Goal: Task Accomplishment & Management: Manage account settings

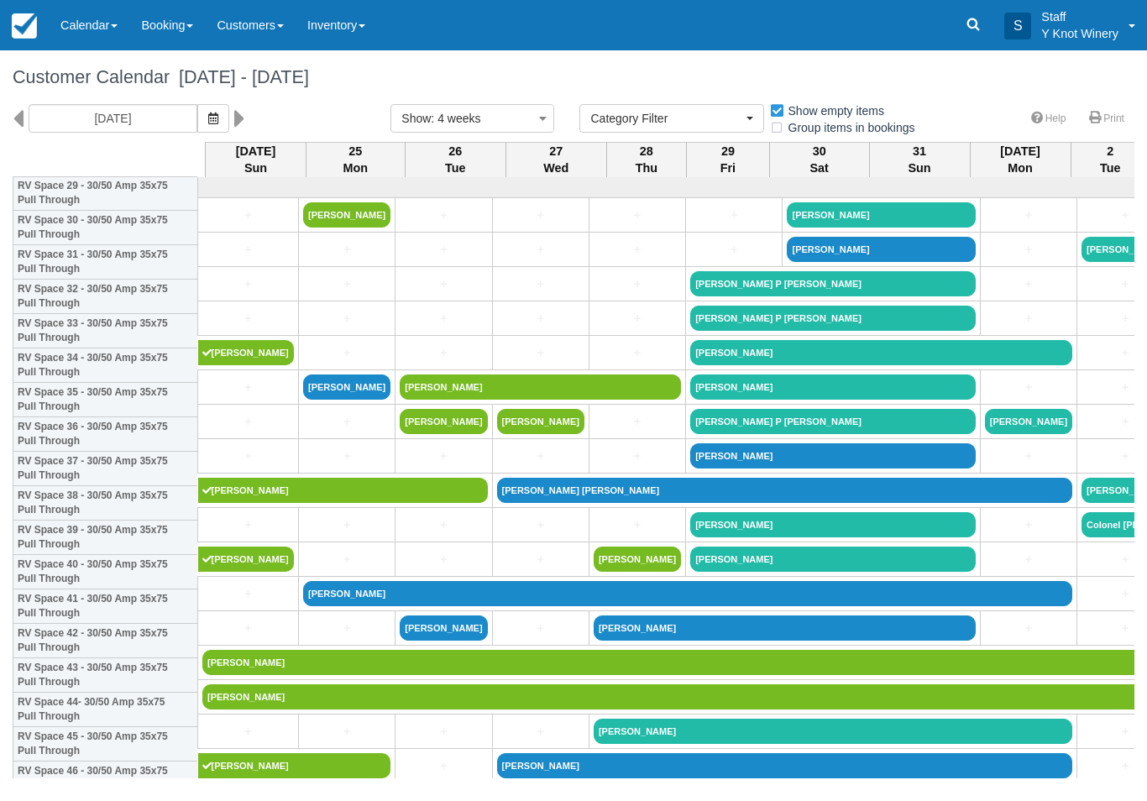
select select
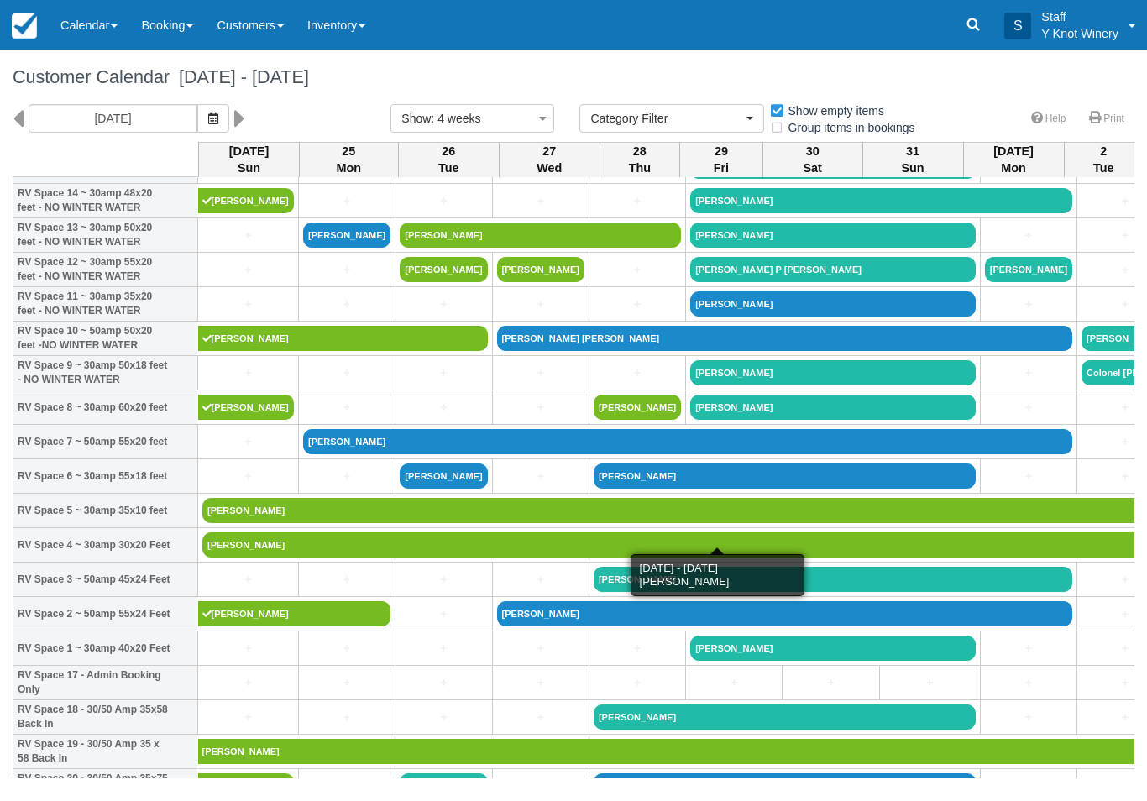
scroll to position [152, 0]
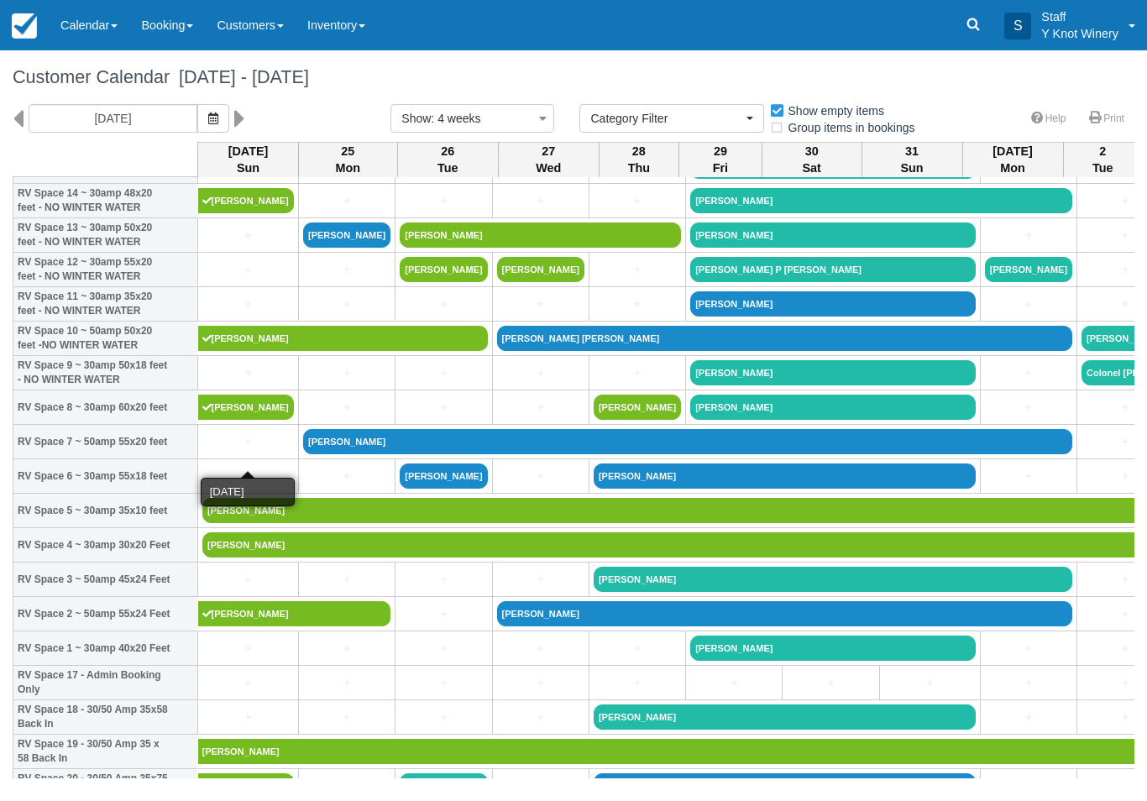
click at [251, 451] on link "+" at bounding box center [248, 442] width 92 height 18
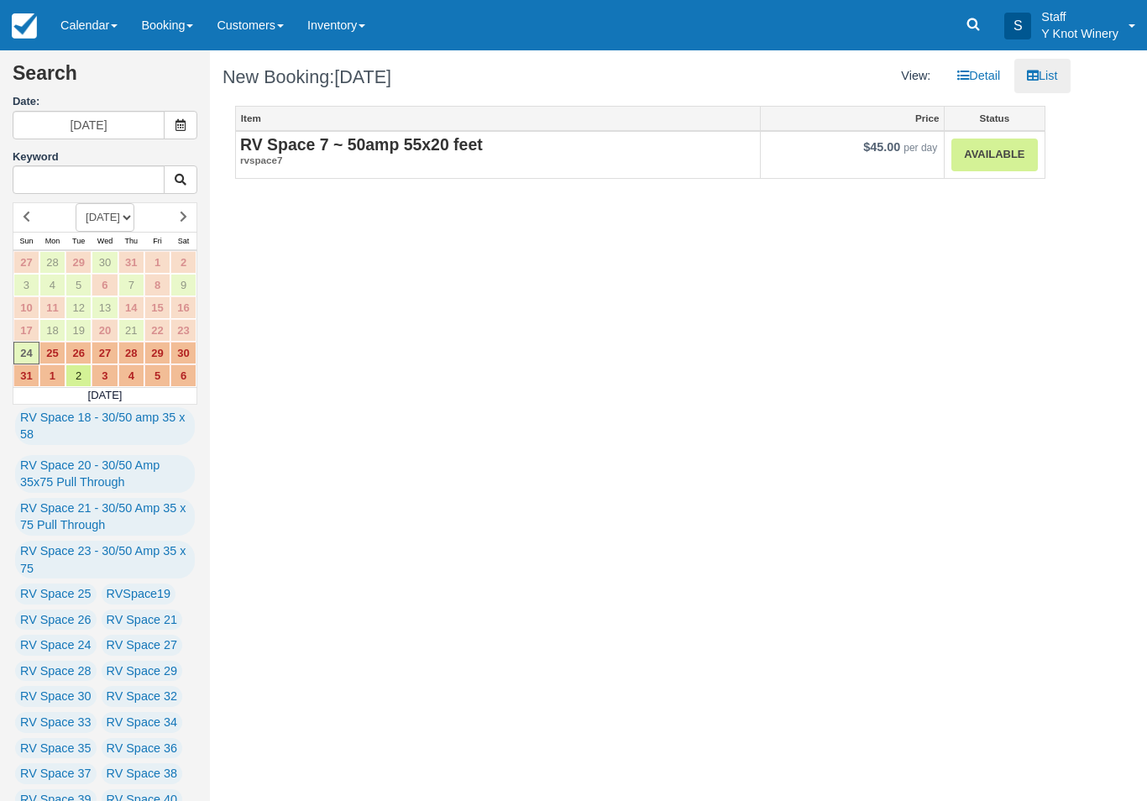
click at [998, 165] on link "Available" at bounding box center [994, 155] width 86 height 33
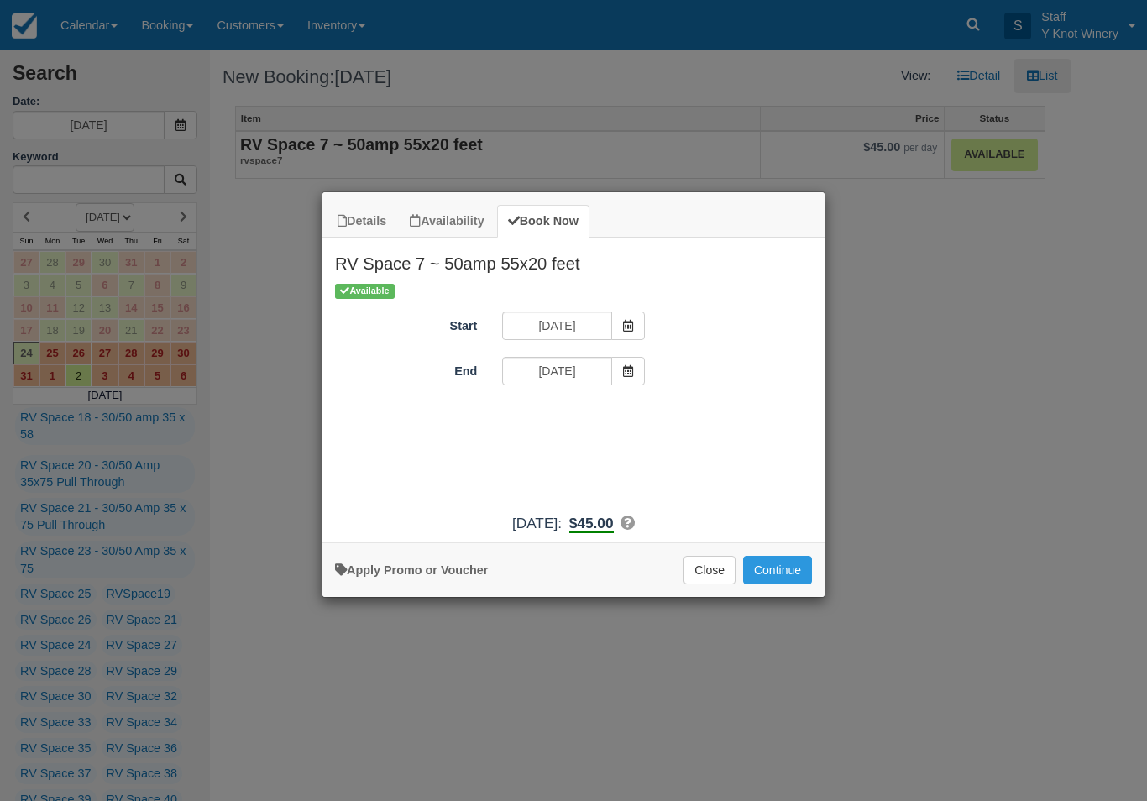
click at [784, 577] on button "Continue" at bounding box center [777, 570] width 69 height 29
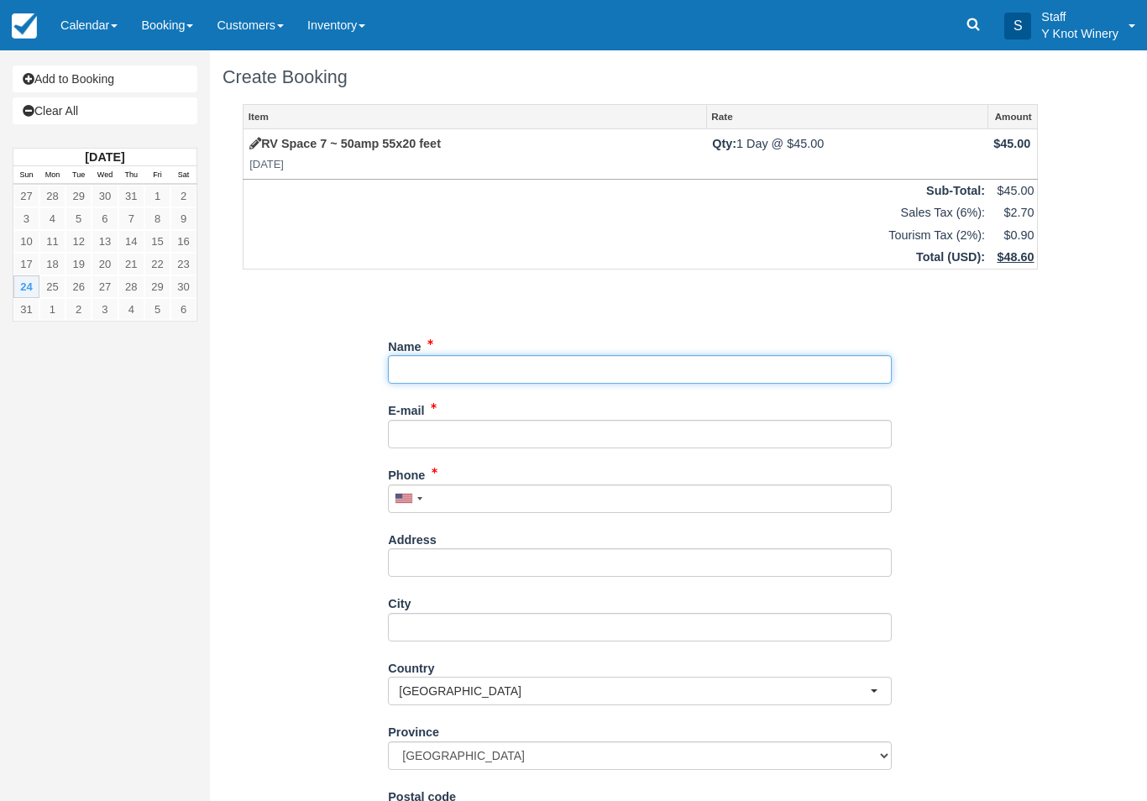
click at [553, 380] on input "Name" at bounding box center [640, 369] width 504 height 29
click at [551, 363] on input "Name" at bounding box center [640, 369] width 504 height 29
type input "[PERSON_NAME]"
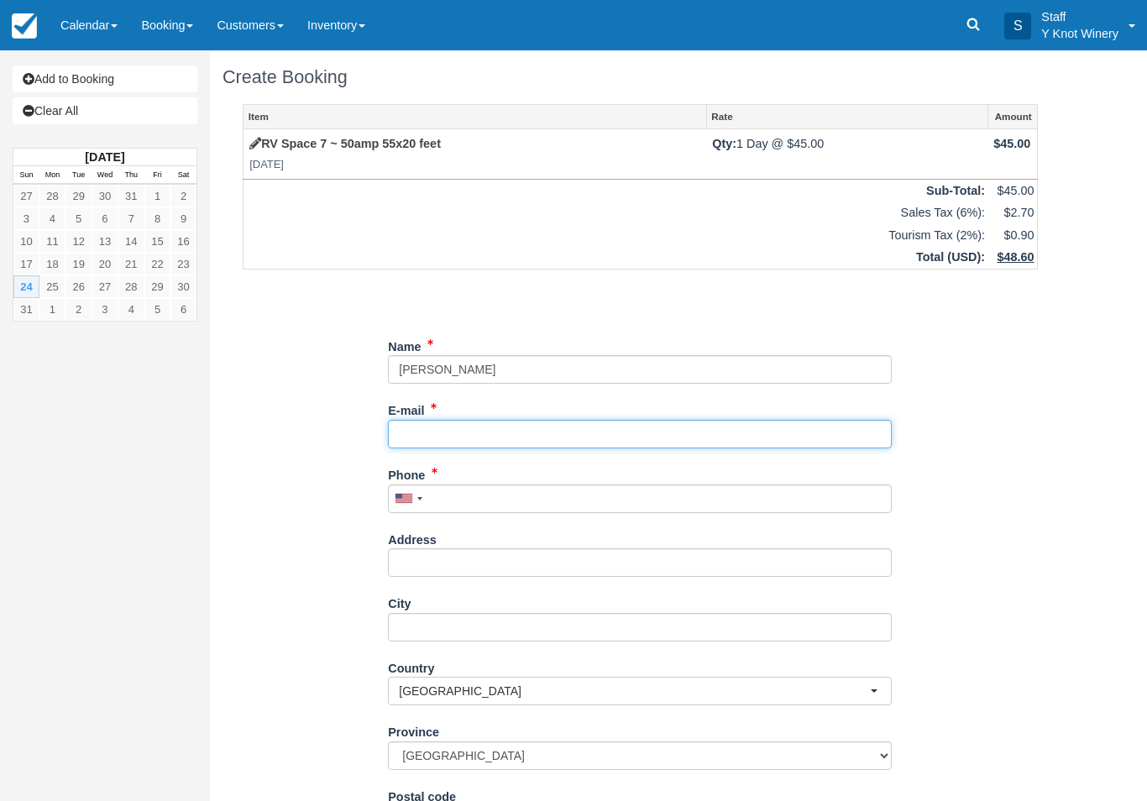
click at [428, 432] on input "E-mail" at bounding box center [640, 434] width 504 height 29
type input "[EMAIL_ADDRESS][DOMAIN_NAME]"
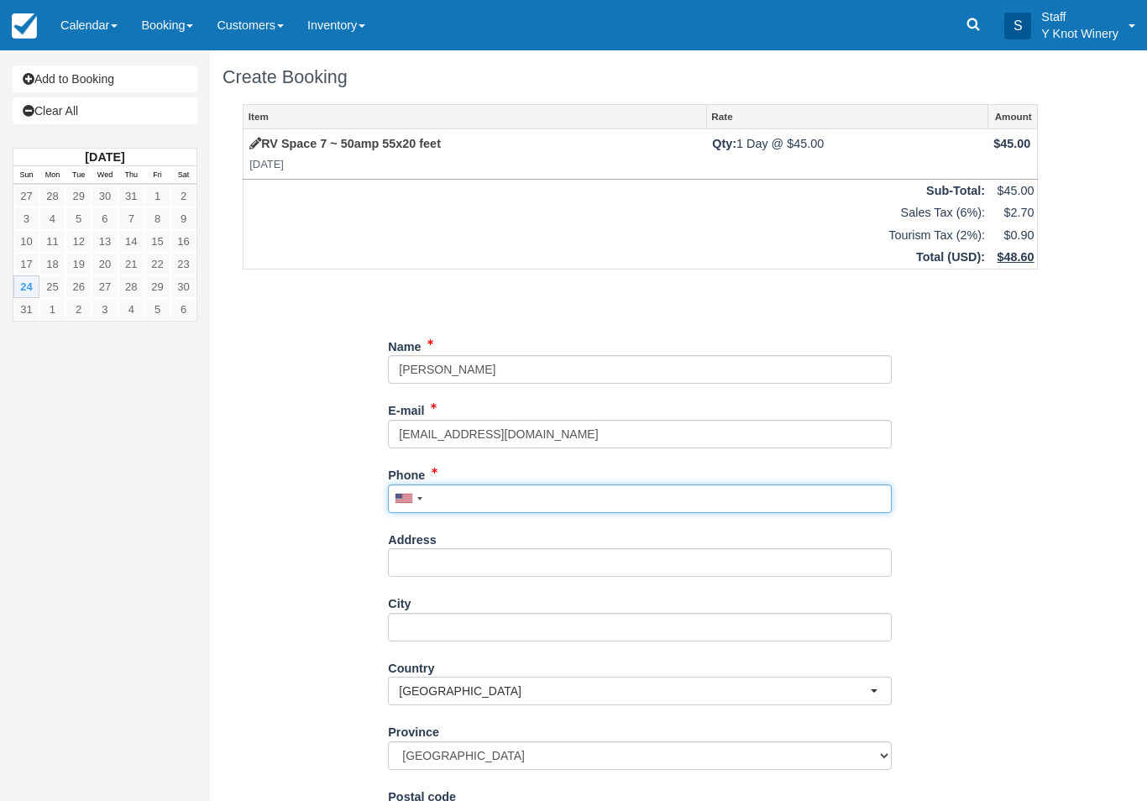
click at [506, 485] on input "Phone" at bounding box center [640, 499] width 504 height 29
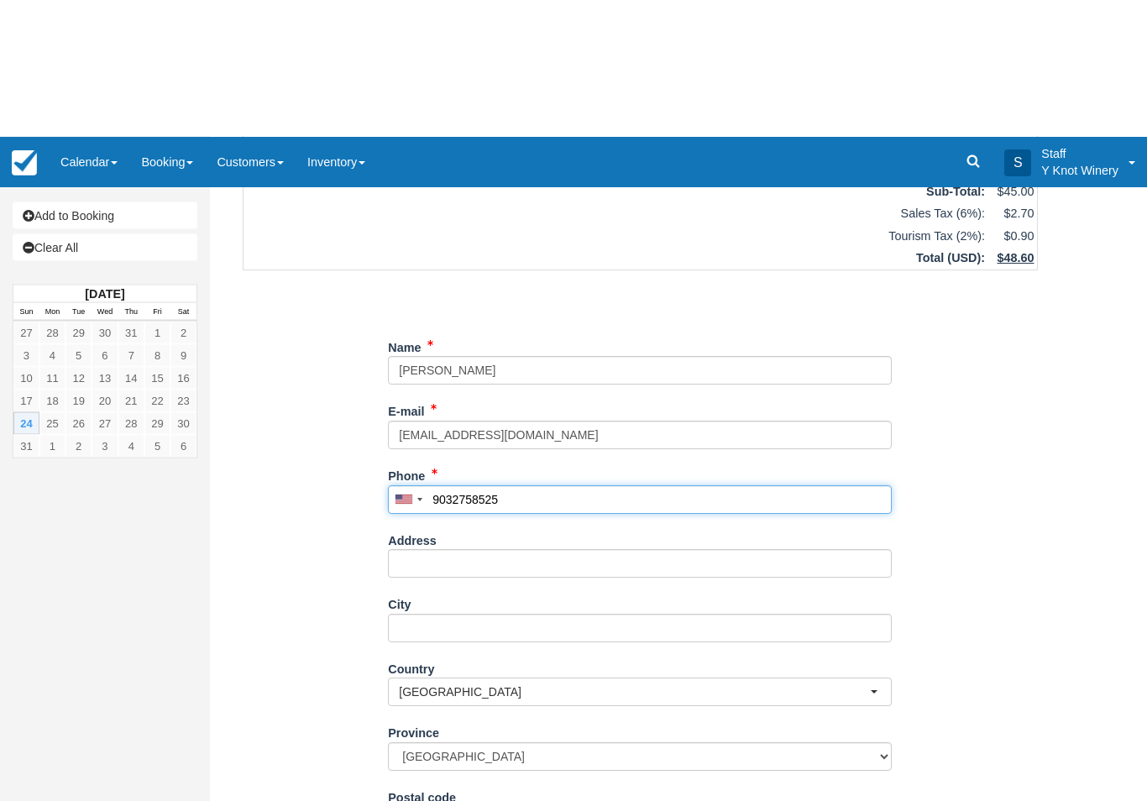
scroll to position [147, 0]
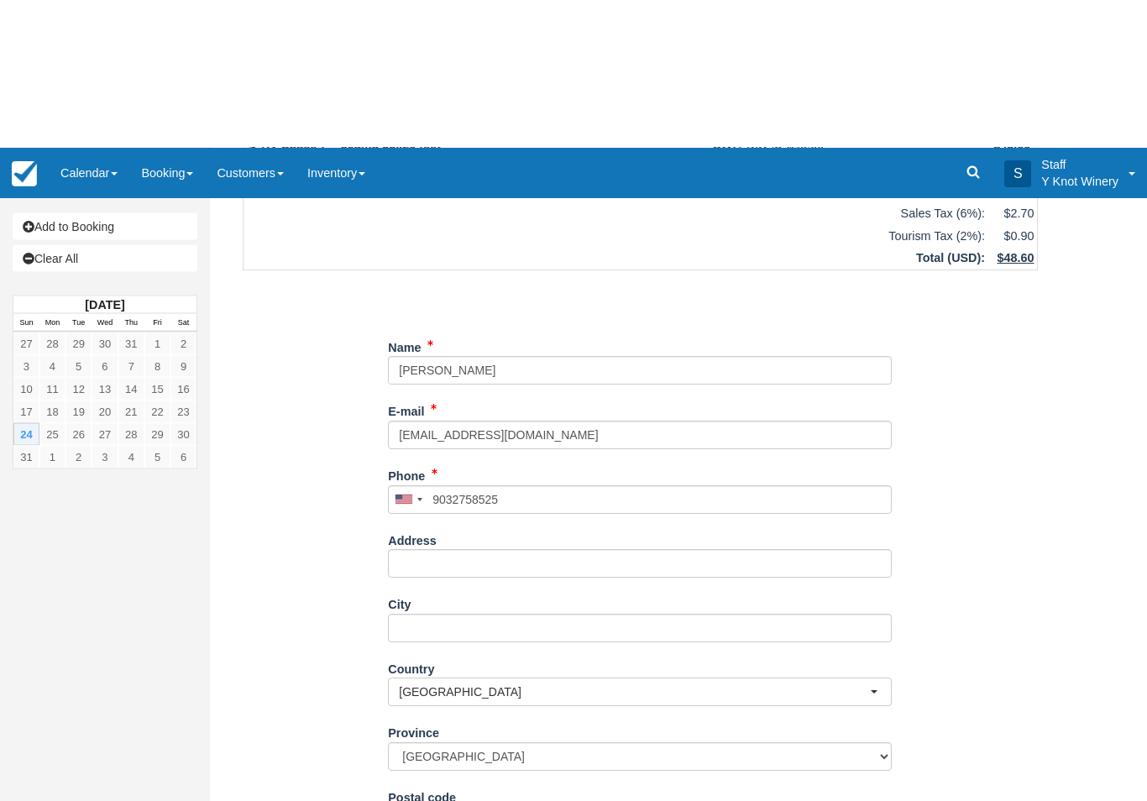
click at [439, 781] on button "Continue" at bounding box center [428, 795] width 81 height 29
type input "+19032758525"
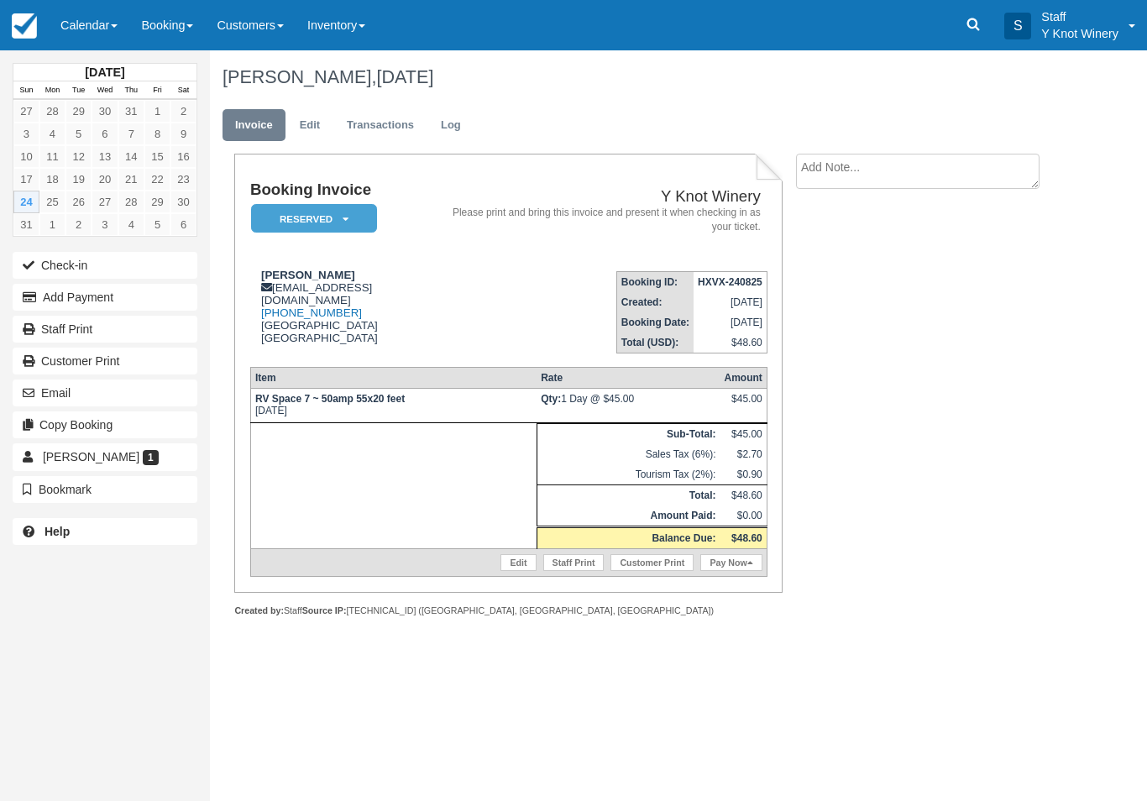
click at [511, 569] on link "Edit" at bounding box center [518, 562] width 35 height 17
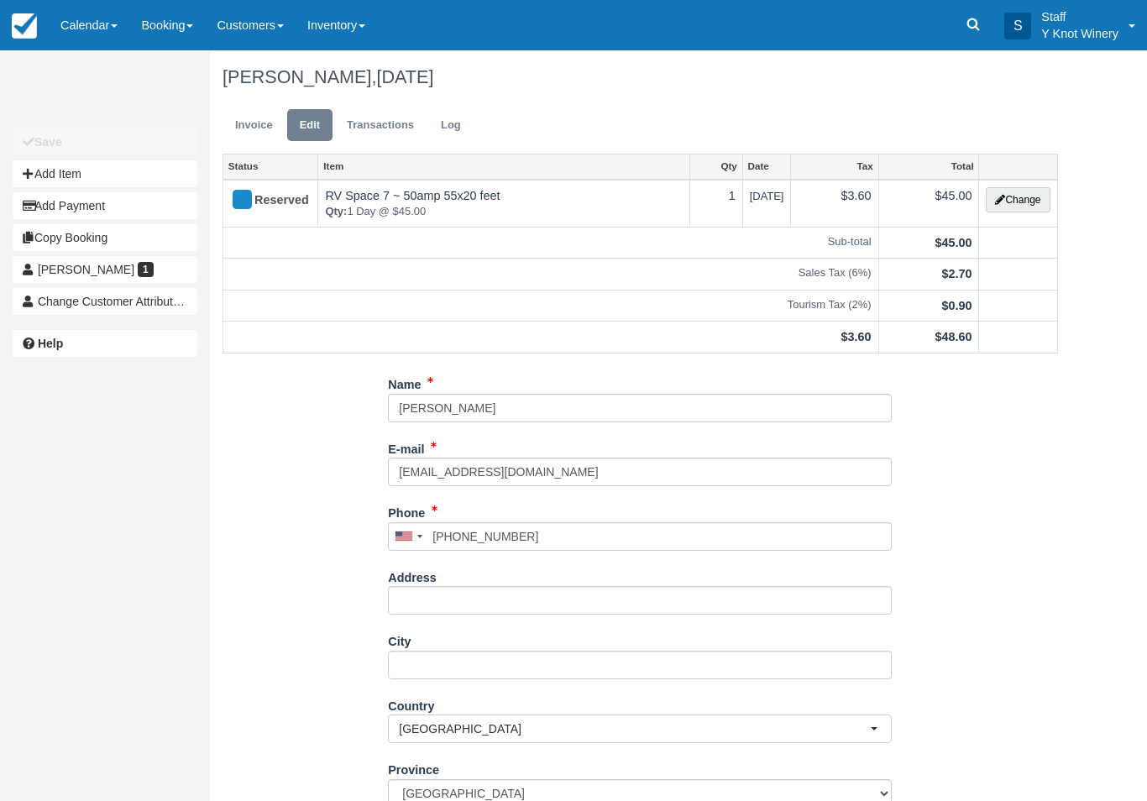
click at [1016, 203] on button "Change" at bounding box center [1018, 199] width 64 height 25
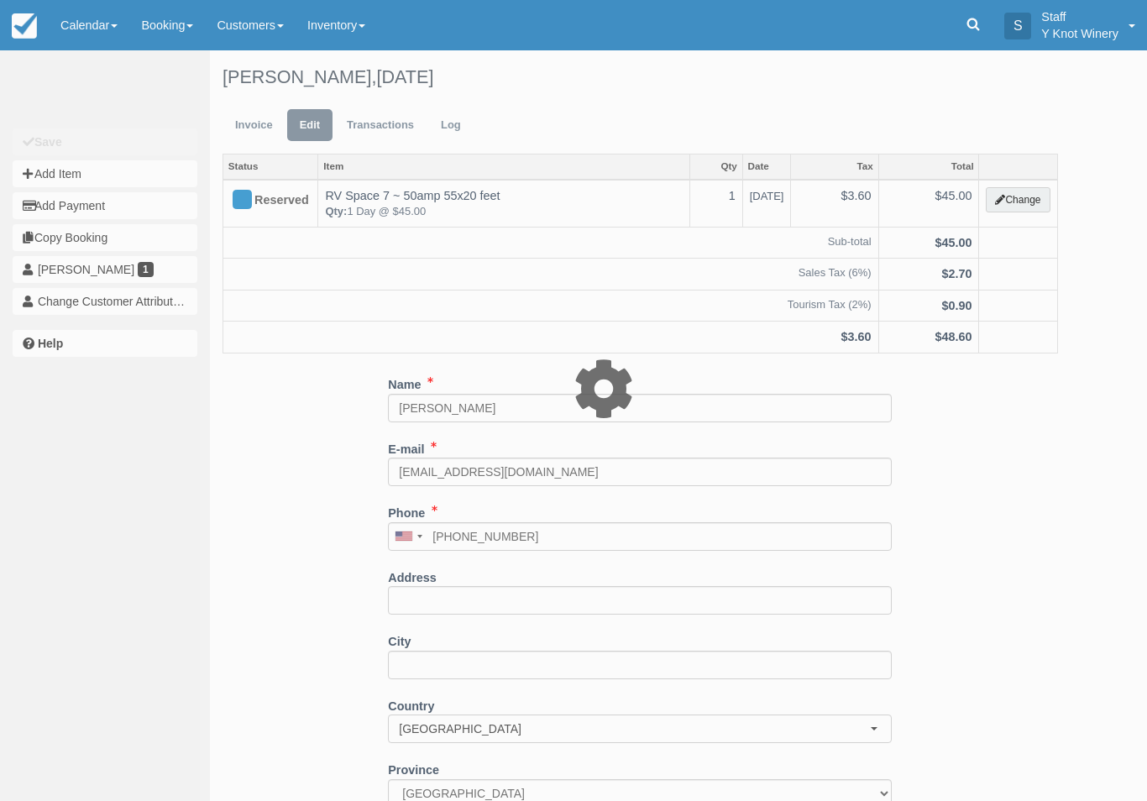
type input "45.00"
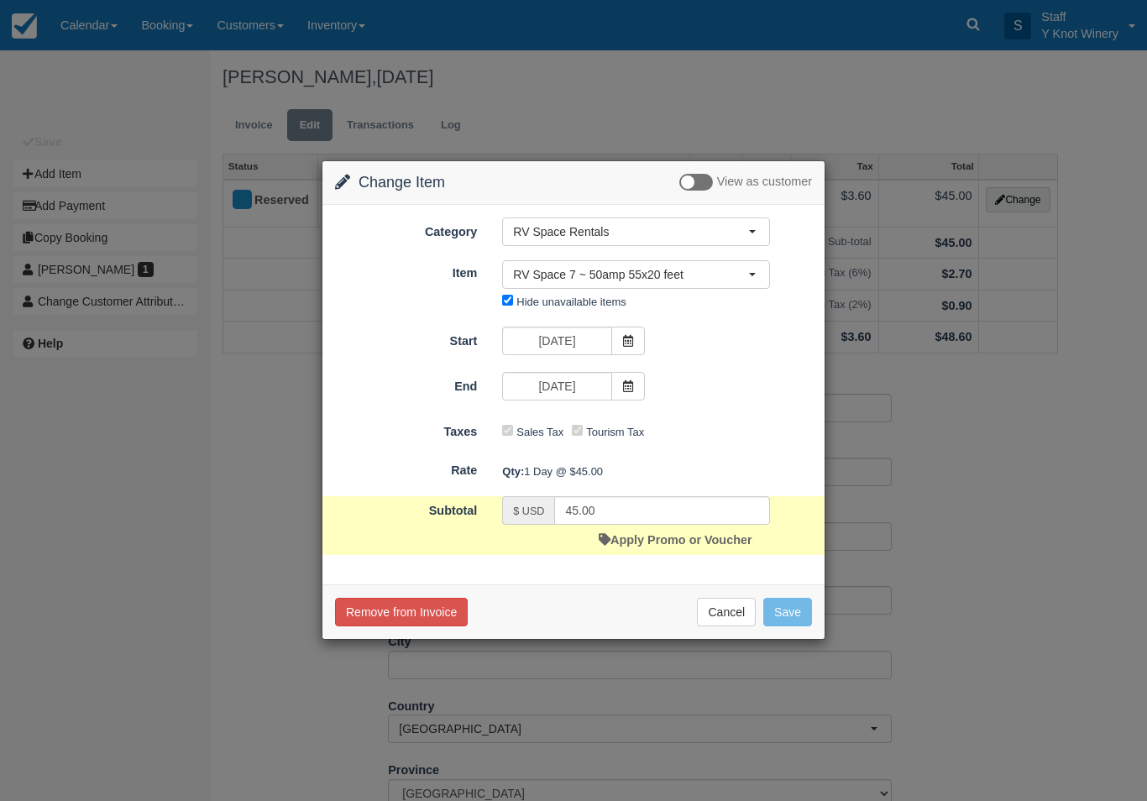
click at [641, 533] on link "Apply Promo or Voucher" at bounding box center [675, 539] width 153 height 13
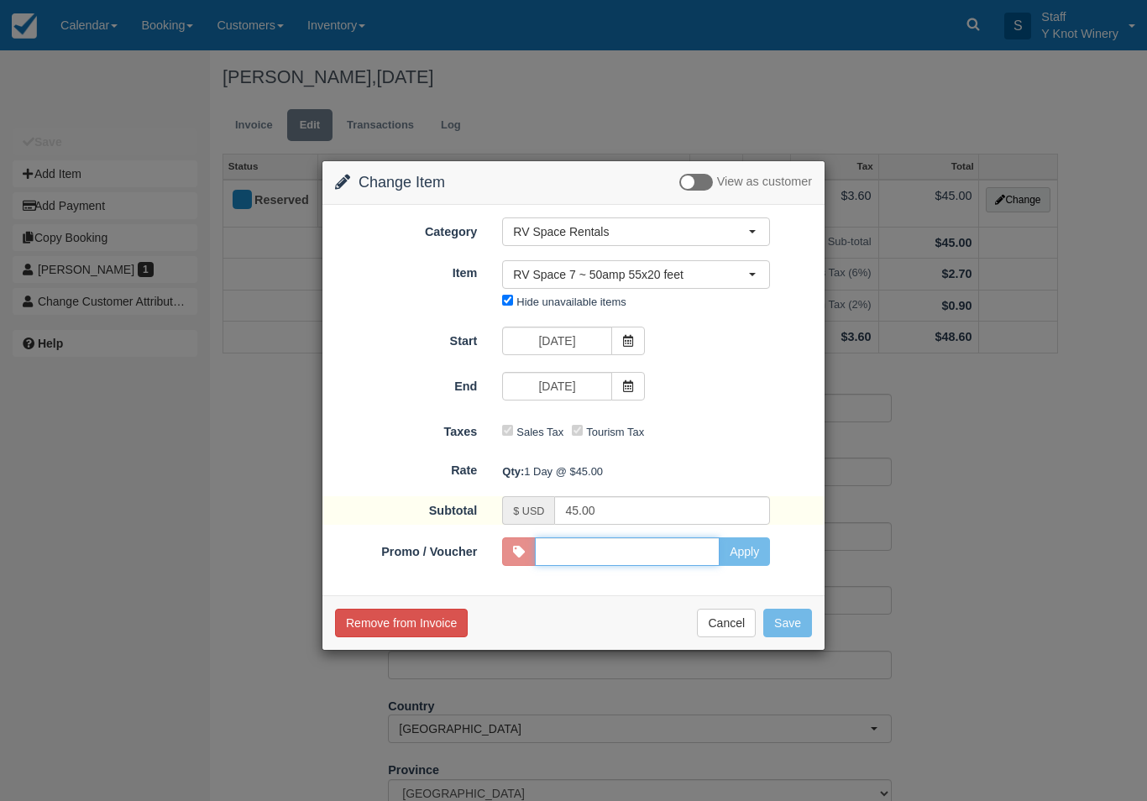
click at [611, 553] on input "Promo / Voucher" at bounding box center [627, 551] width 185 height 29
type input "HHOST"
click at [747, 549] on button "Apply" at bounding box center [744, 551] width 51 height 29
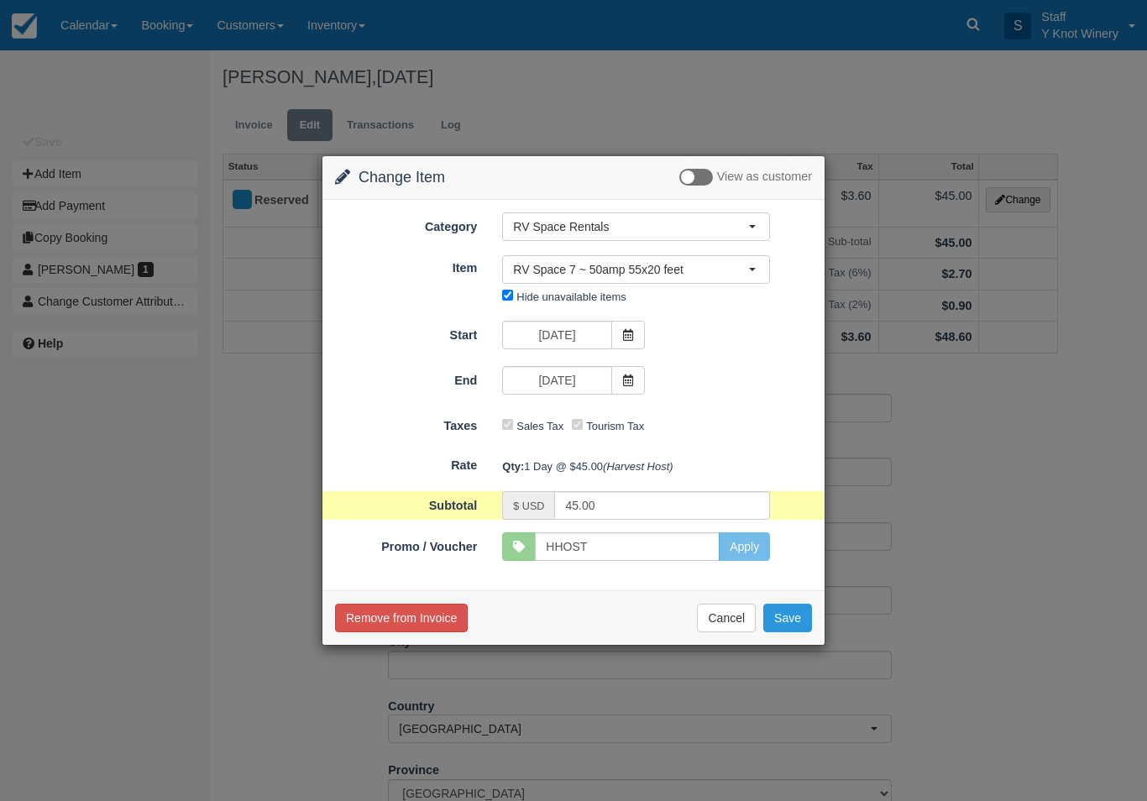
click at [796, 616] on button "Save" at bounding box center [787, 618] width 49 height 29
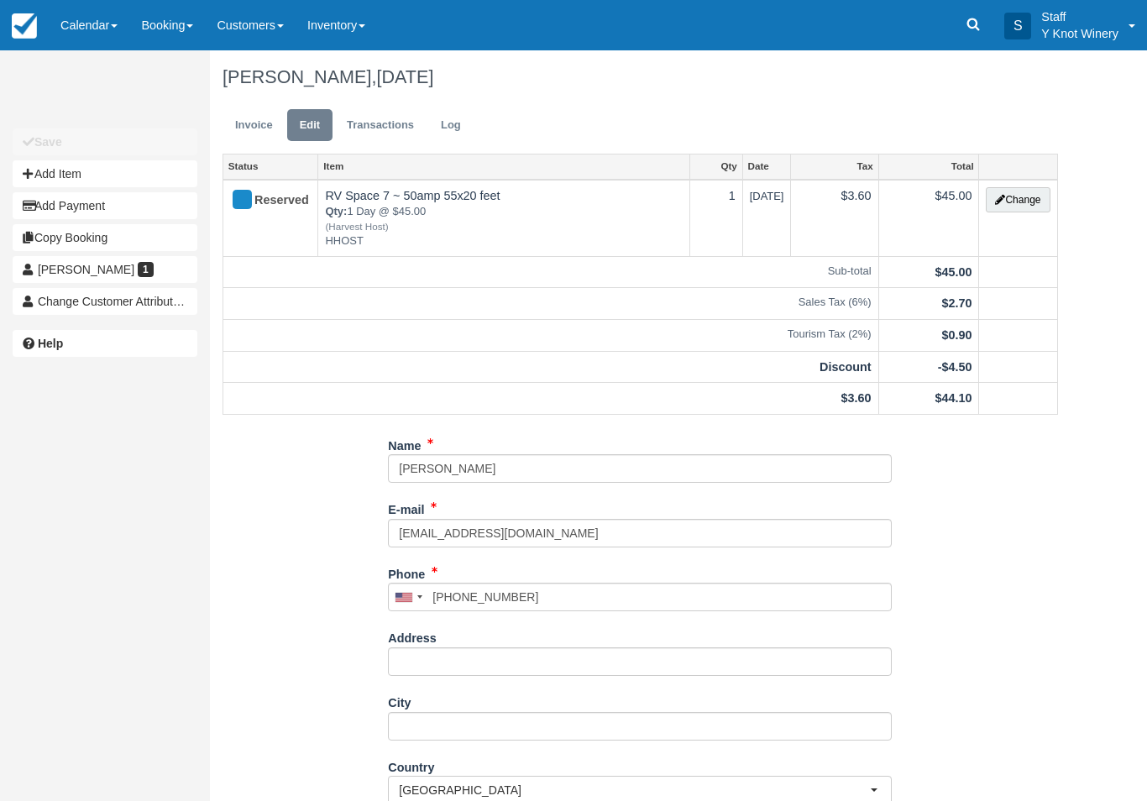
click at [247, 109] on link "Invoice" at bounding box center [254, 125] width 63 height 33
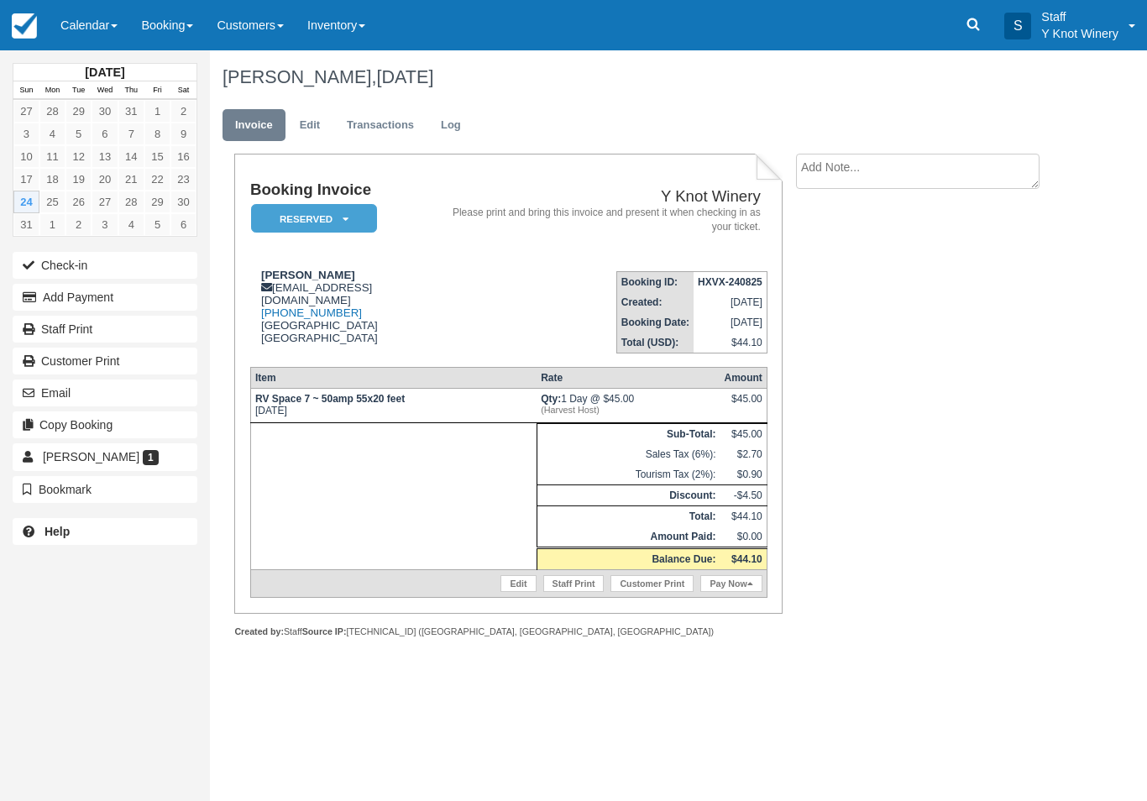
click at [735, 592] on link "Pay Now" at bounding box center [730, 583] width 61 height 17
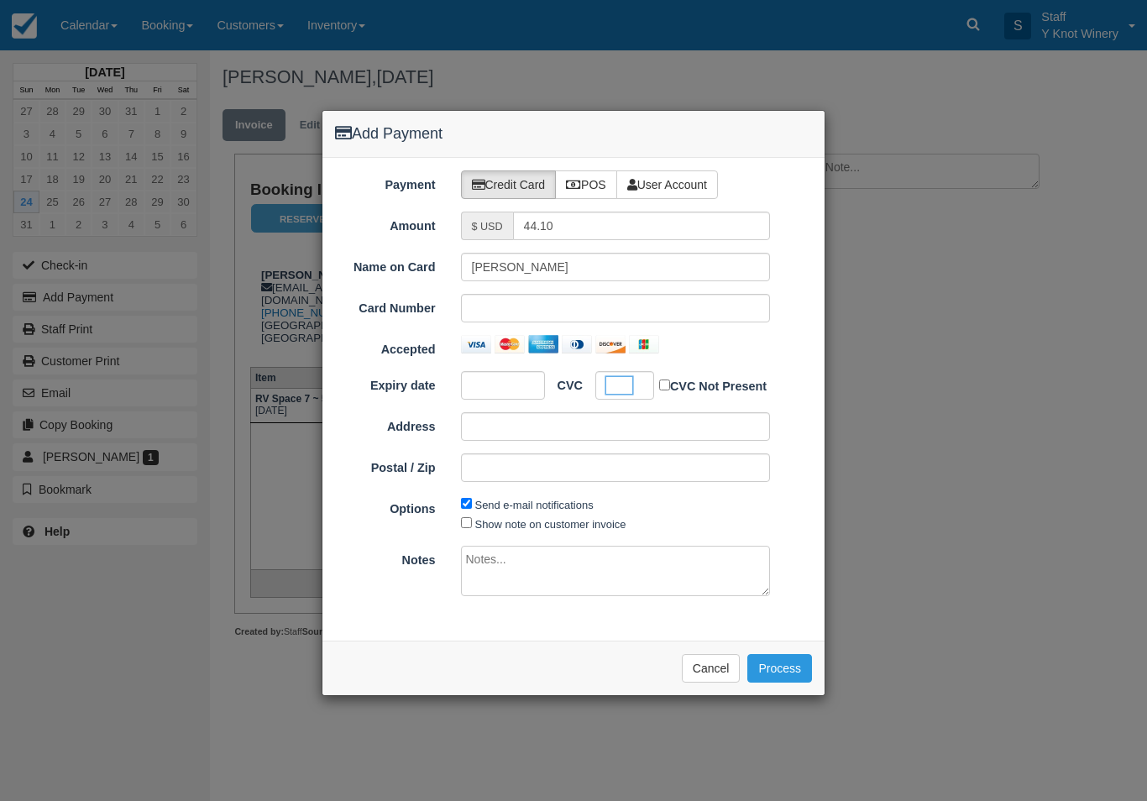
click at [470, 523] on input "Show note on customer invoice" at bounding box center [466, 522] width 11 height 11
checkbox input "true"
click at [782, 659] on button "Process" at bounding box center [779, 668] width 65 height 29
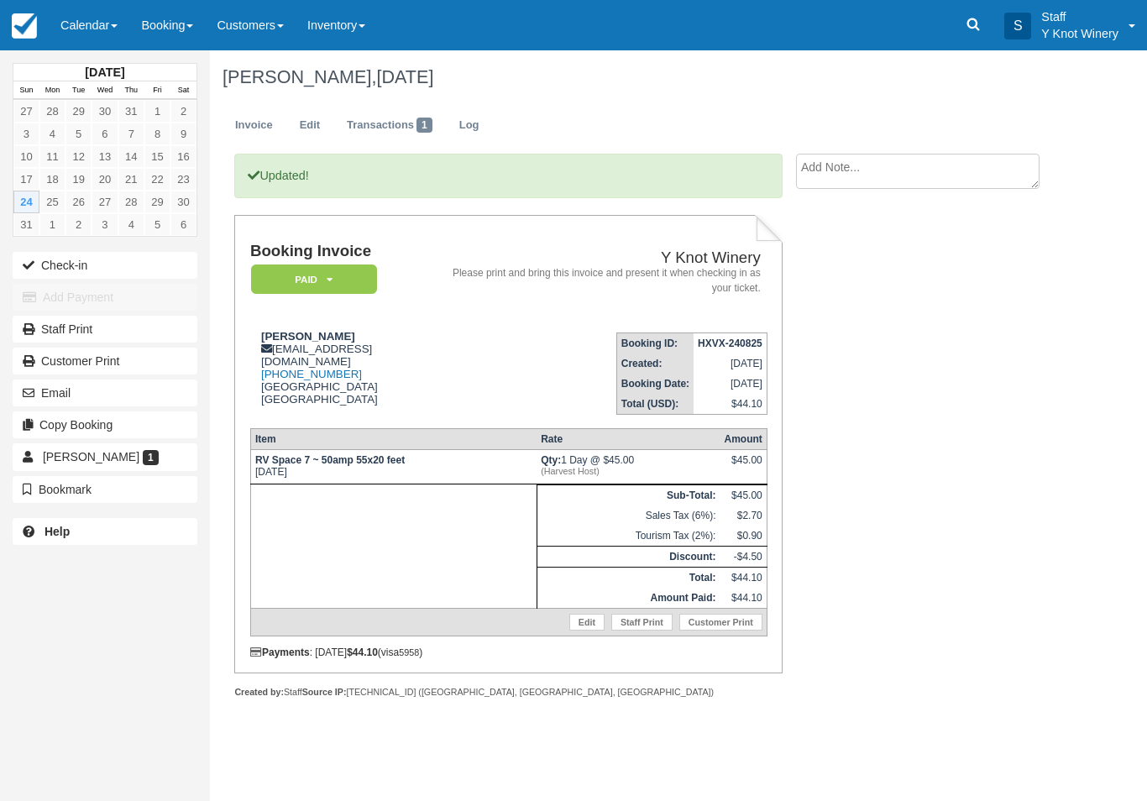
click at [97, 252] on button "Check-in" at bounding box center [105, 265] width 185 height 27
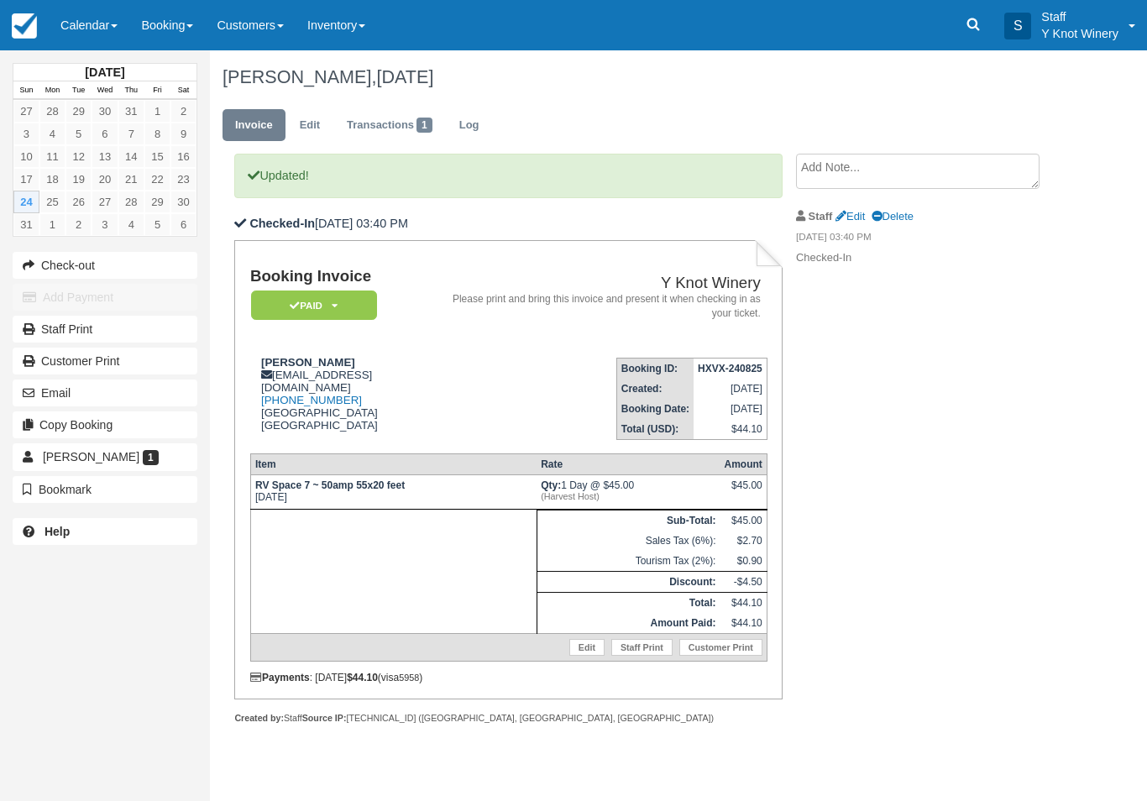
click at [82, 18] on link "Calendar" at bounding box center [89, 25] width 81 height 50
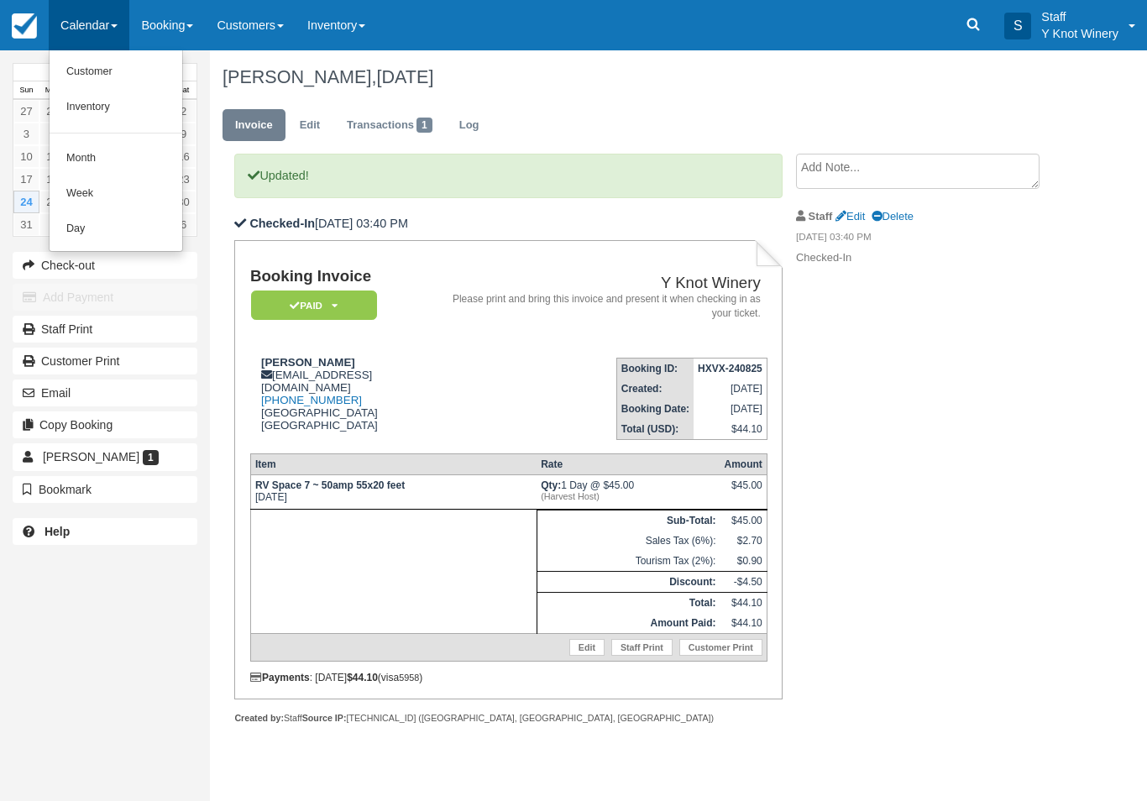
click at [85, 49] on div at bounding box center [573, 400] width 1147 height 801
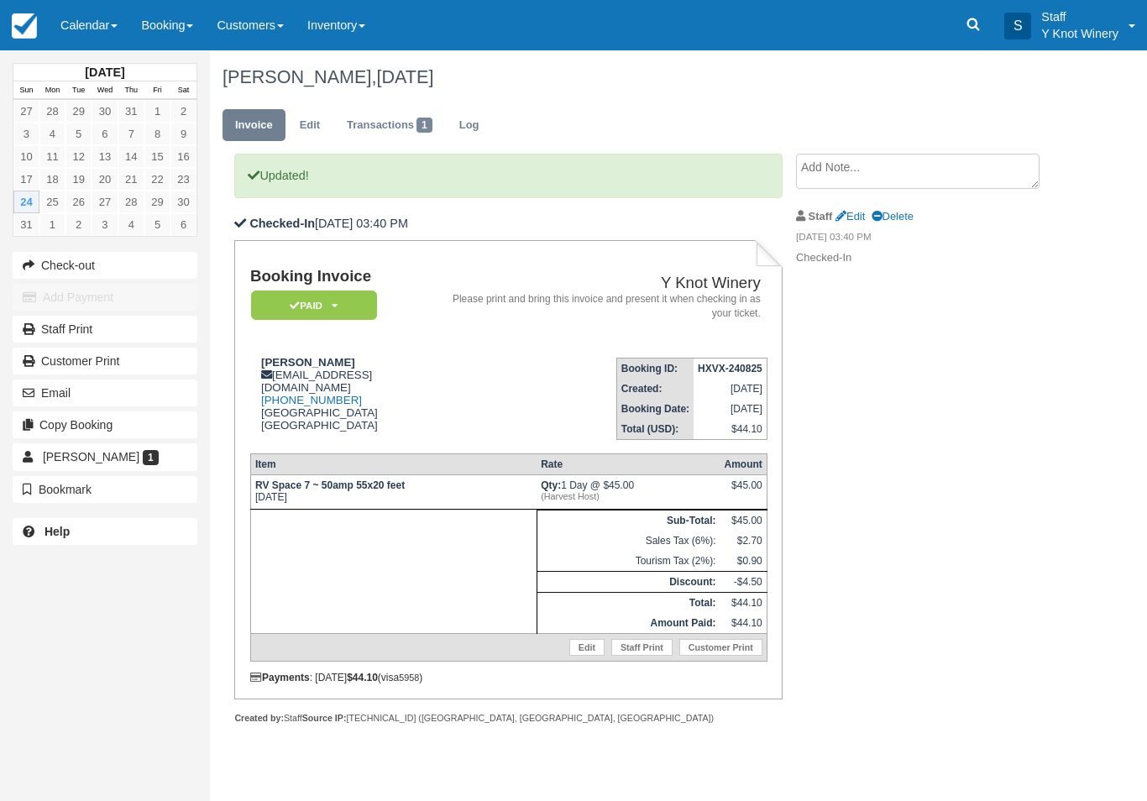
click at [86, 29] on link "Calendar" at bounding box center [89, 25] width 81 height 50
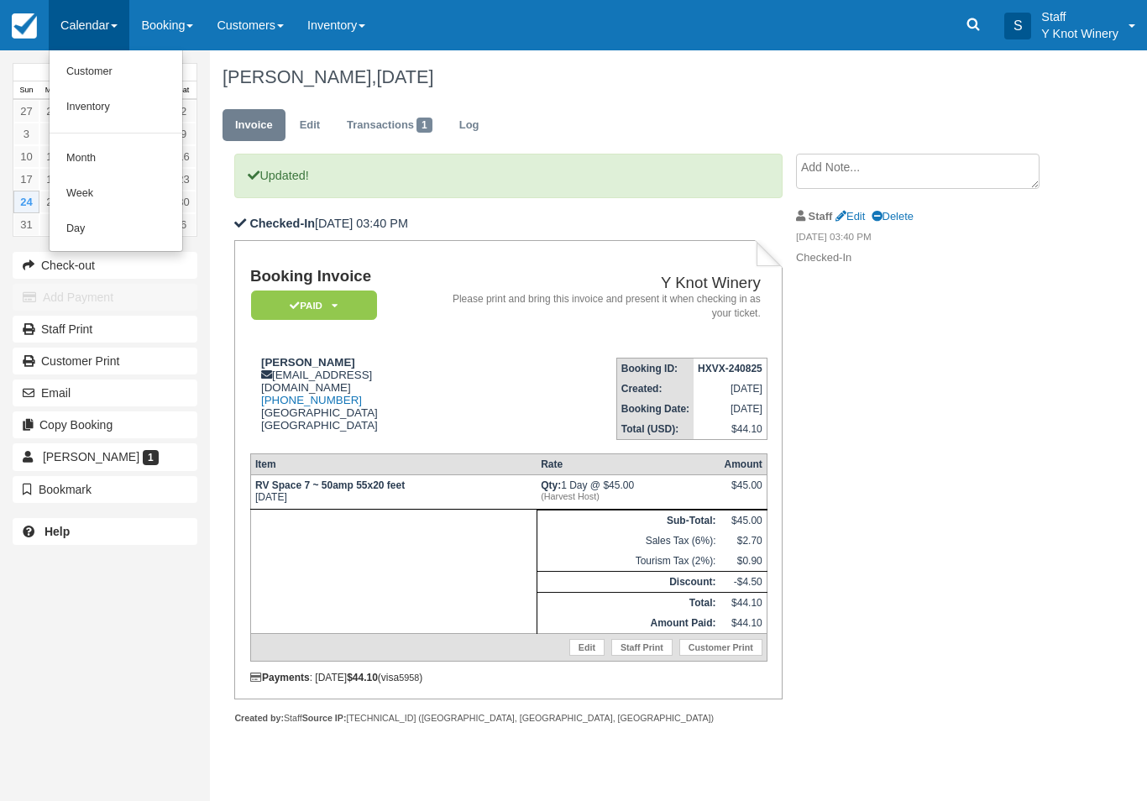
click at [83, 72] on link "Customer" at bounding box center [116, 72] width 133 height 35
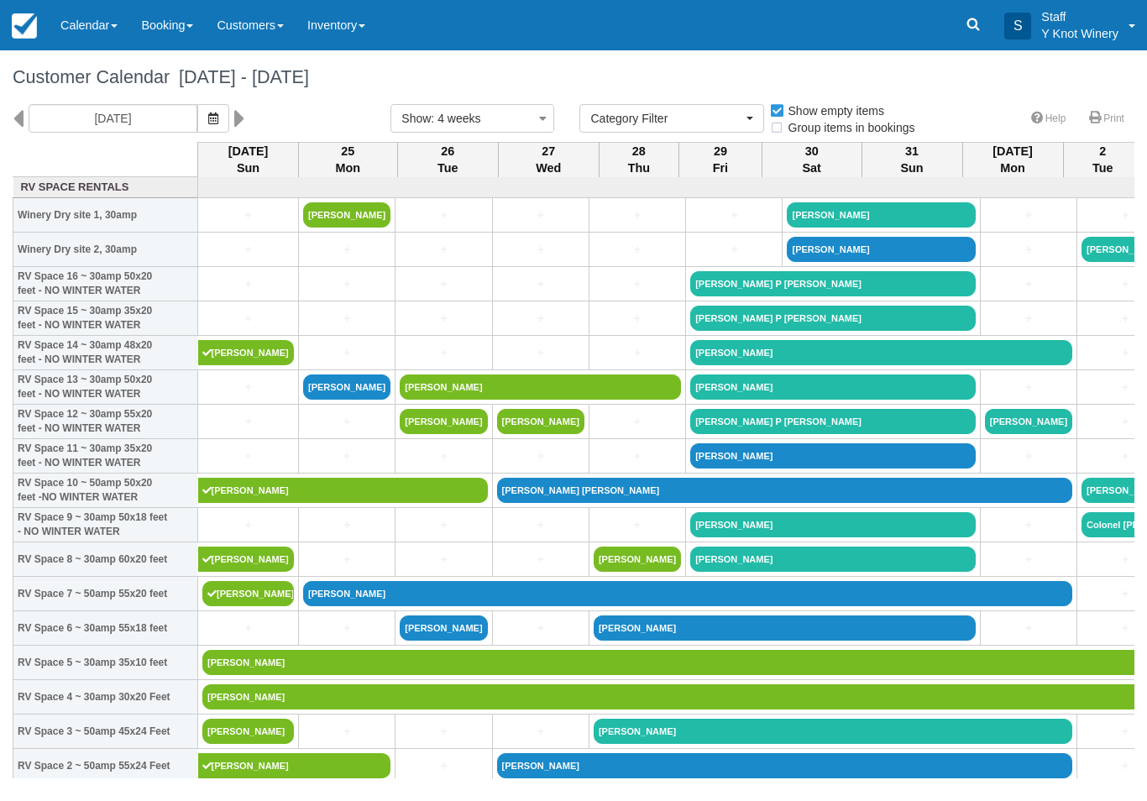
select select
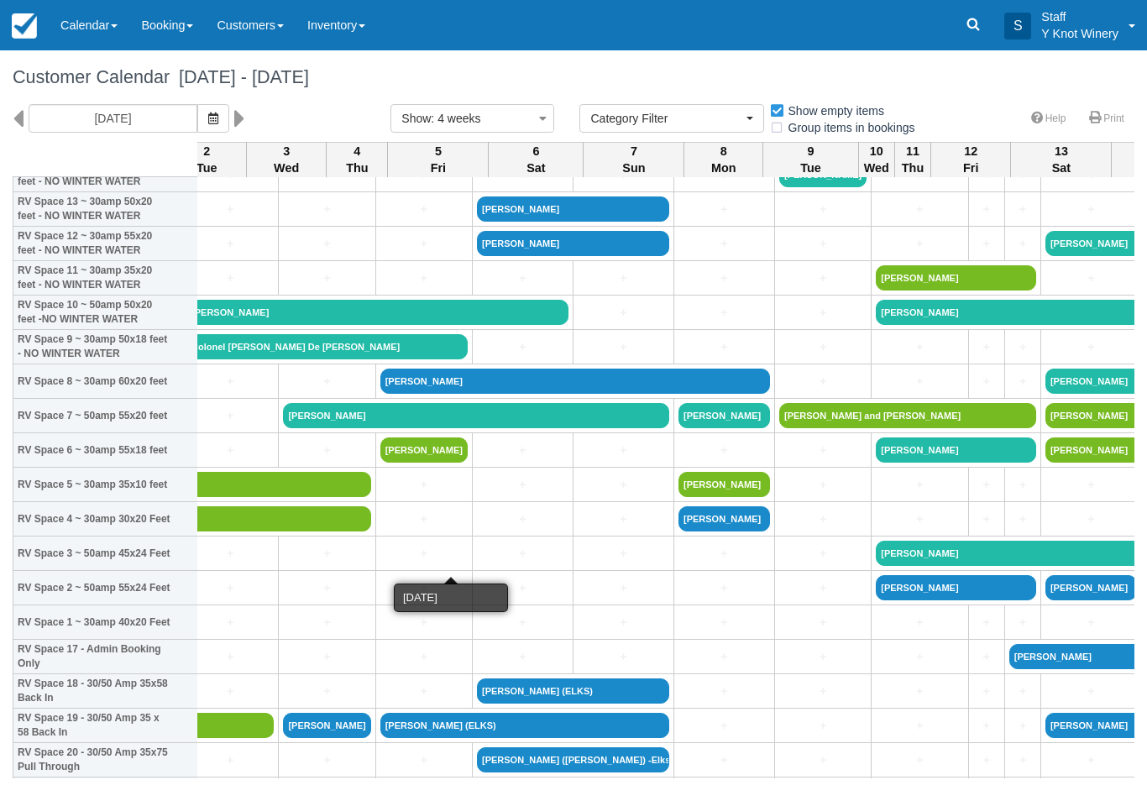
scroll to position [180, 897]
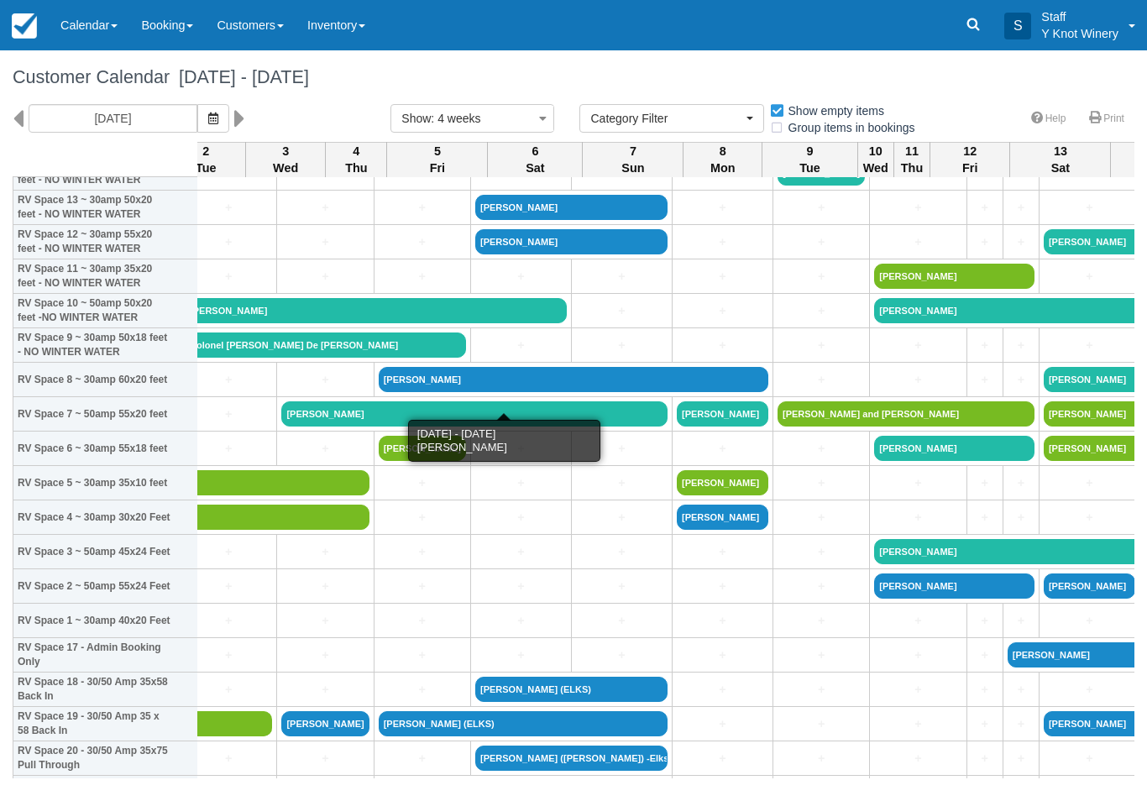
click at [405, 392] on link "[PERSON_NAME]" at bounding box center [574, 379] width 390 height 25
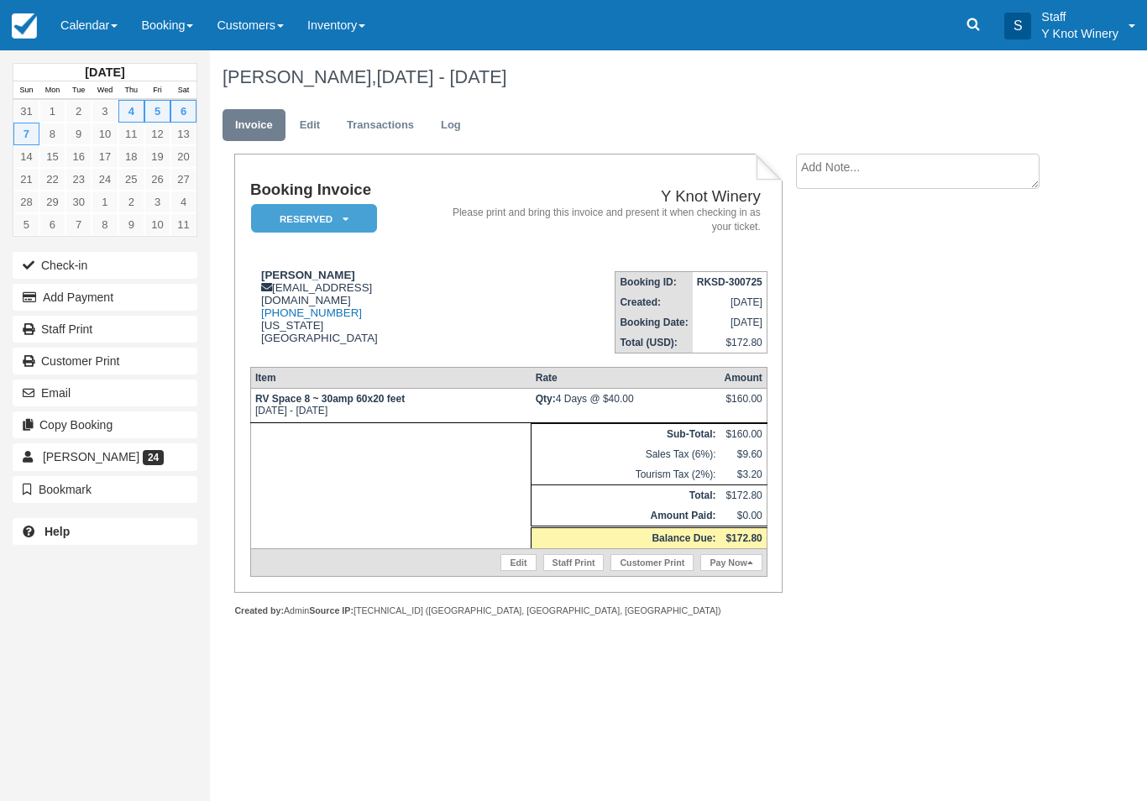
click at [90, 24] on link "Calendar" at bounding box center [89, 25] width 81 height 50
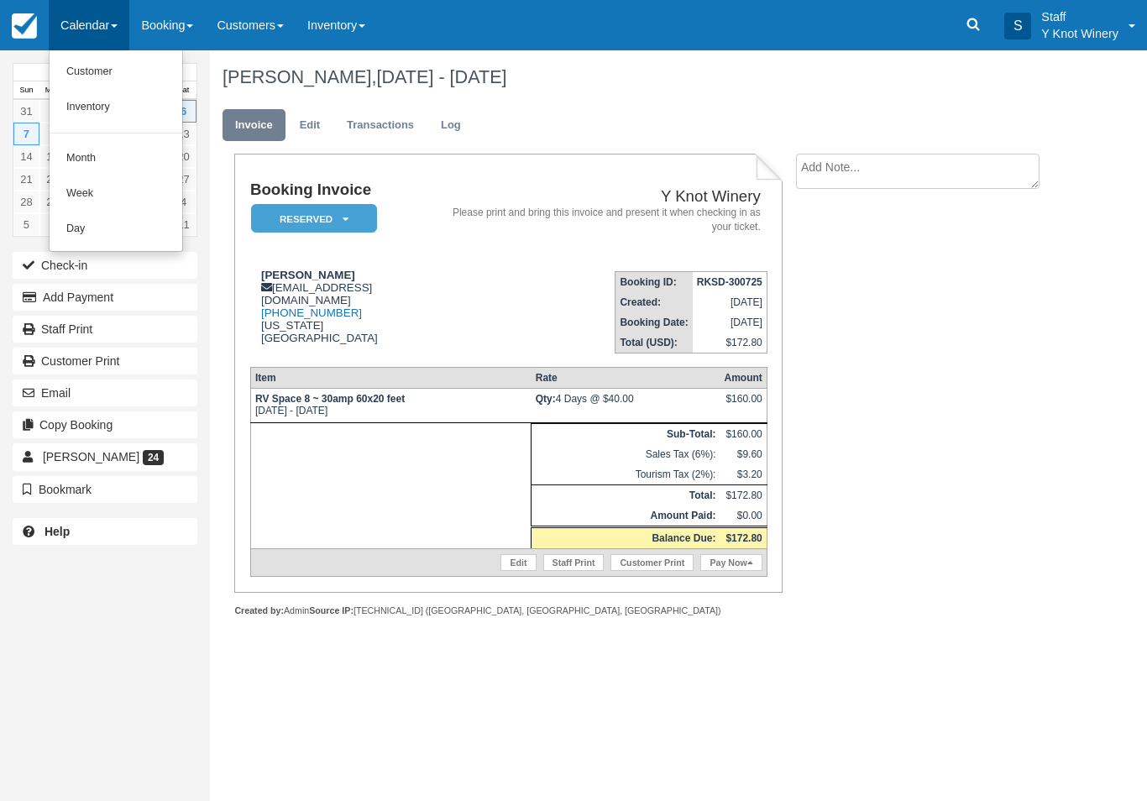
click at [93, 65] on link "Customer" at bounding box center [116, 72] width 133 height 35
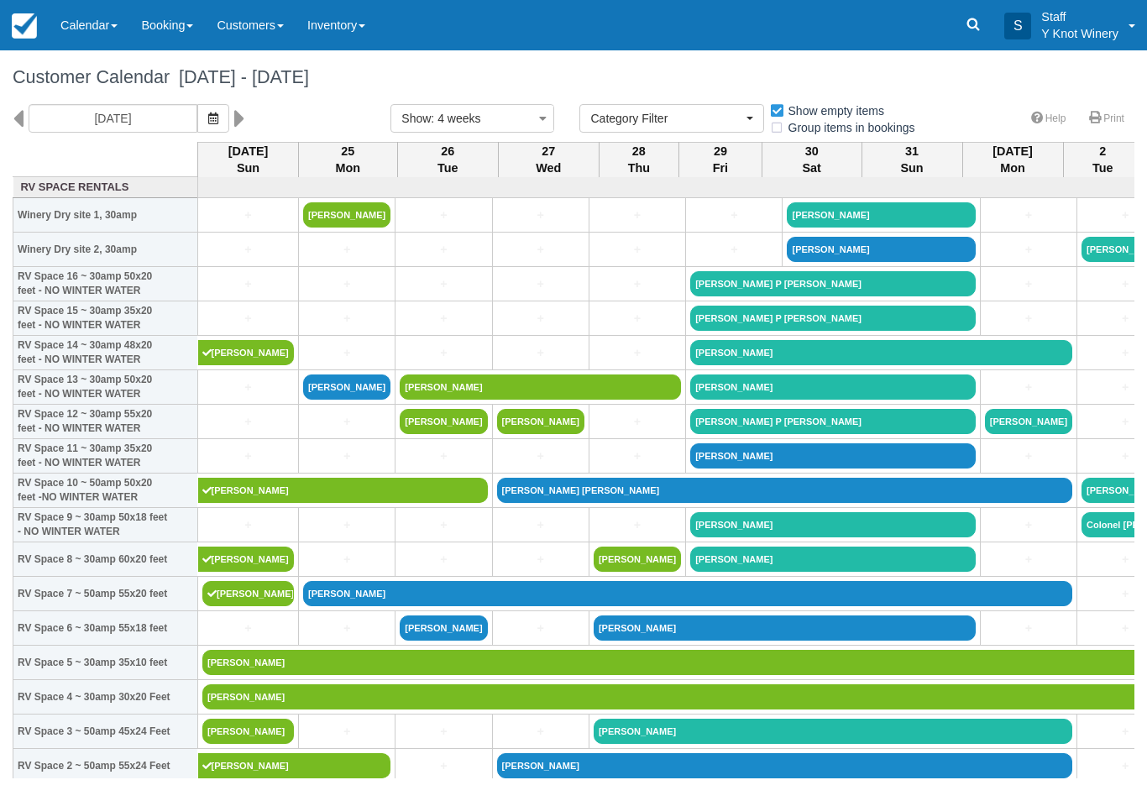
select select
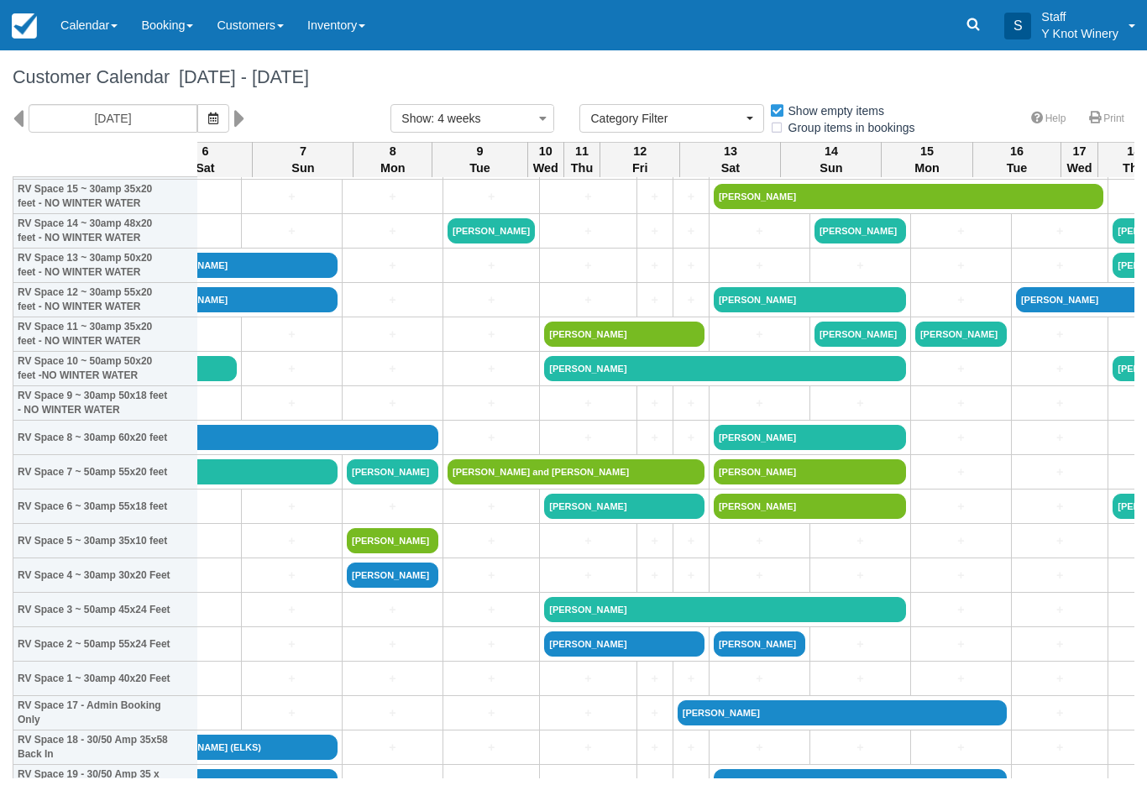
scroll to position [123, 1228]
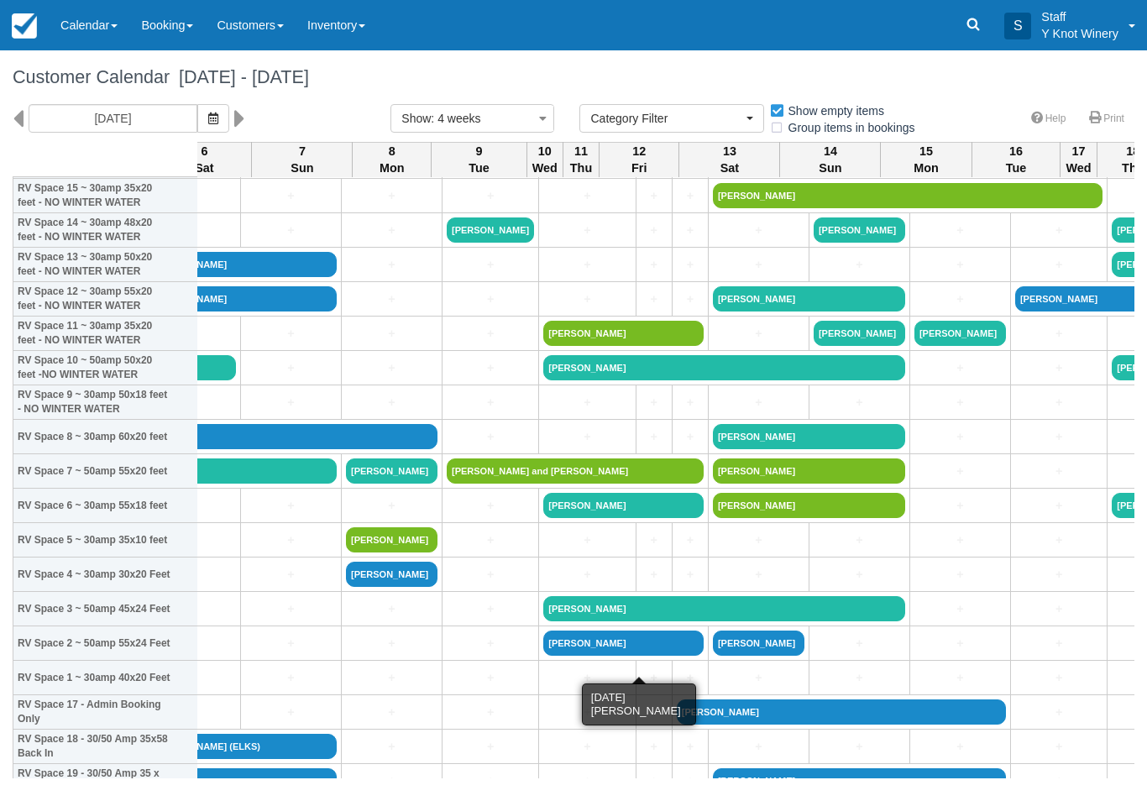
click at [713, 653] on link "[PERSON_NAME]" at bounding box center [759, 643] width 92 height 25
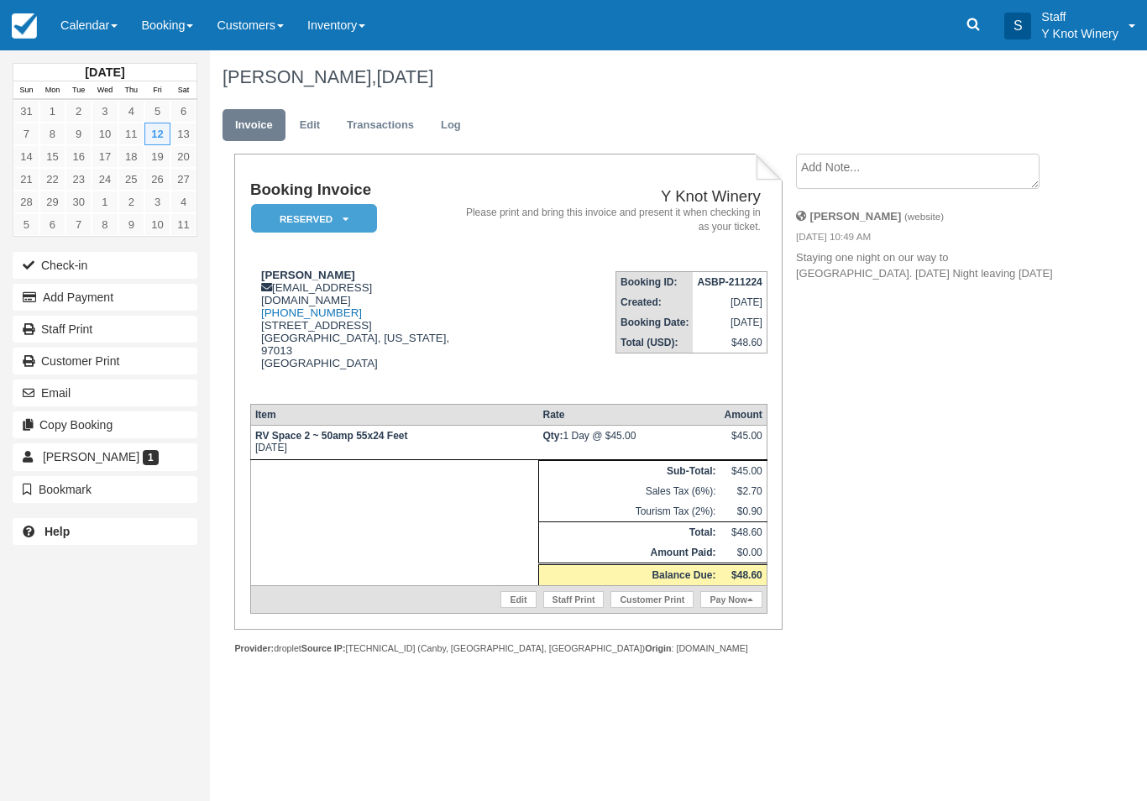
click at [92, 18] on link "Calendar" at bounding box center [89, 25] width 81 height 50
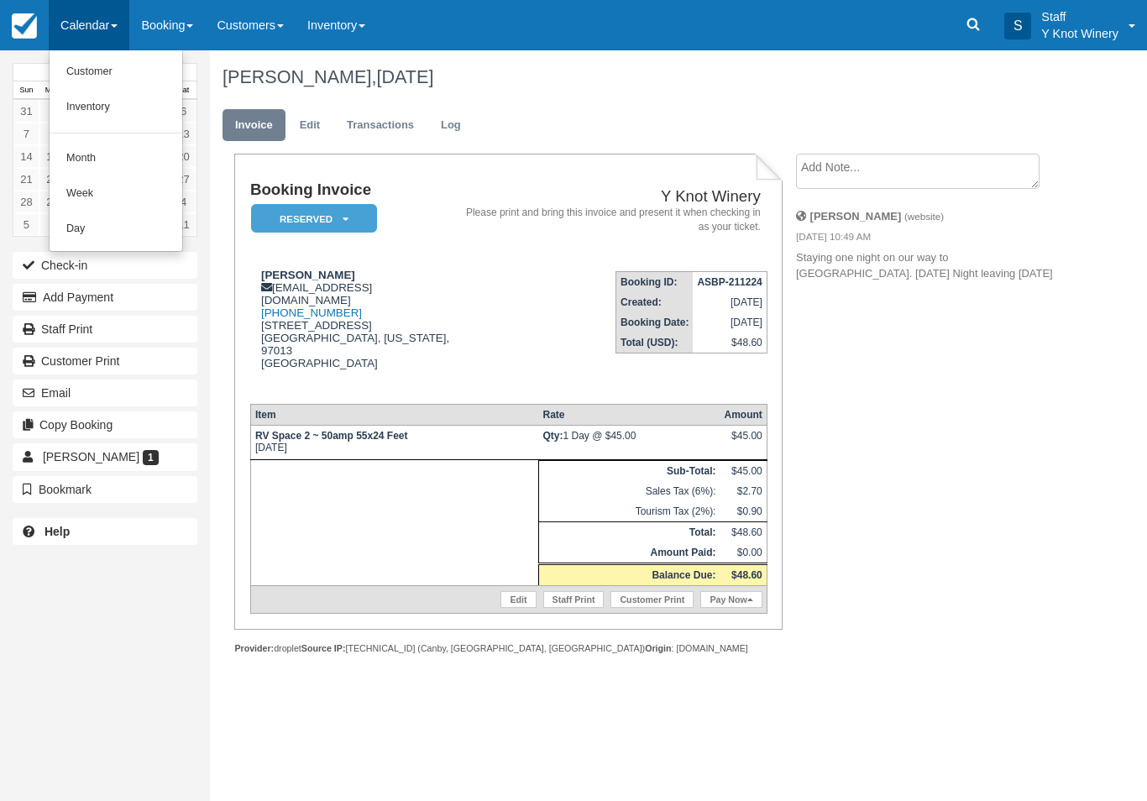
click at [83, 74] on link "Customer" at bounding box center [116, 72] width 133 height 35
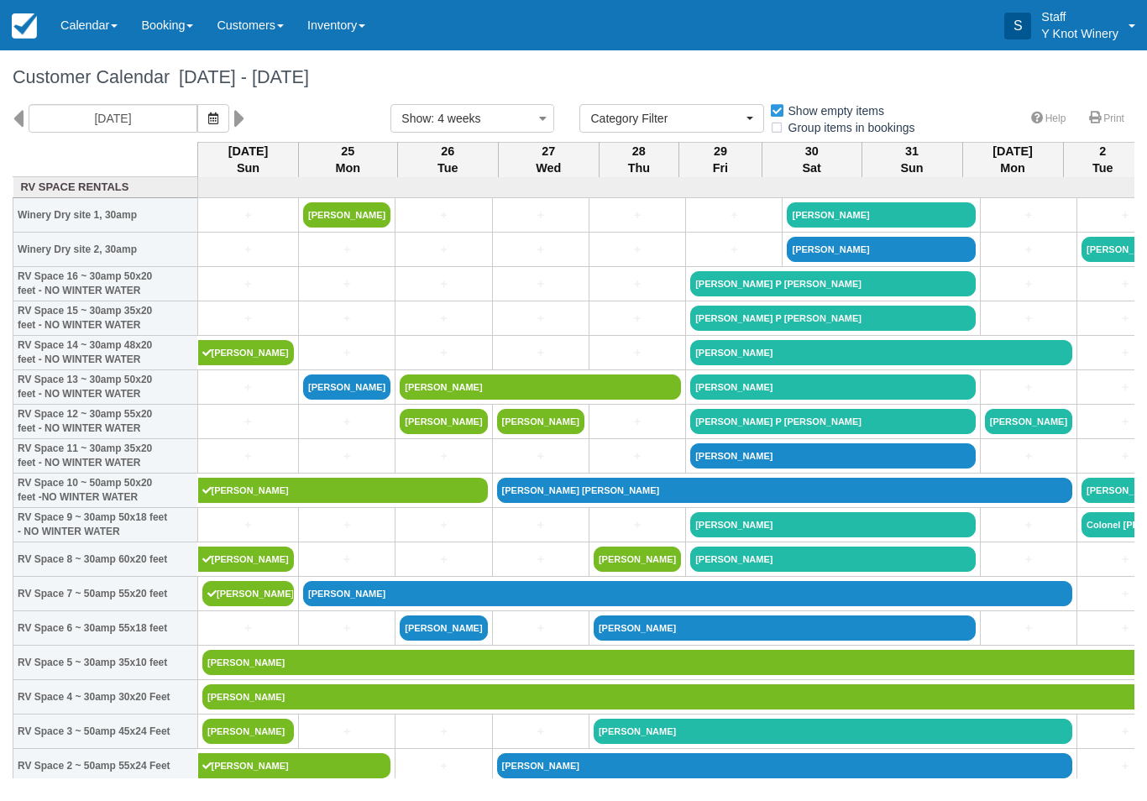
select select
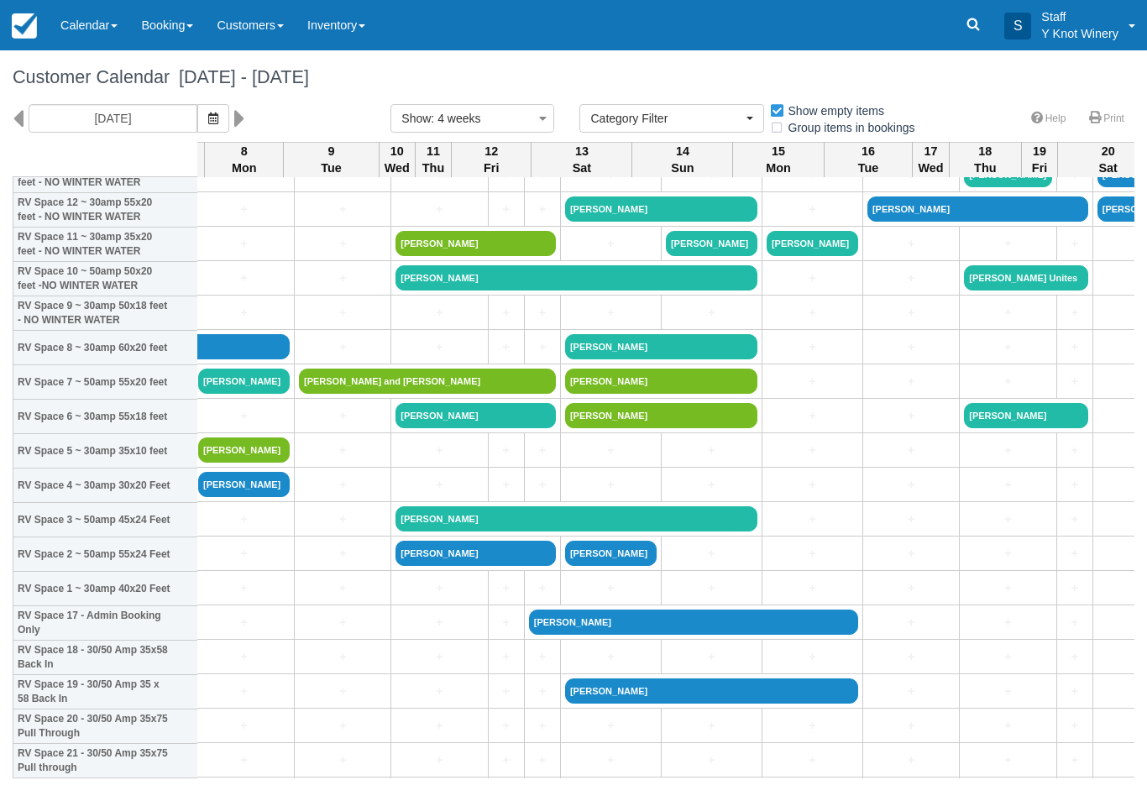
scroll to position [212, 1376]
click at [529, 630] on link "[PERSON_NAME]" at bounding box center [693, 622] width 329 height 25
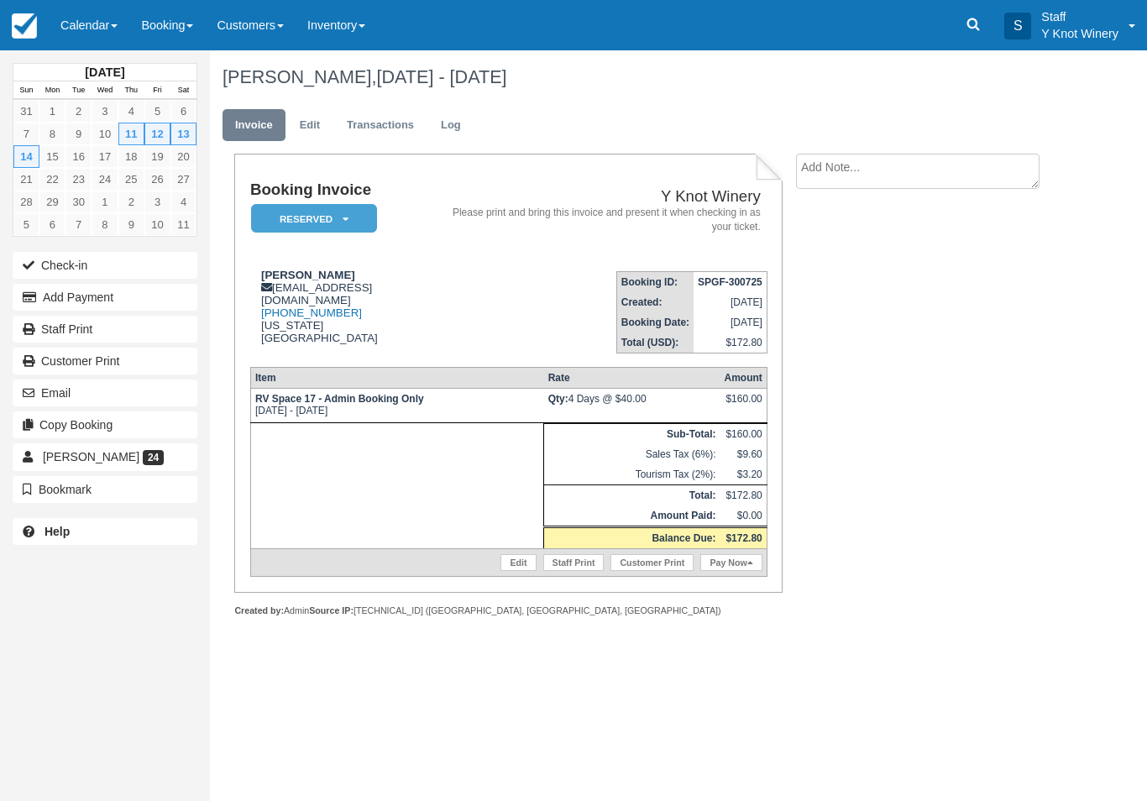
click at [511, 571] on link "Edit" at bounding box center [518, 562] width 35 height 17
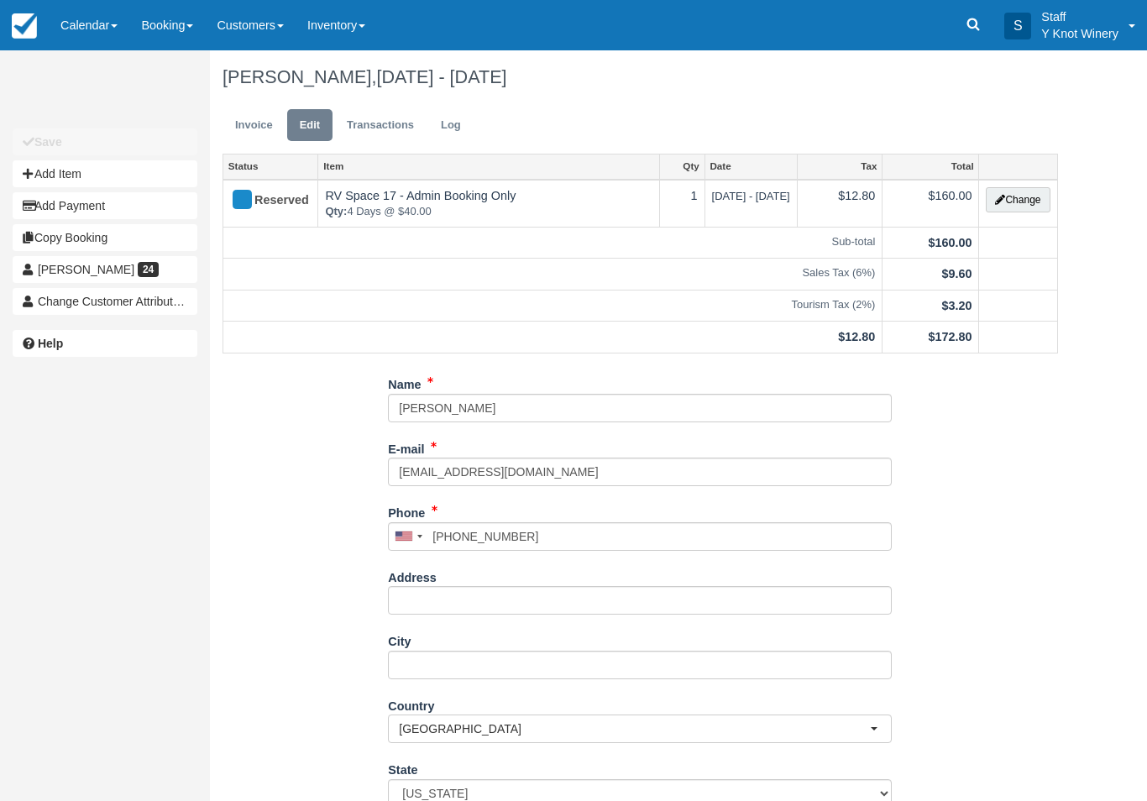
click at [1009, 189] on button "Change" at bounding box center [1018, 199] width 64 height 25
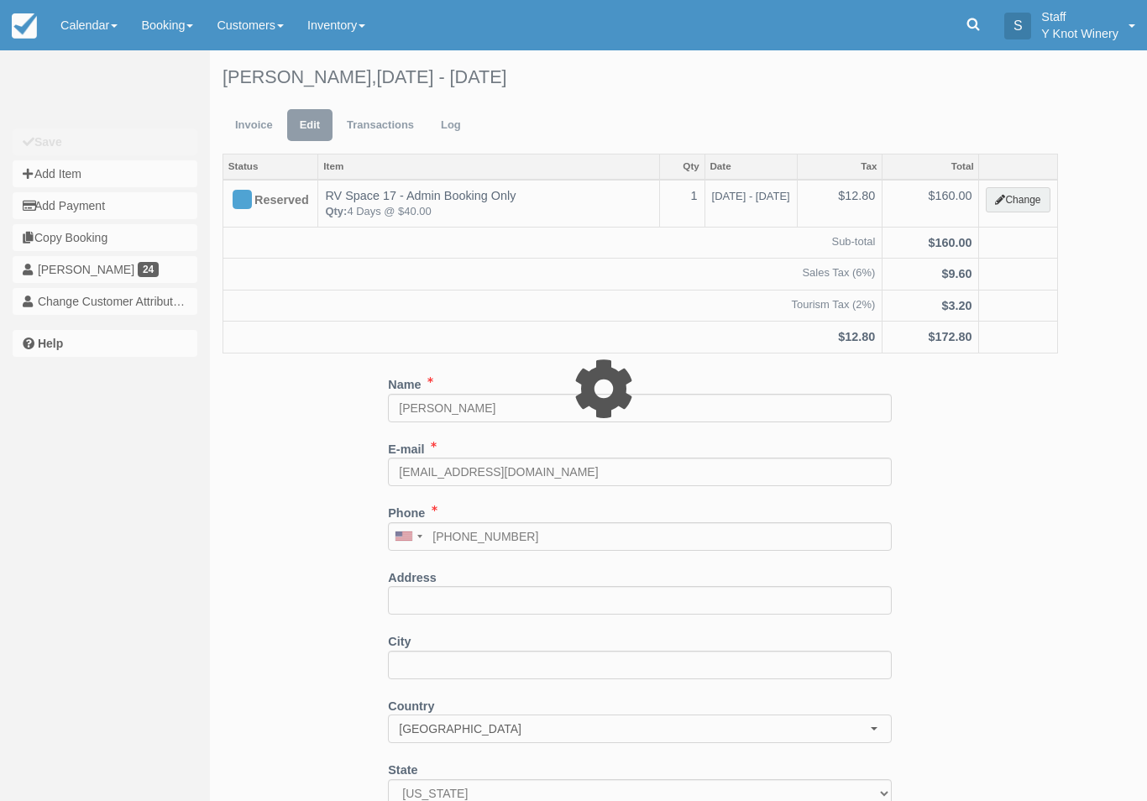
type input "160.00"
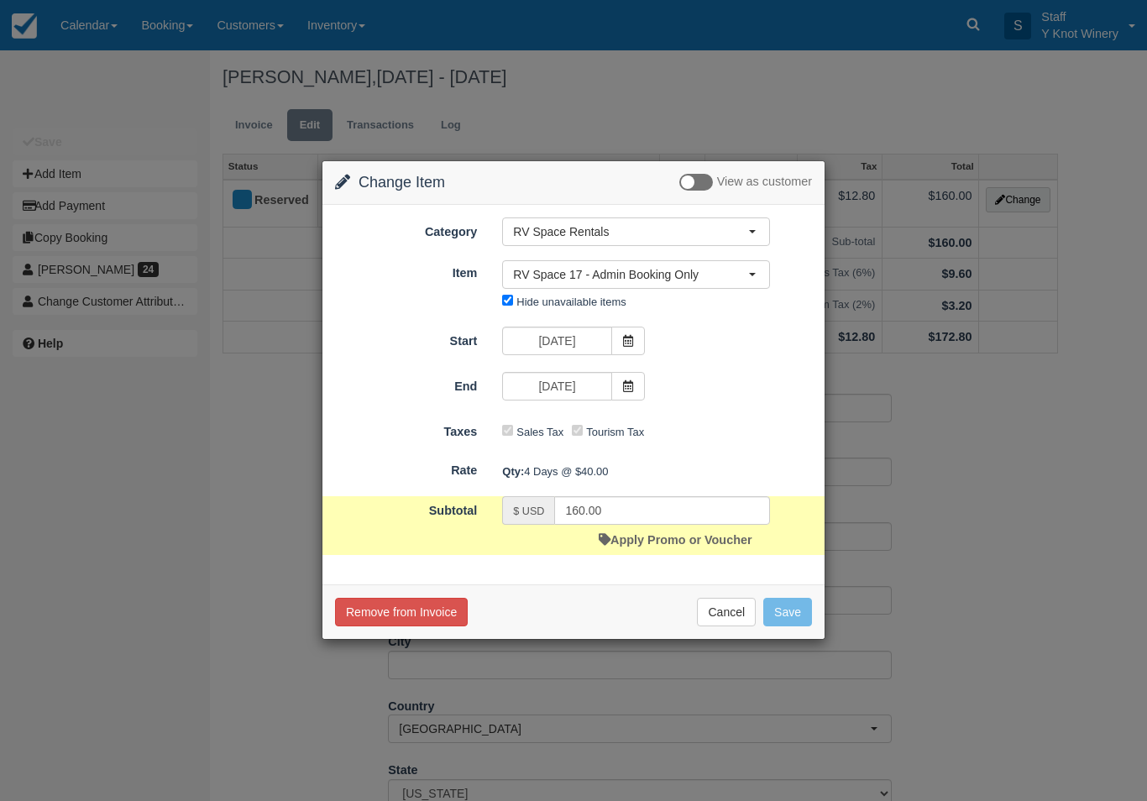
click at [668, 270] on span "RV Space 17 - Admin Booking Only" at bounding box center [630, 274] width 235 height 17
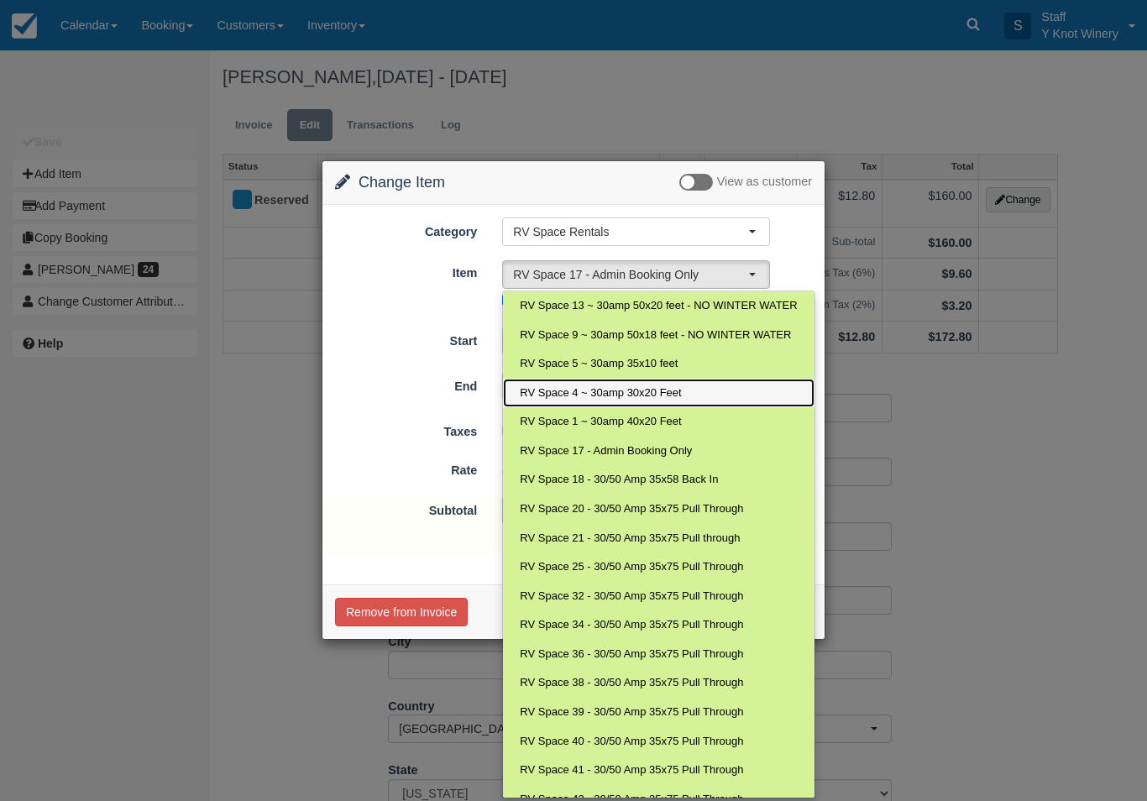
click at [560, 396] on span "RV Space 4 ~ 30amp 30x20 Feet" at bounding box center [600, 393] width 161 height 16
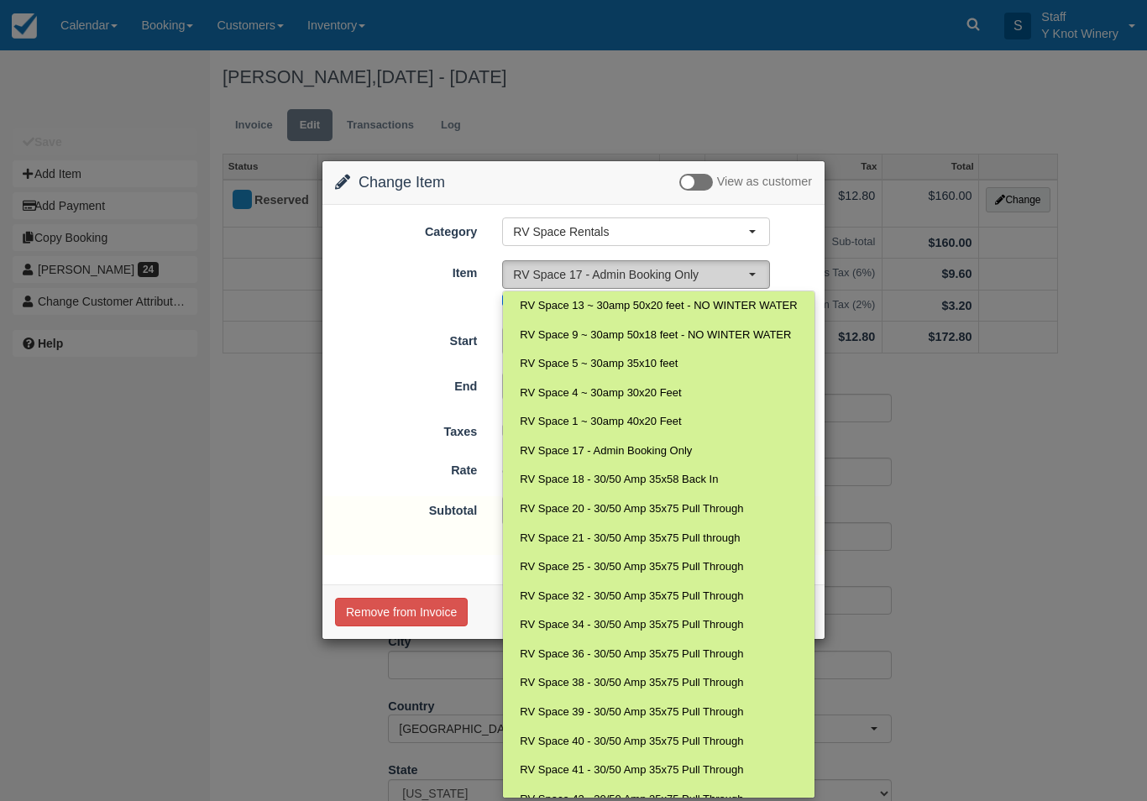
select select "14"
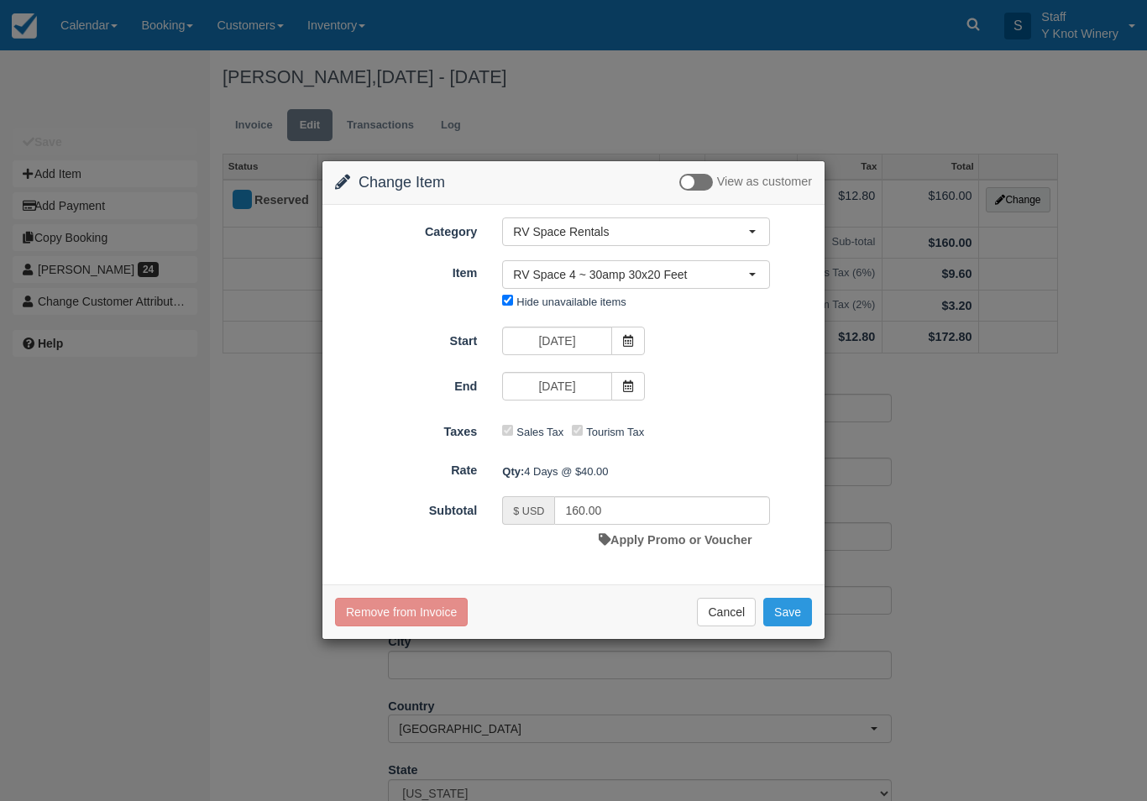
click at [787, 611] on button "Save" at bounding box center [787, 612] width 49 height 29
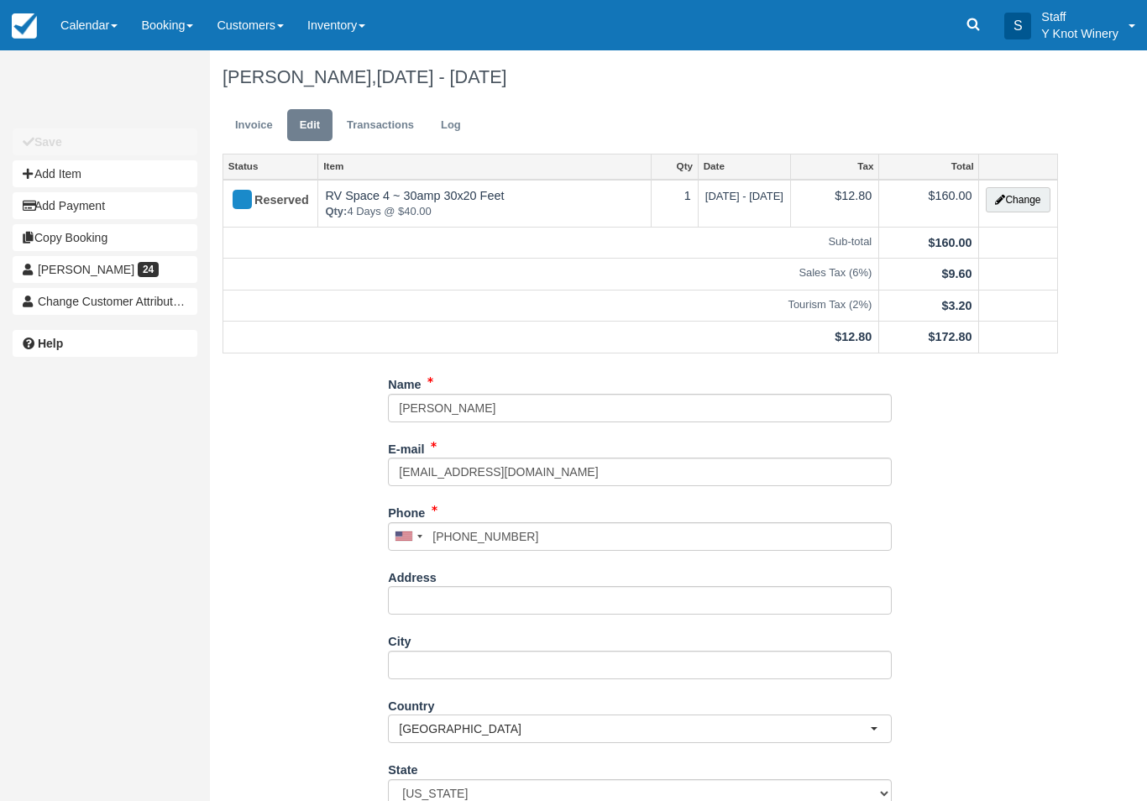
click at [247, 128] on link "Invoice" at bounding box center [254, 125] width 63 height 33
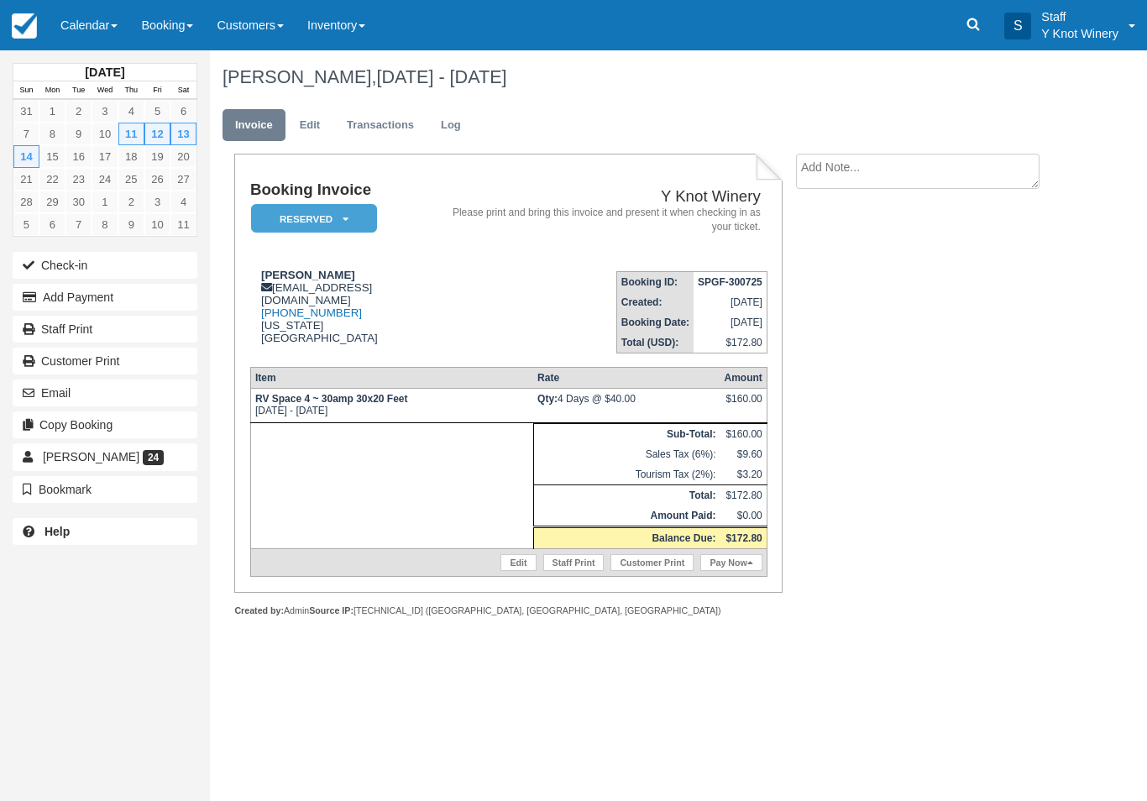
click at [78, 16] on link "Calendar" at bounding box center [89, 25] width 81 height 50
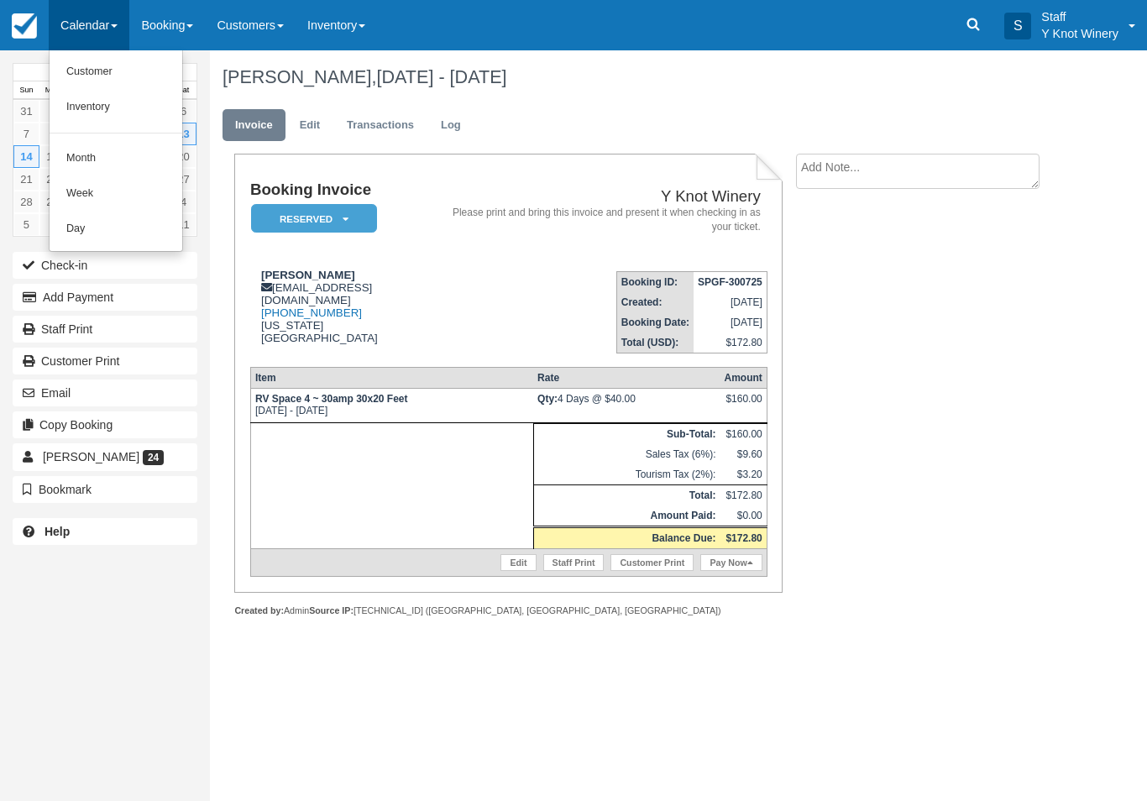
click at [102, 72] on link "Customer" at bounding box center [116, 72] width 133 height 35
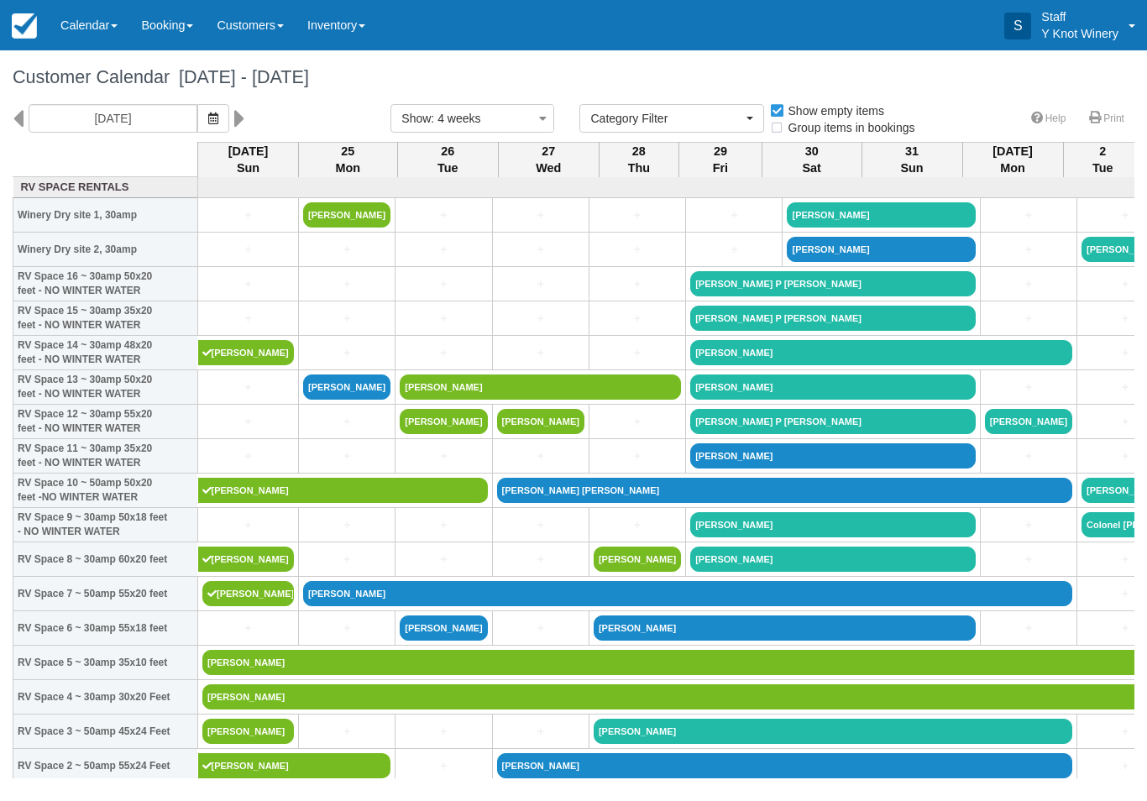
select select
click at [447, 569] on link "+" at bounding box center [443, 560] width 87 height 18
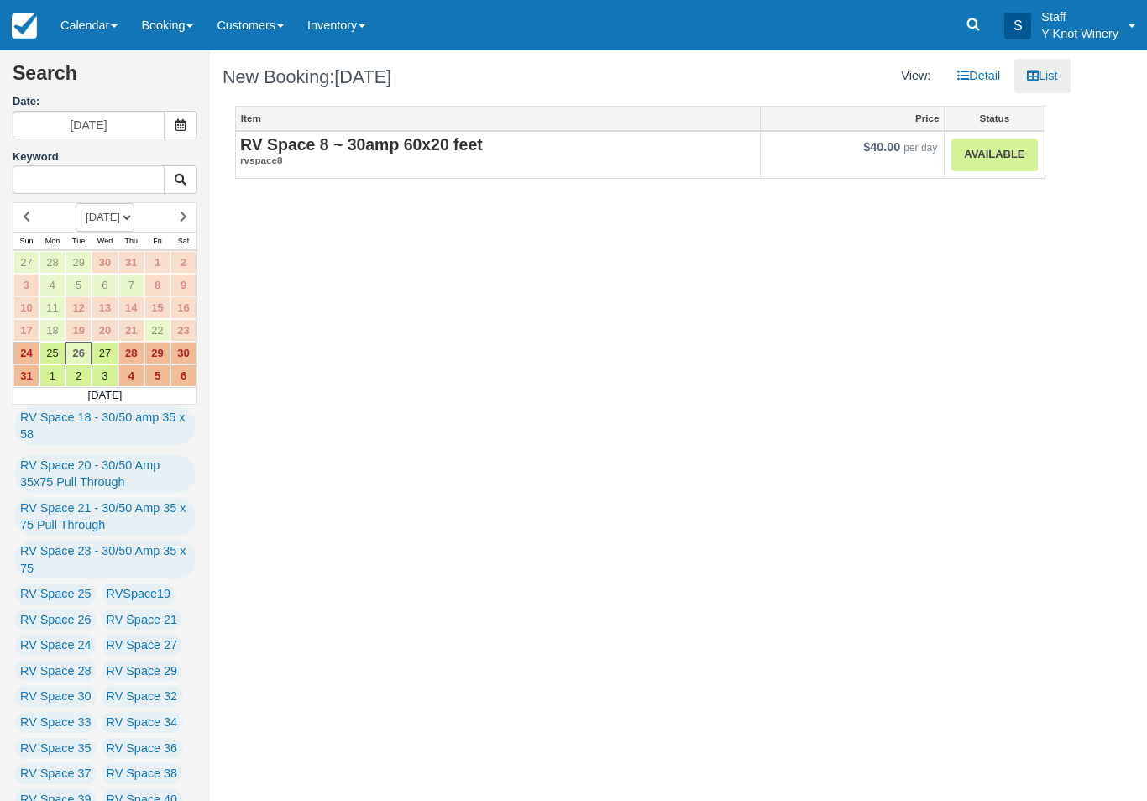
click at [994, 160] on link "Available" at bounding box center [994, 155] width 86 height 33
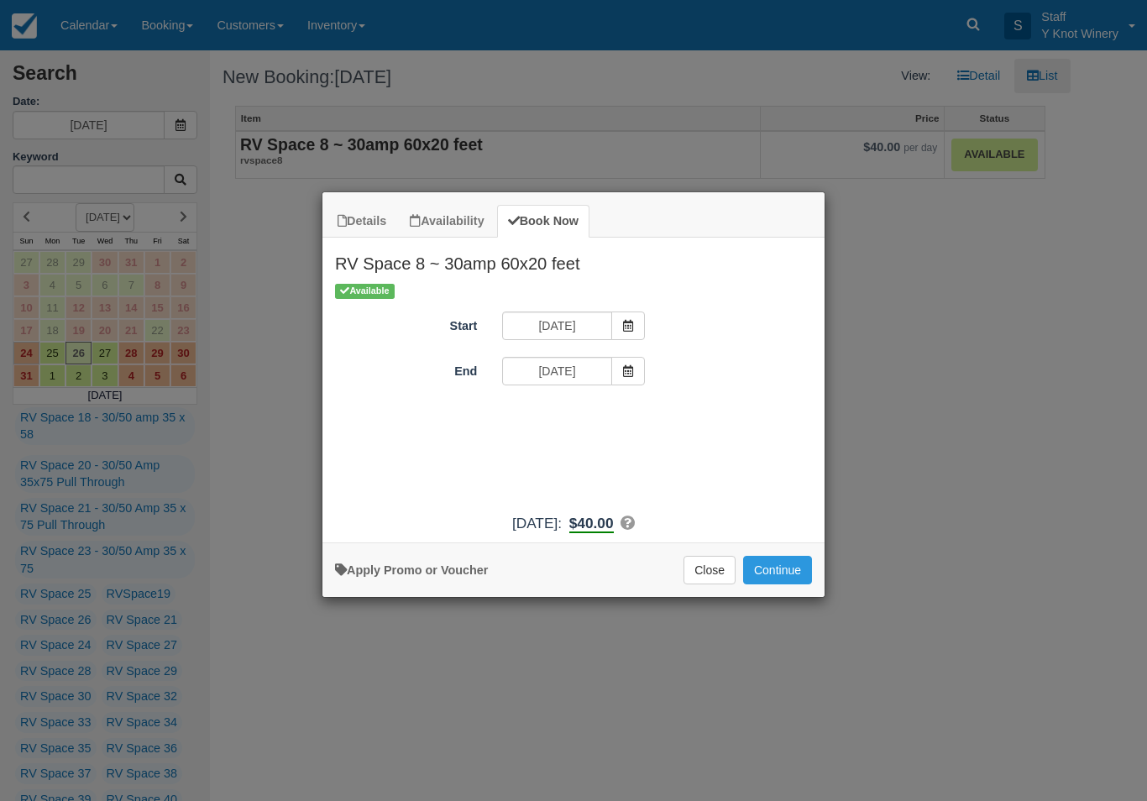
click at [790, 579] on button "Continue" at bounding box center [777, 570] width 69 height 29
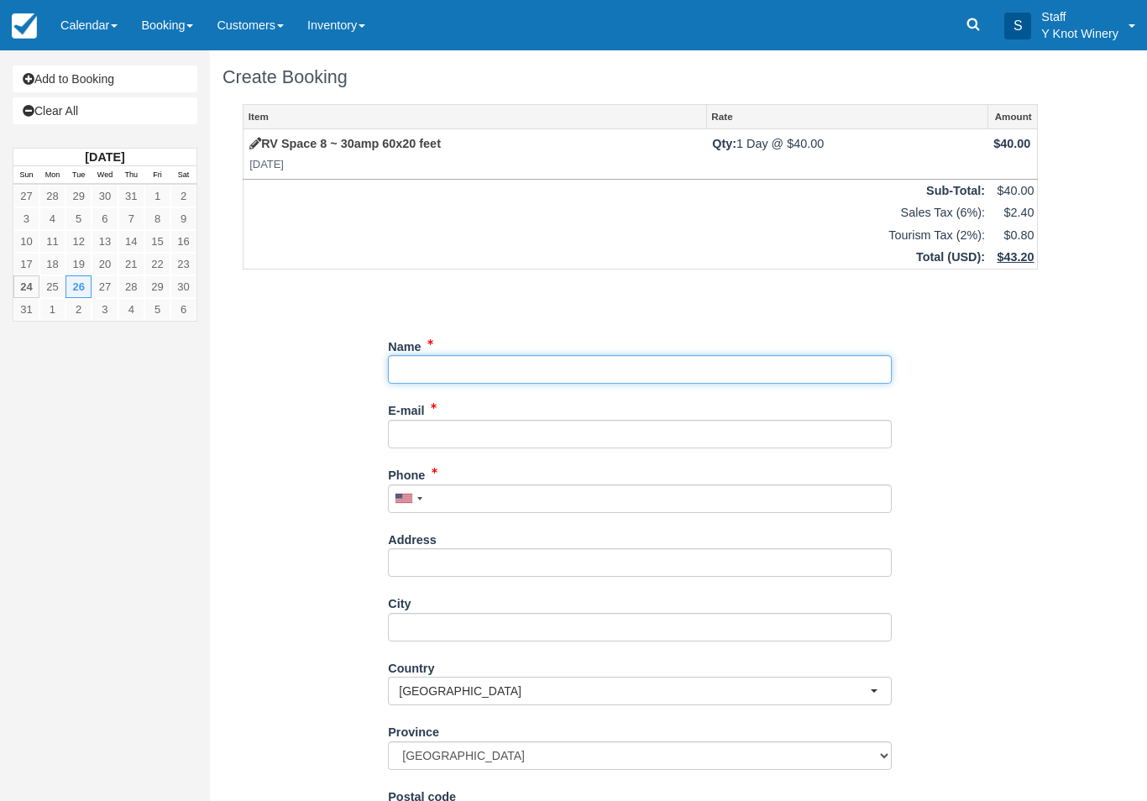
click at [485, 370] on input "Name" at bounding box center [640, 369] width 504 height 29
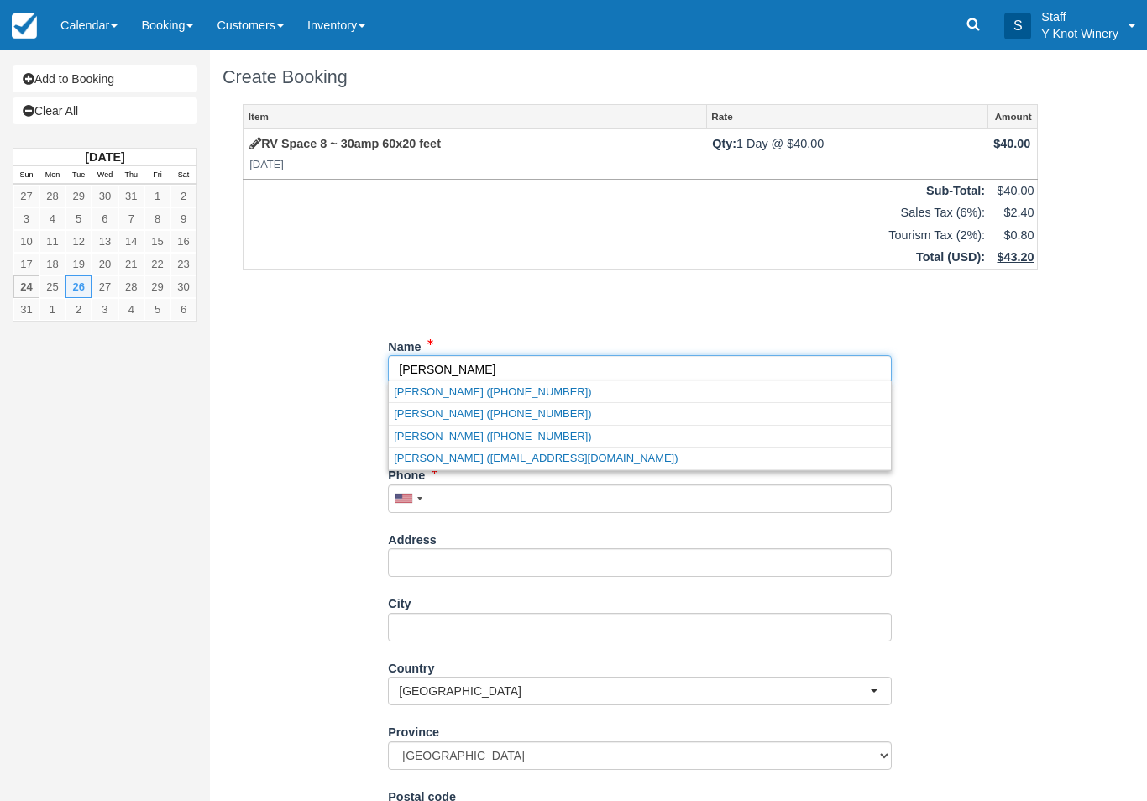
click at [541, 438] on link "Pam murry (+12088718740)" at bounding box center [640, 436] width 502 height 21
type input "Pam murry"
type input "+12088718740"
select select "US"
select select
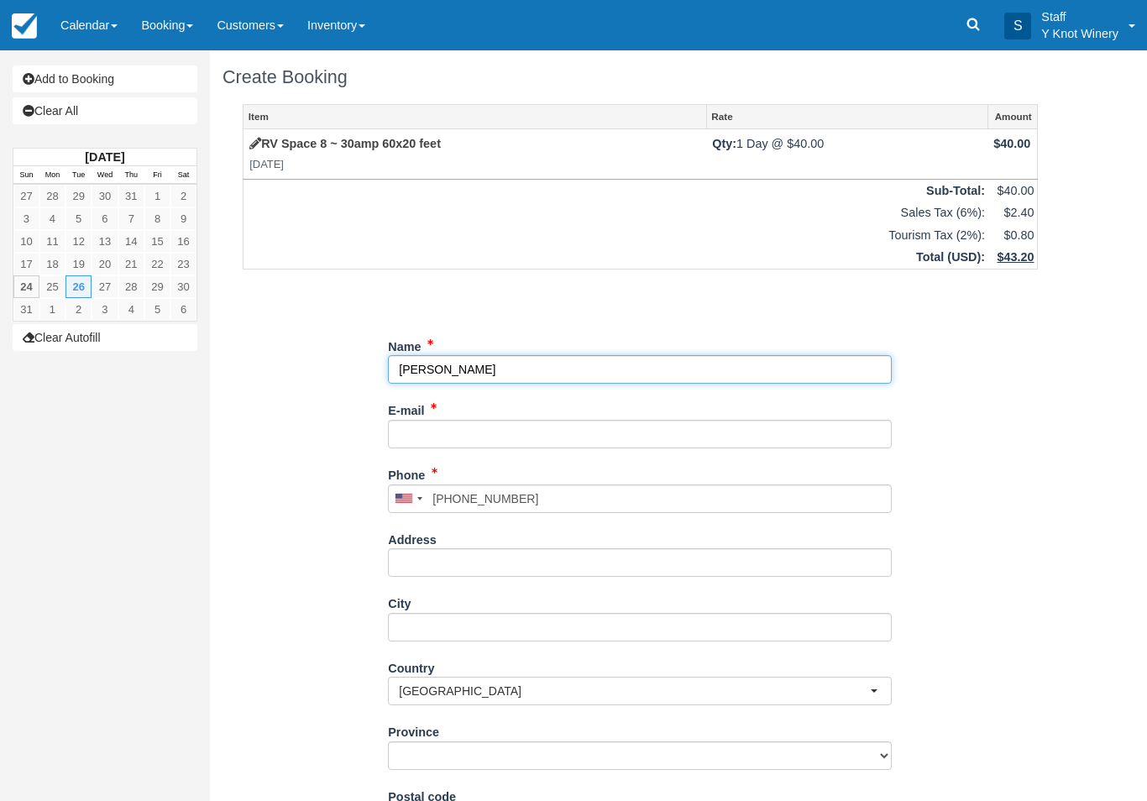
select select "CA"
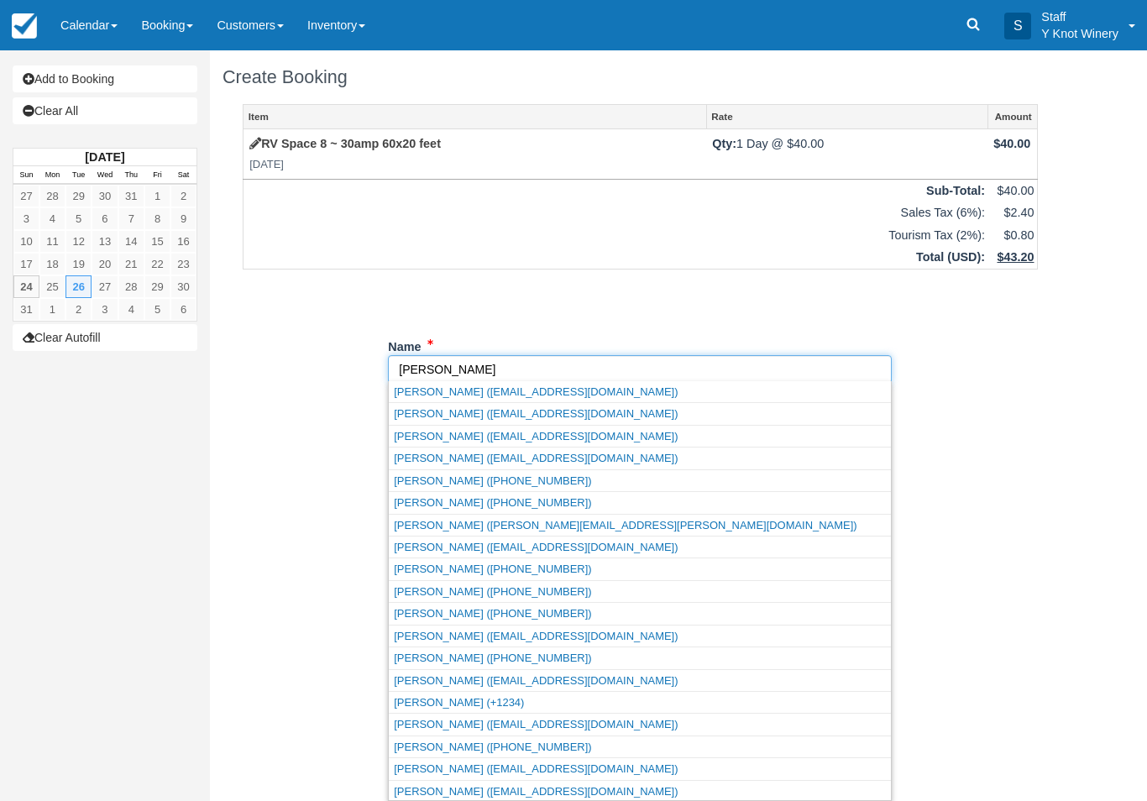
click at [518, 631] on link "Pam murry (pammurry@gmail.com)" at bounding box center [640, 636] width 502 height 21
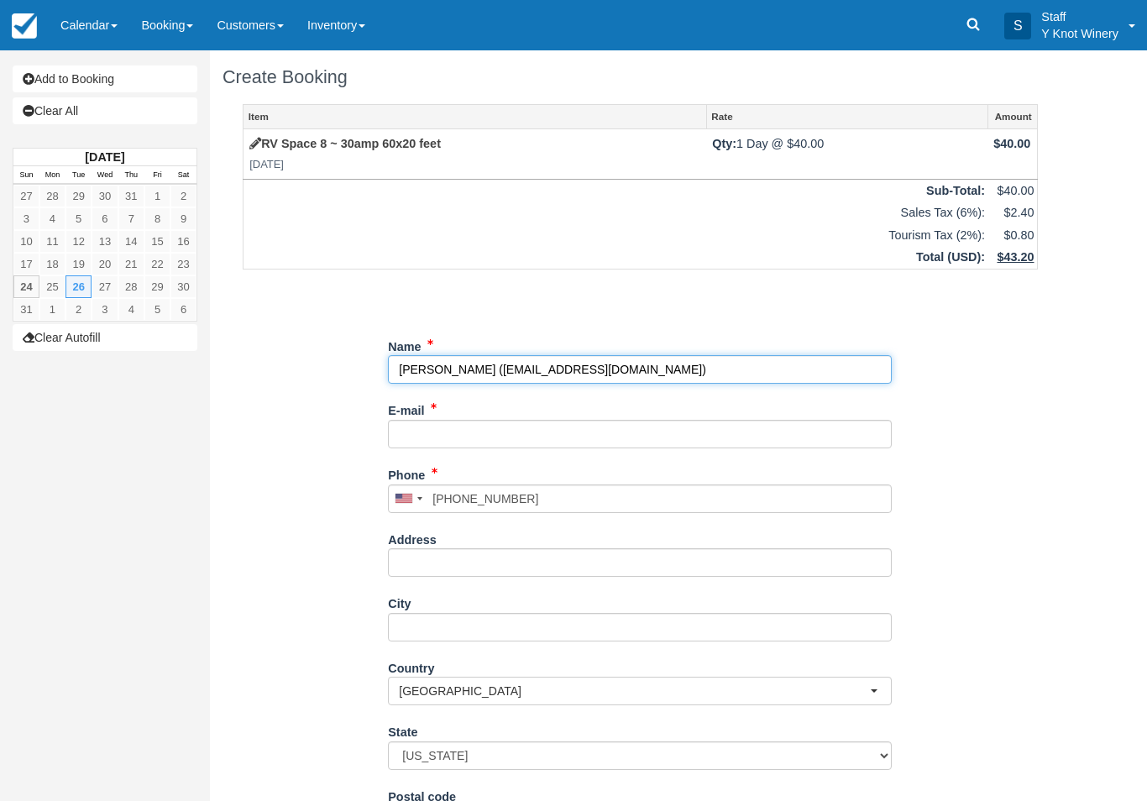
type input "[PERSON_NAME]"
type input "pammurry@gmail.com"
select select "CA"
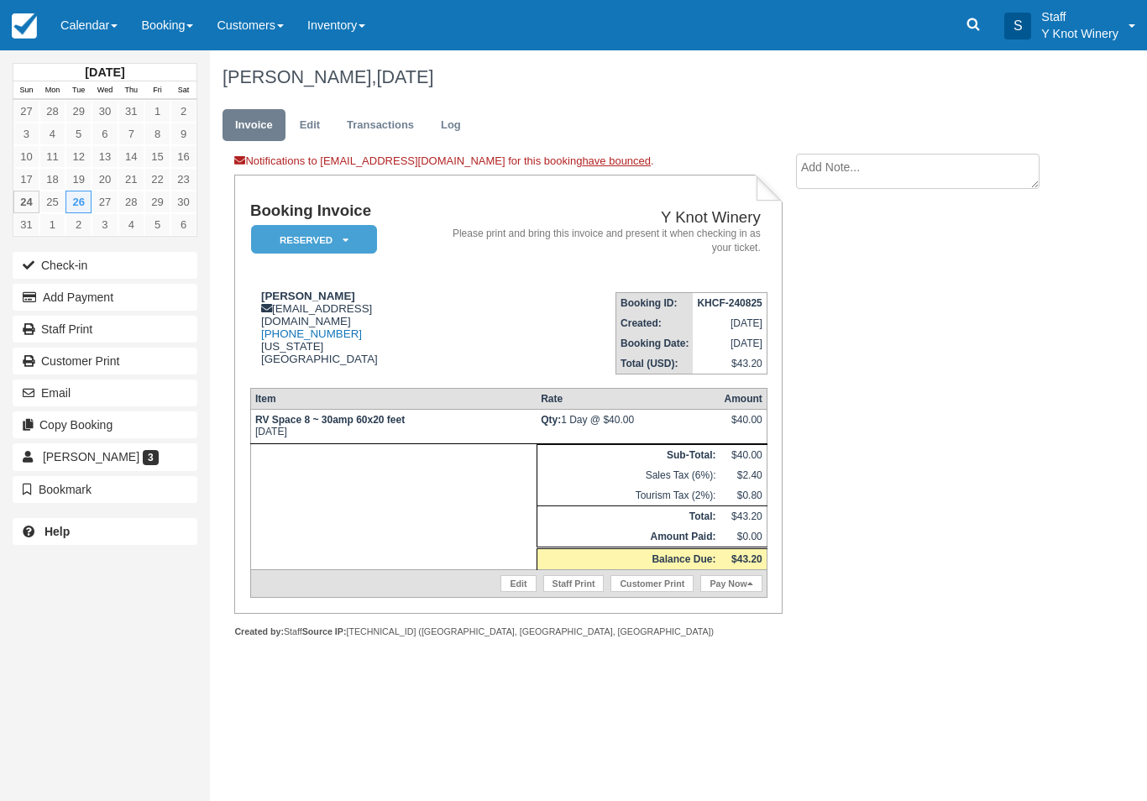
click at [501, 589] on link "Edit" at bounding box center [518, 583] width 35 height 17
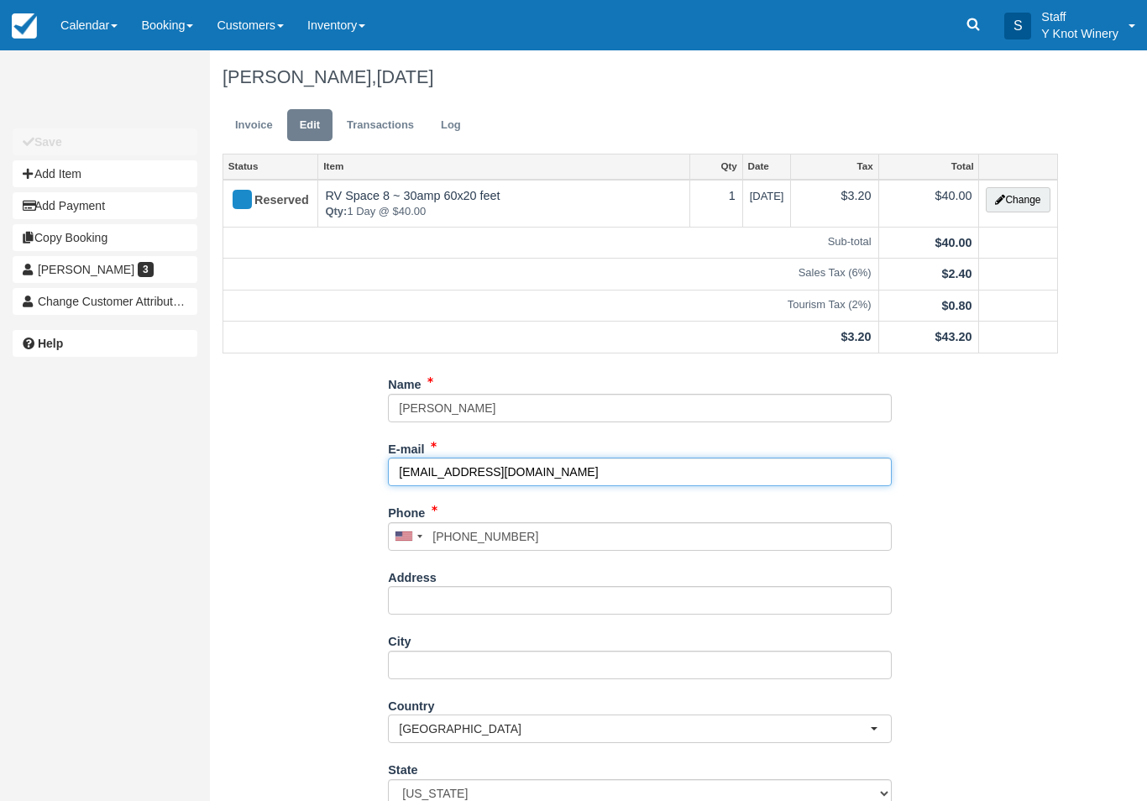
click at [550, 464] on input "[EMAIL_ADDRESS][DOMAIN_NAME]" at bounding box center [640, 472] width 504 height 29
type input "p"
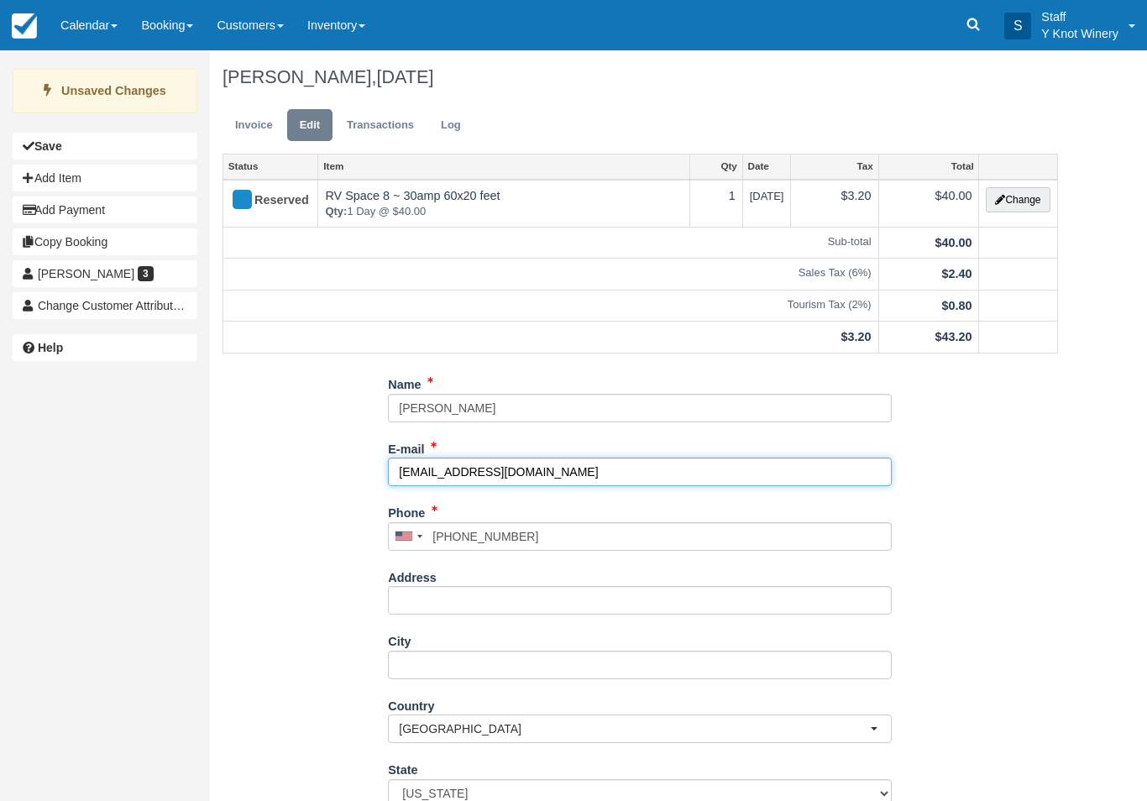
scroll to position [76, 0]
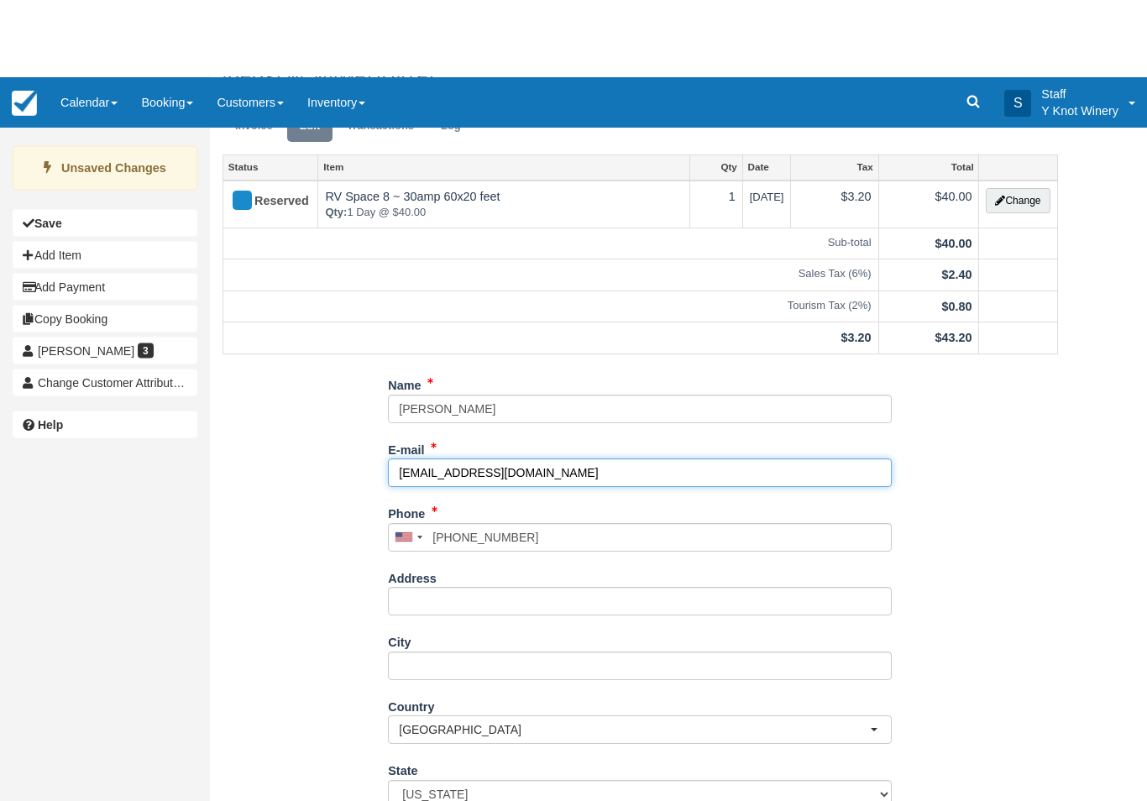
type input "rpmweights@yahoo.com"
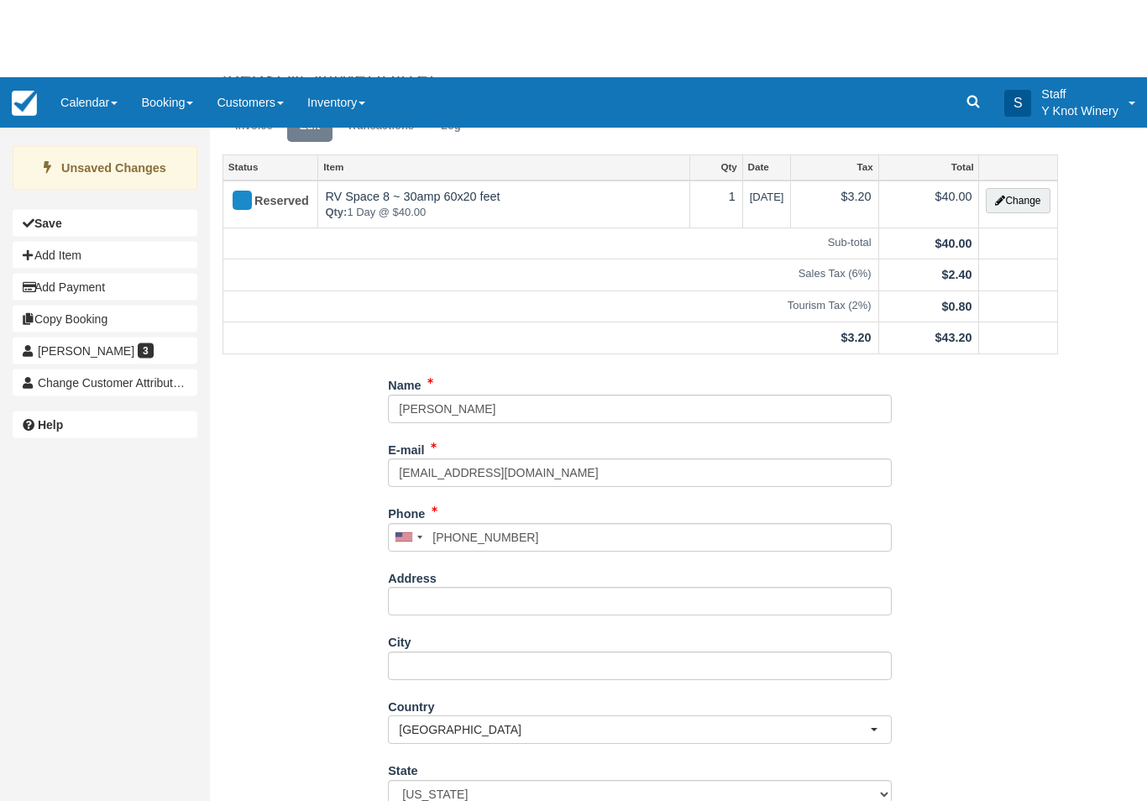
type input "+12088718740"
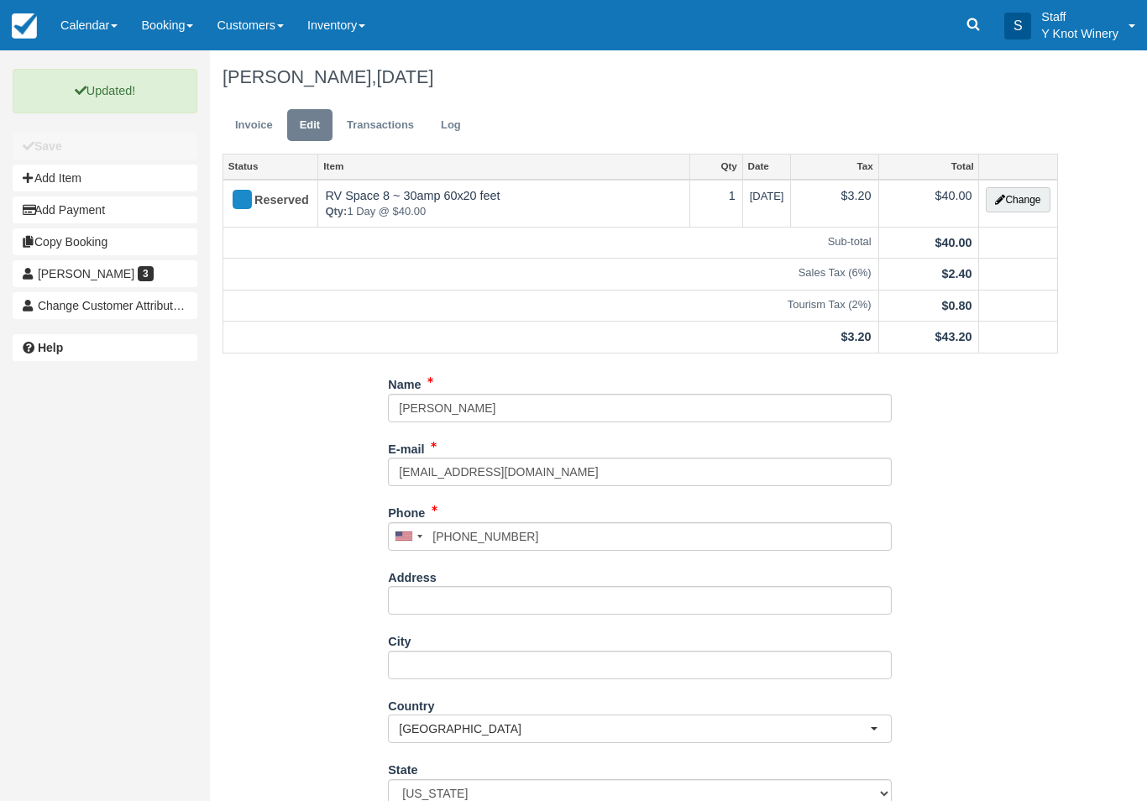
click at [70, 277] on div "Updated! Unsaved Changes Save Add Item Add Payment Copy Booking Pam murry 3 Cha…" at bounding box center [105, 213] width 185 height 326
click at [47, 334] on link "Help" at bounding box center [105, 347] width 185 height 27
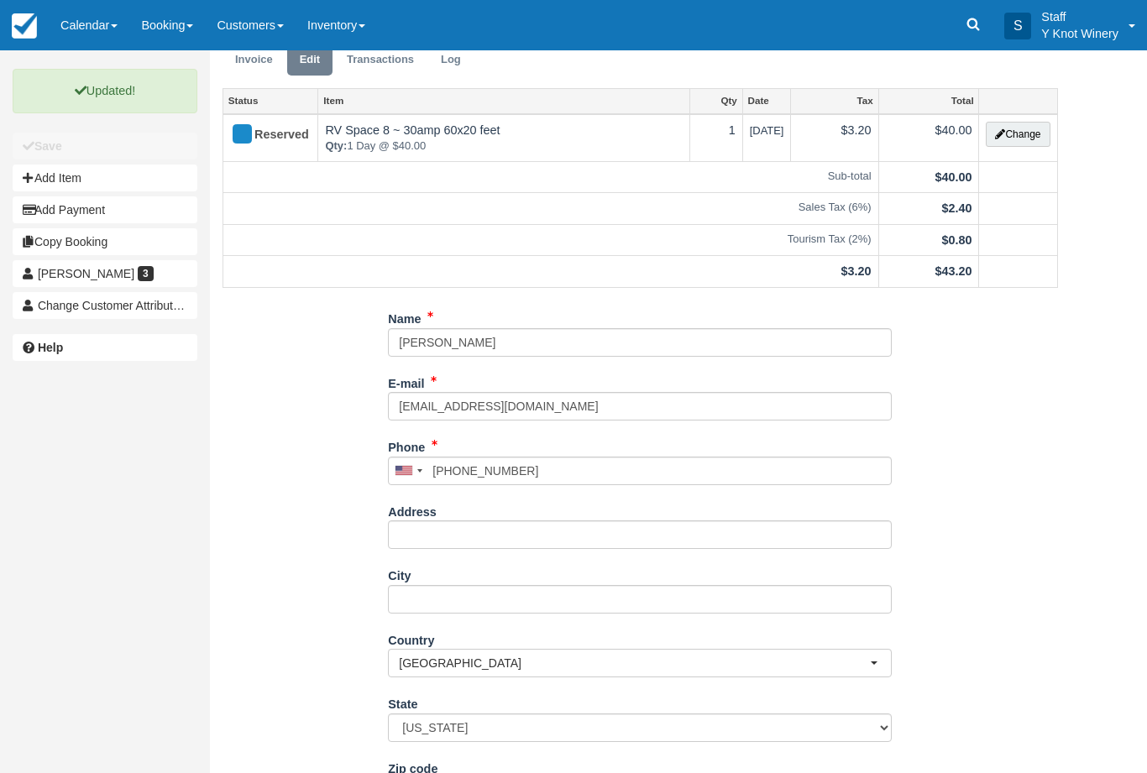
scroll to position [92, 0]
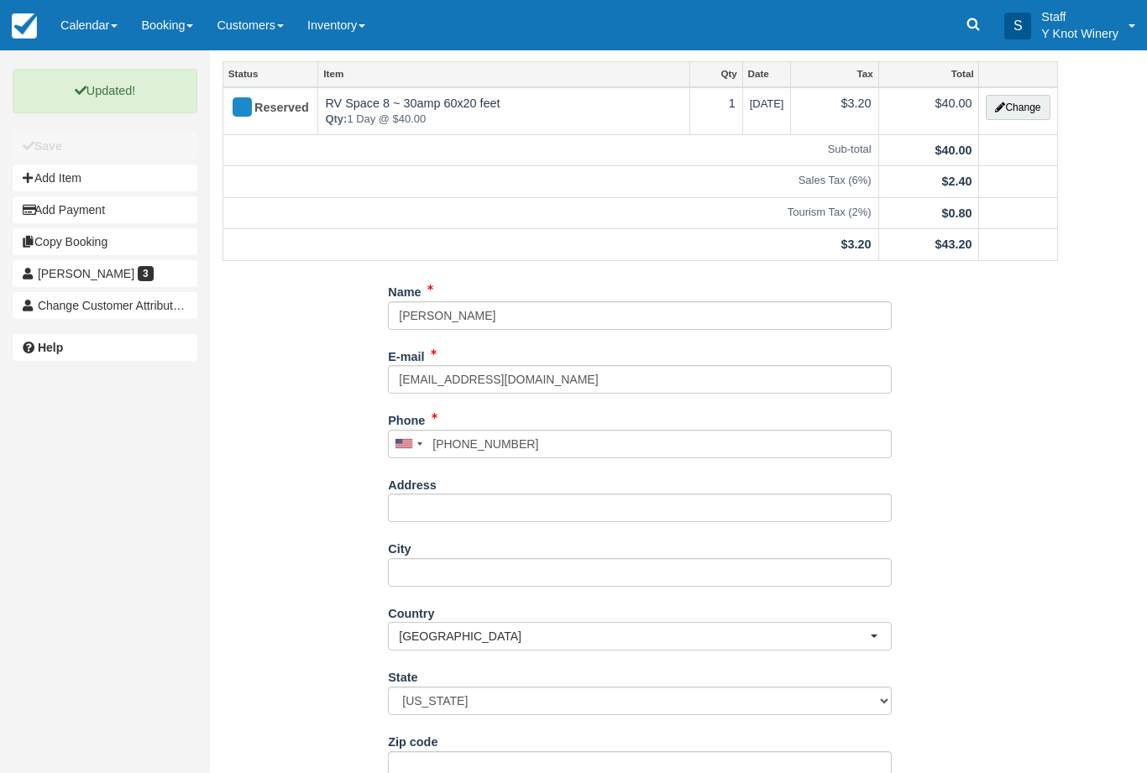
click at [78, 26] on link "Calendar" at bounding box center [89, 25] width 81 height 50
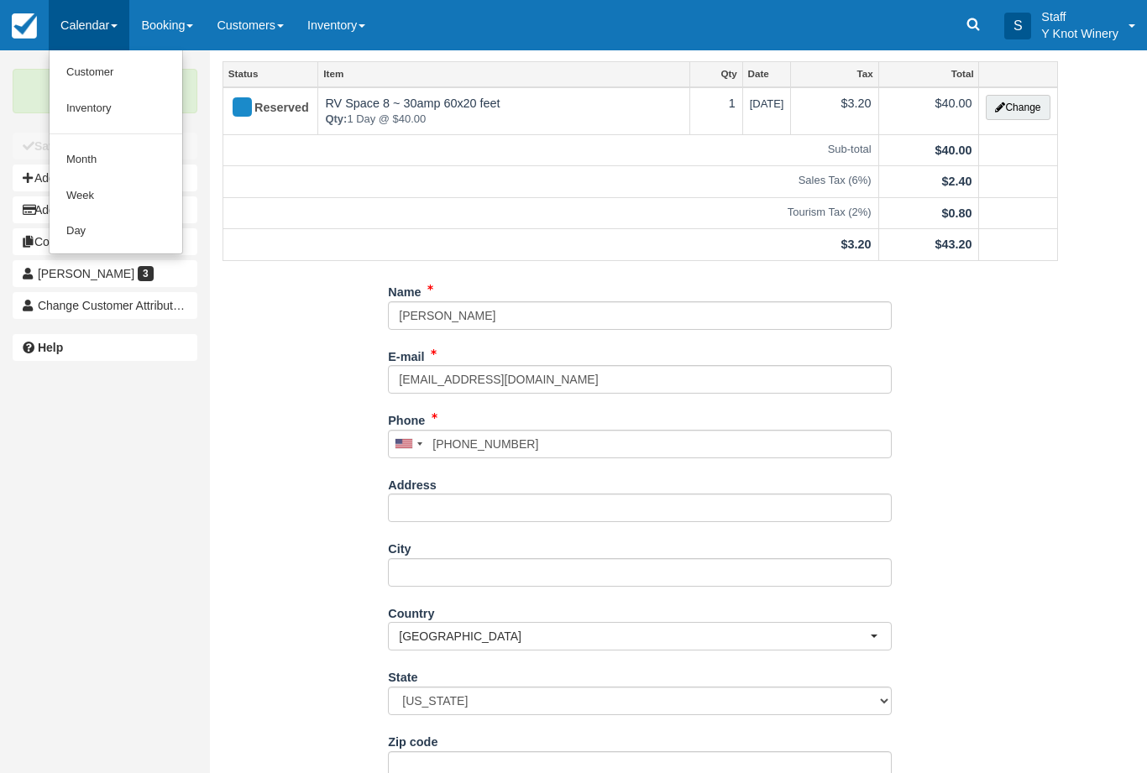
scroll to position [0, 0]
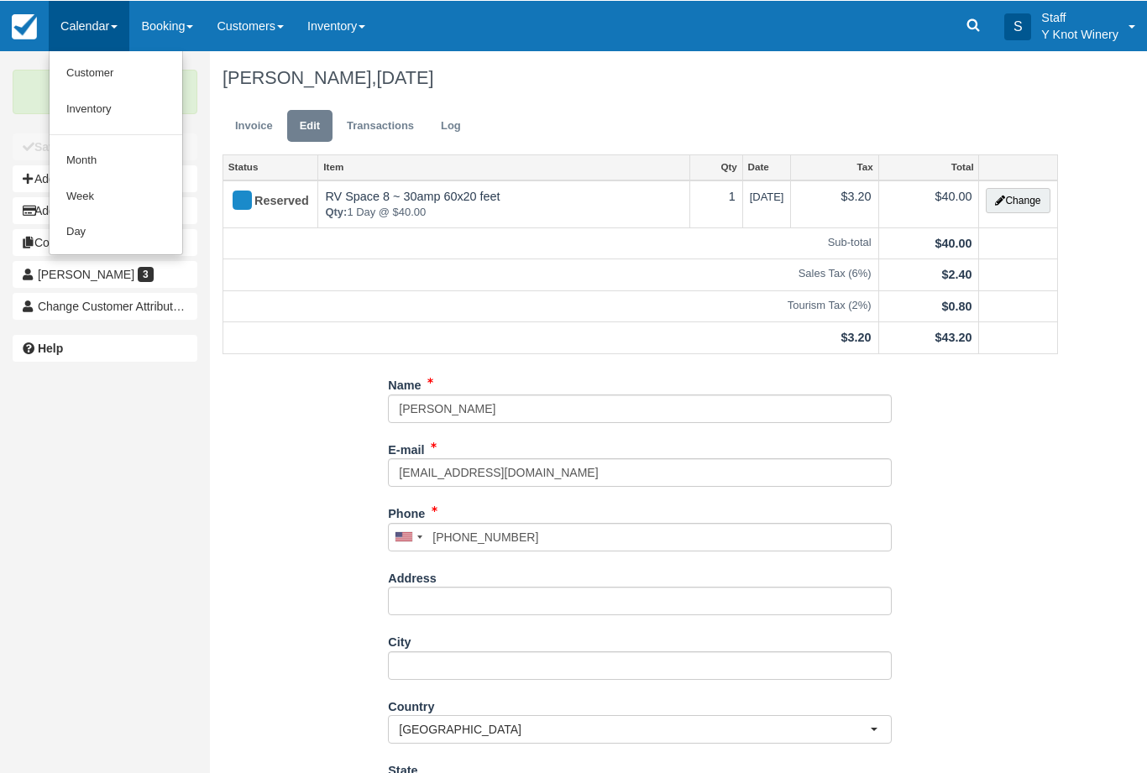
click at [261, 121] on div at bounding box center [573, 386] width 1147 height 773
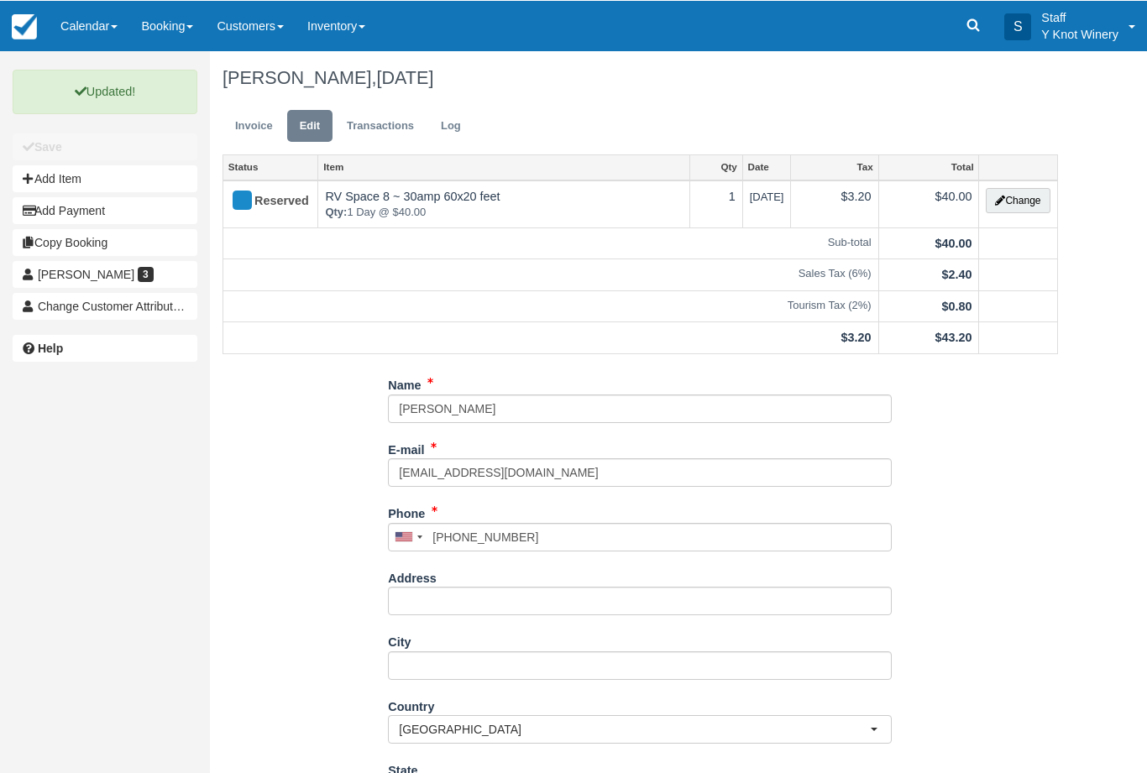
click at [255, 123] on link "Invoice" at bounding box center [254, 125] width 63 height 33
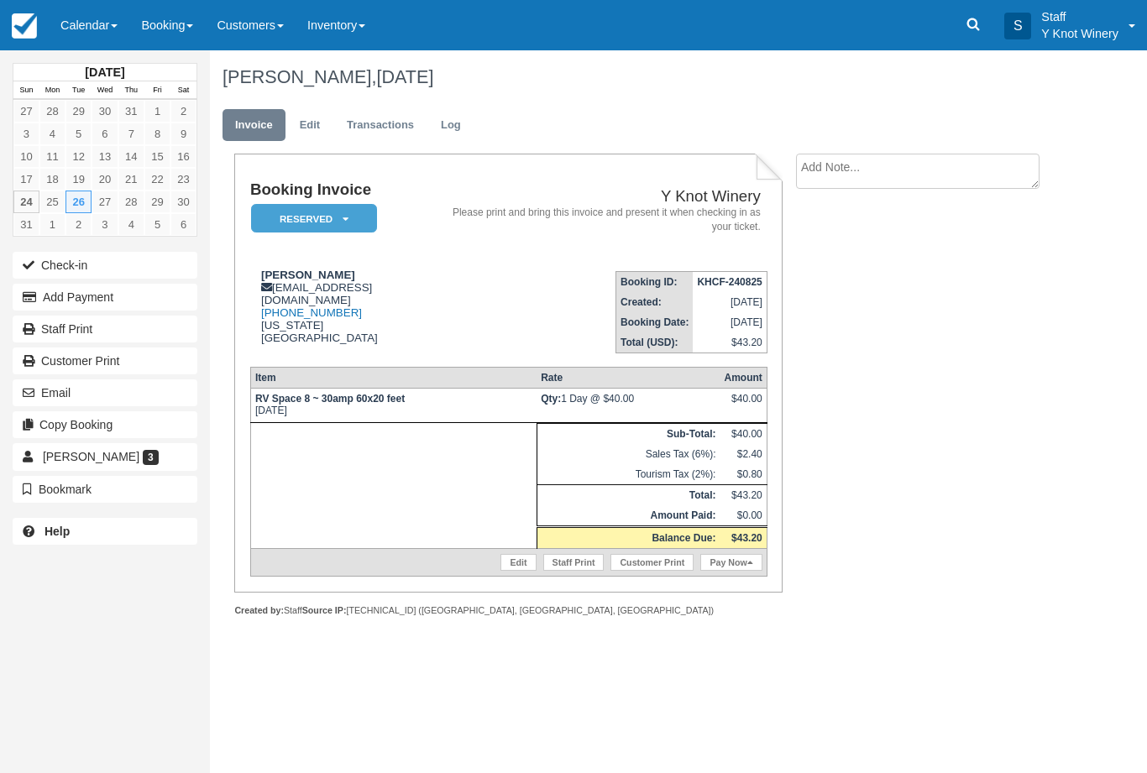
click at [50, 389] on button "Email" at bounding box center [105, 393] width 185 height 27
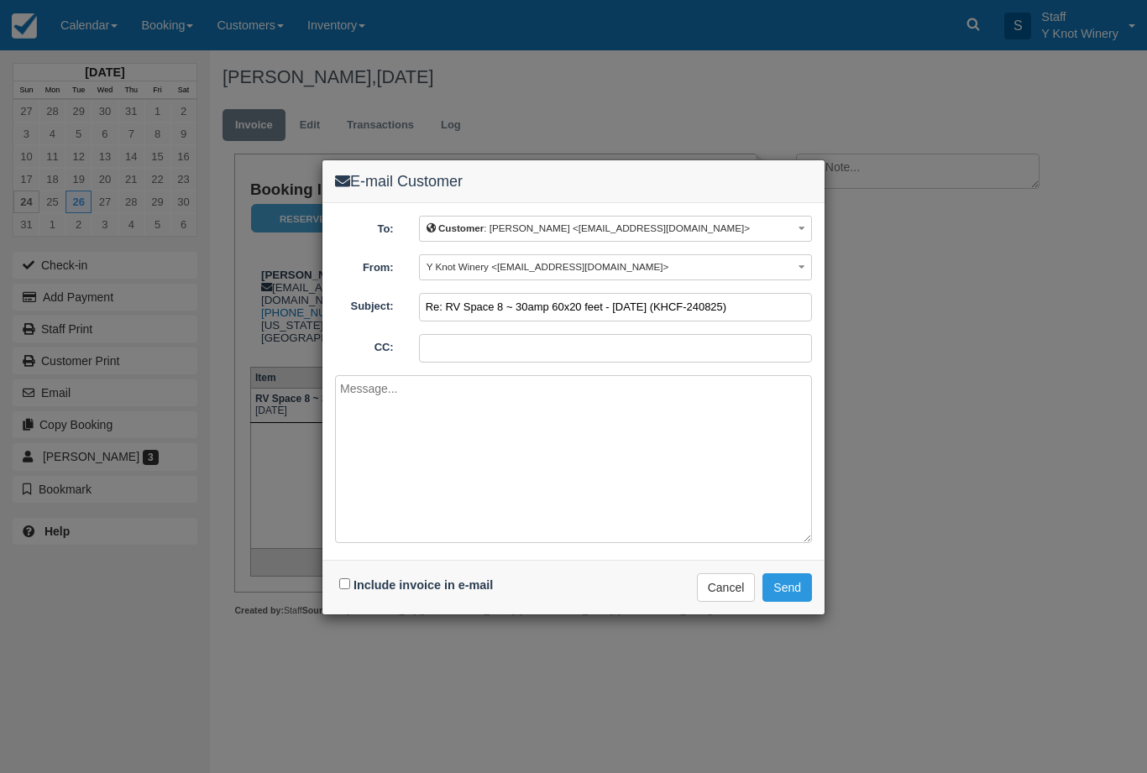
click at [524, 304] on input "Re: RV Space 8 ~ 30amp 60x20 feet - [DATE] (KHCF-240825)" at bounding box center [615, 307] width 393 height 29
click at [776, 307] on input "Re: RV Space 8 ~ 30amp 60x20 feet - Tue Aug 26, 2025 (KHCF-240825)" at bounding box center [615, 307] width 393 height 29
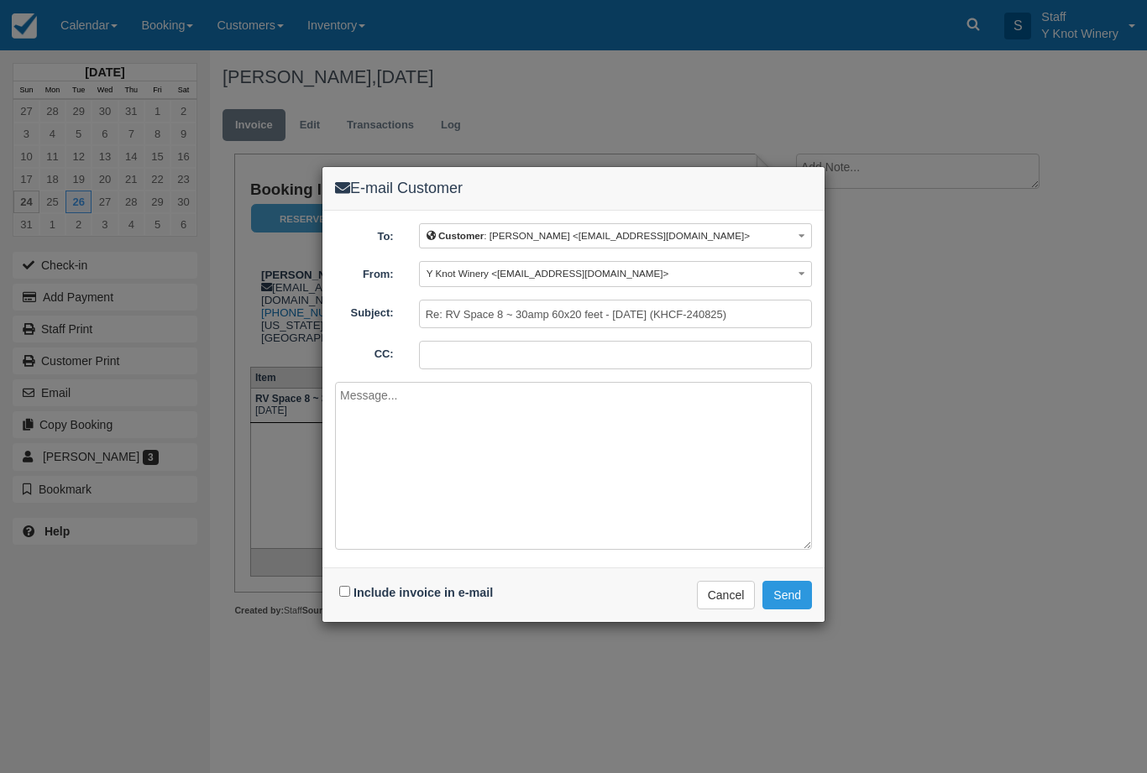
click at [395, 598] on label "Include invoice in e-mail" at bounding box center [423, 592] width 139 height 13
click at [350, 597] on input "Include invoice in e-mail" at bounding box center [344, 591] width 11 height 11
checkbox input "true"
click at [647, 416] on textarea at bounding box center [573, 466] width 477 height 168
type textarea "S"
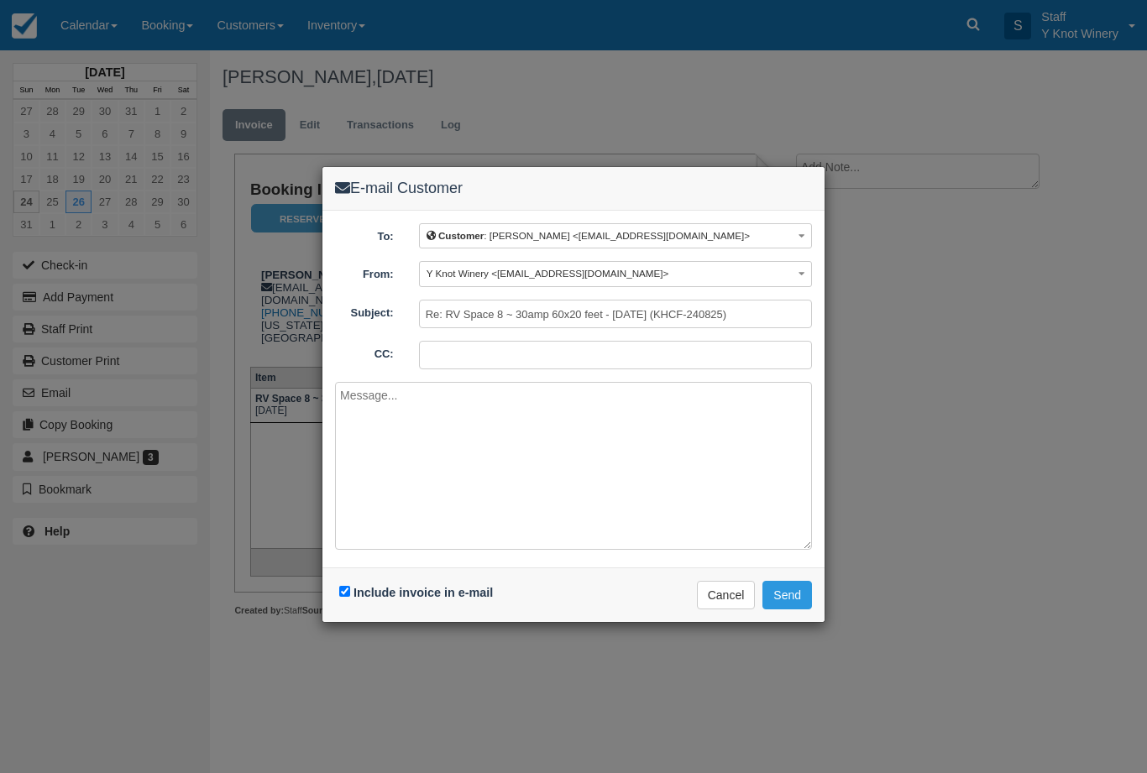
click at [789, 604] on button "Send" at bounding box center [788, 595] width 50 height 29
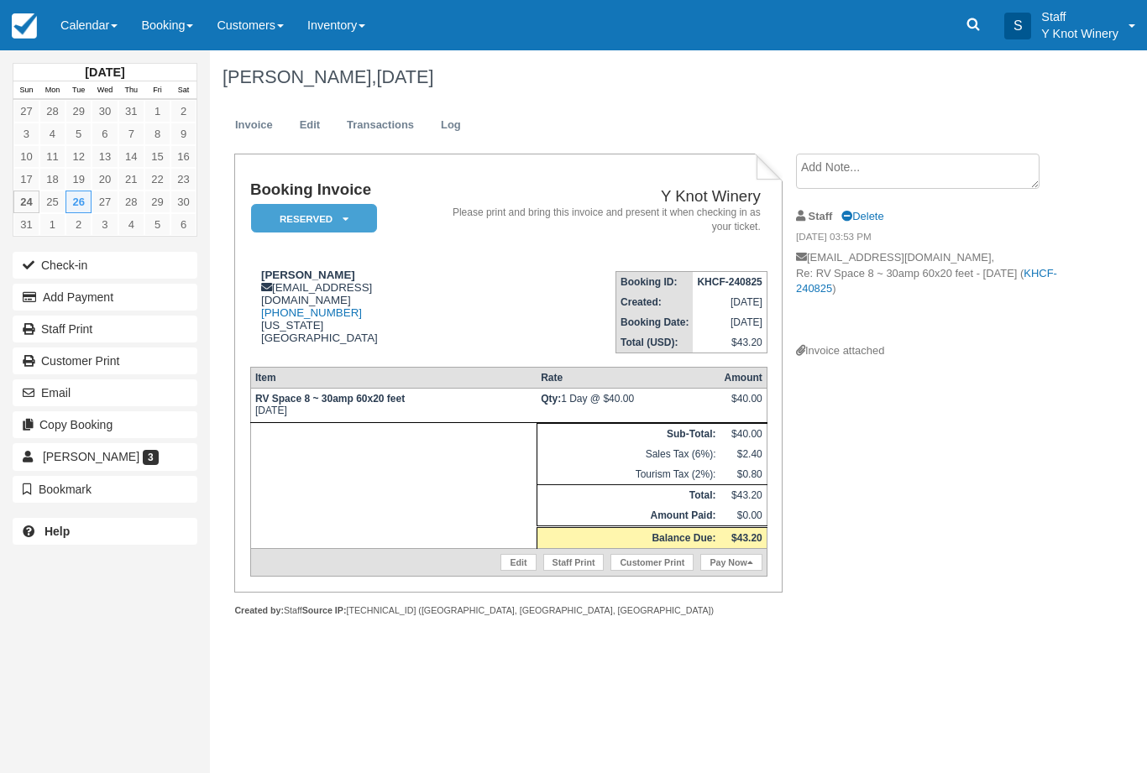
click at [81, 24] on link "Calendar" at bounding box center [89, 25] width 81 height 50
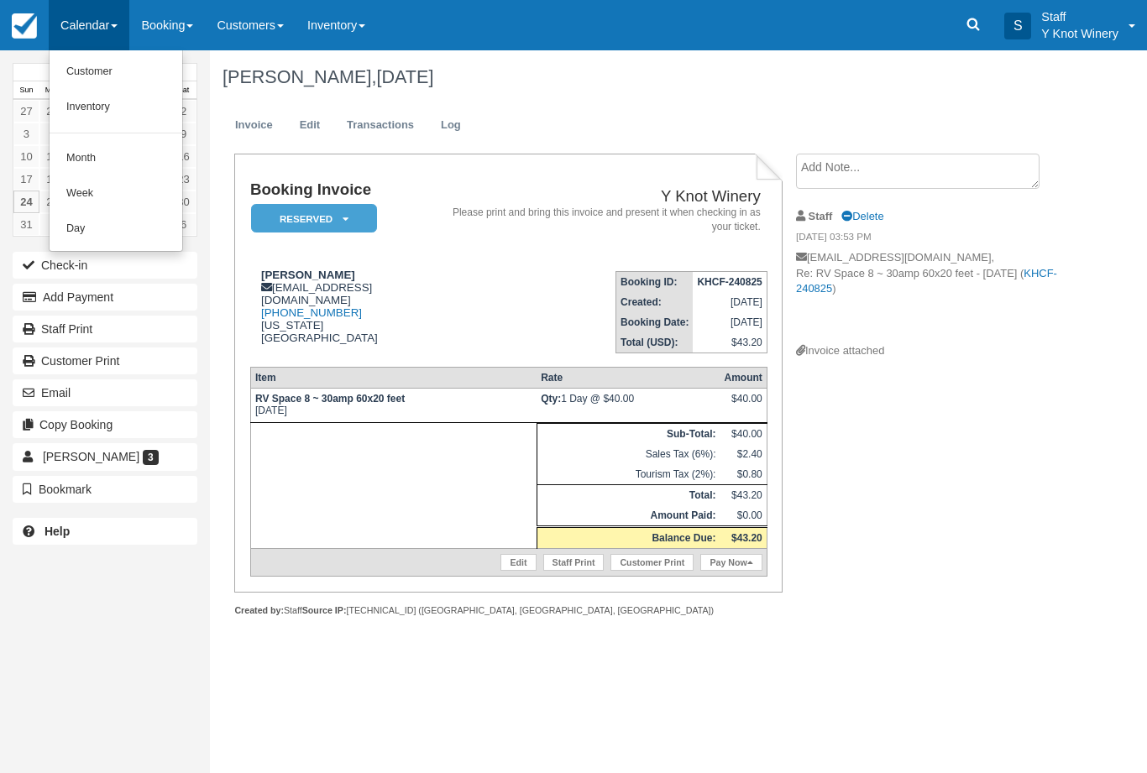
click at [100, 63] on link "Customer" at bounding box center [116, 72] width 133 height 35
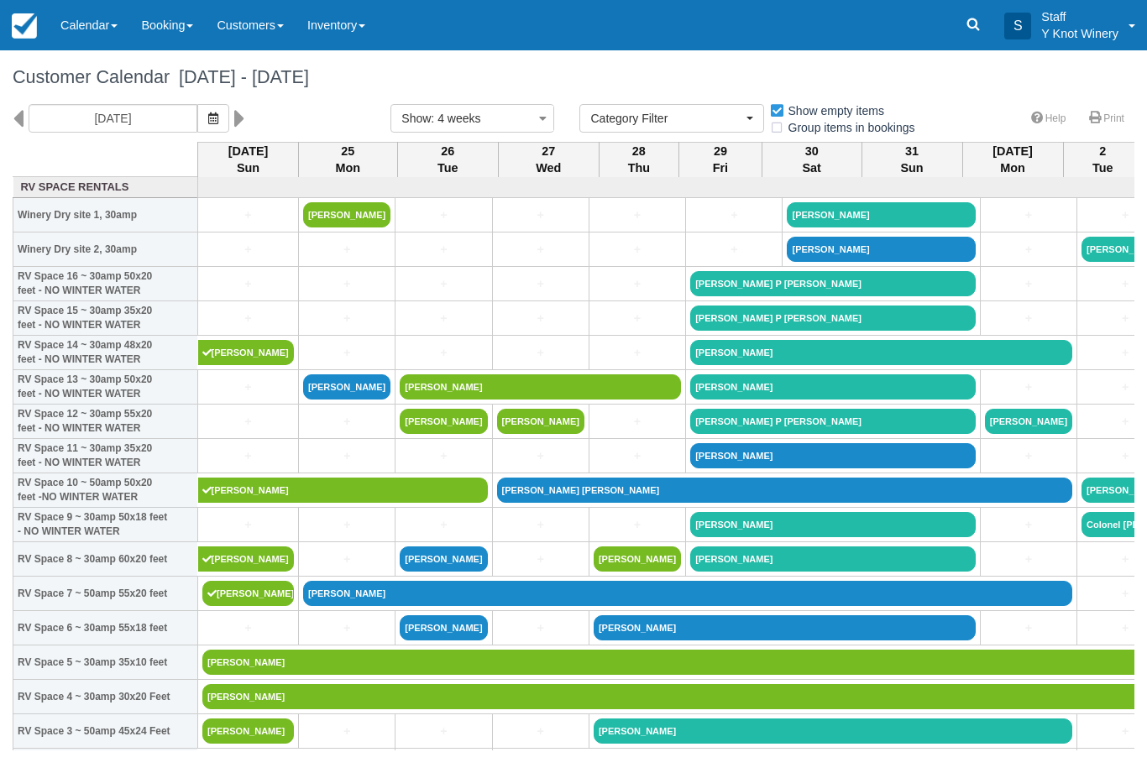
select select
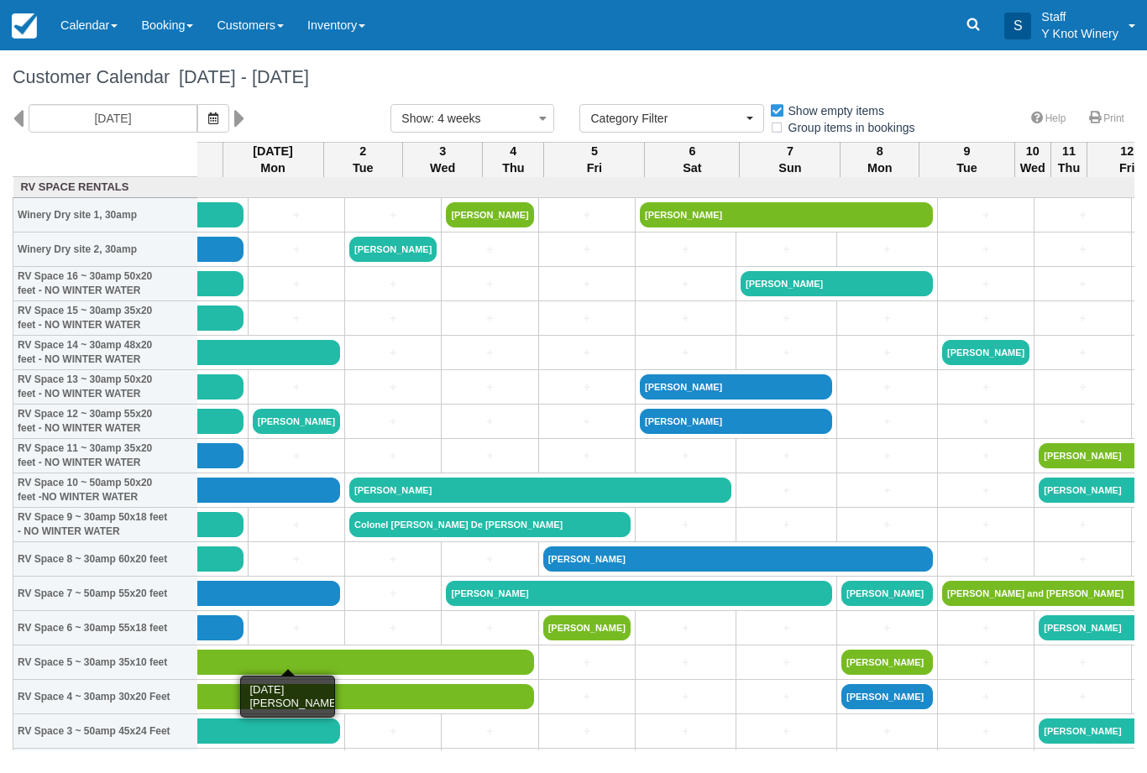
scroll to position [0, 742]
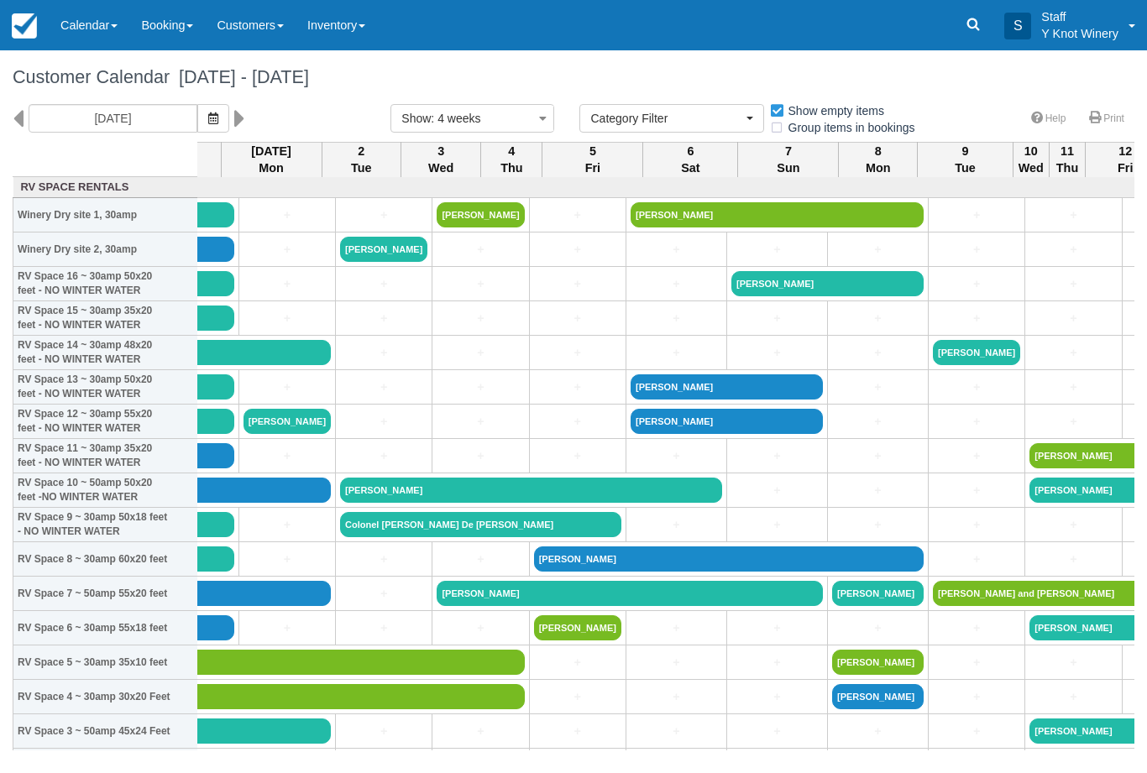
click at [539, 572] on link "[PERSON_NAME]" at bounding box center [729, 559] width 390 height 25
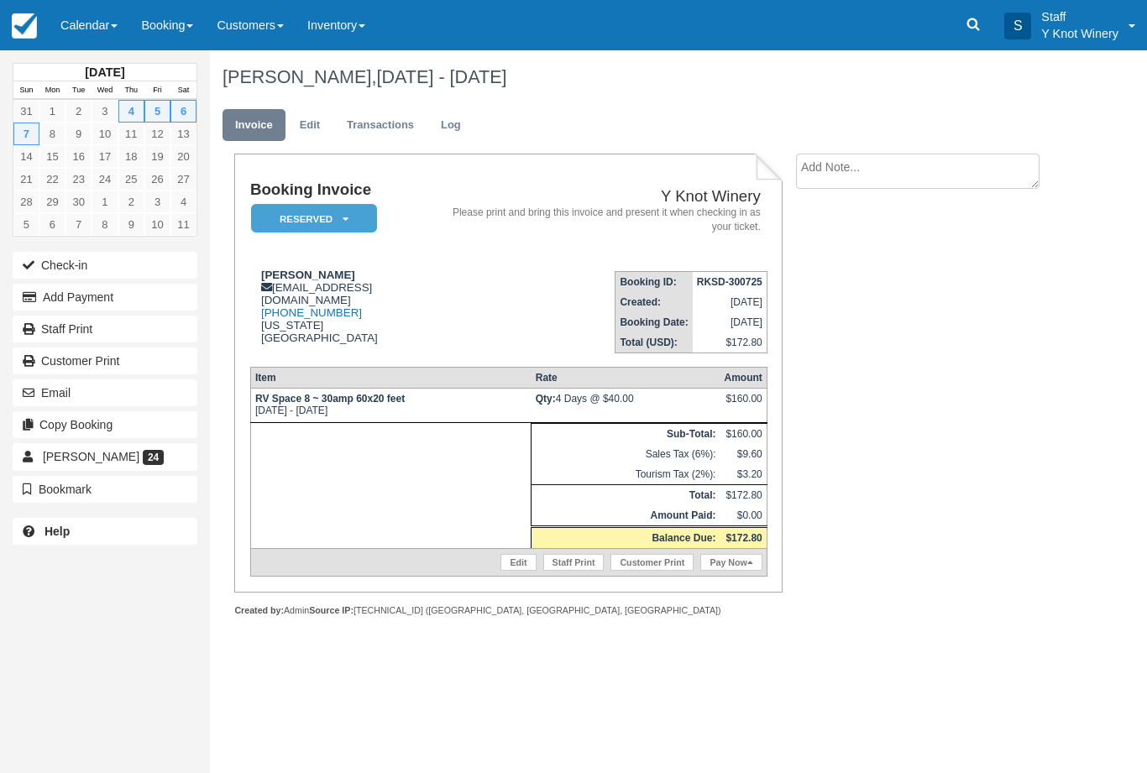
click at [63, 396] on button "Email" at bounding box center [105, 393] width 185 height 27
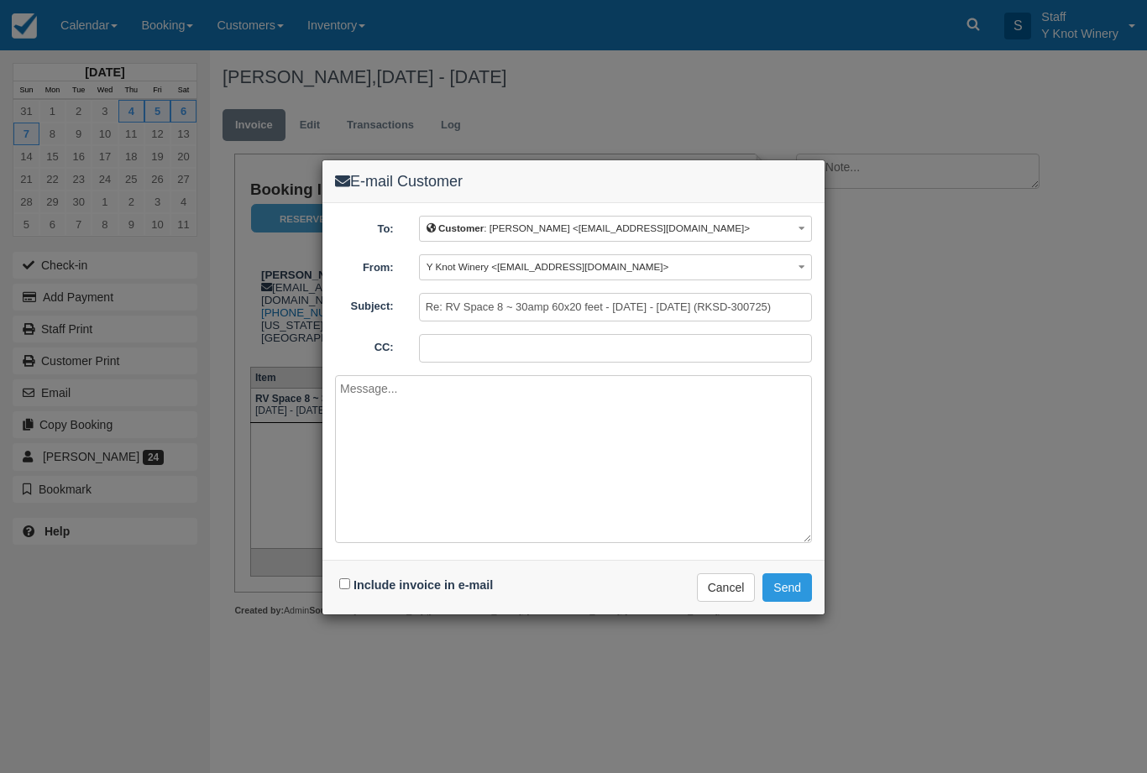
click at [349, 590] on input "Include invoice in e-mail" at bounding box center [344, 584] width 11 height 11
checkbox input "true"
click at [789, 585] on button "Send" at bounding box center [788, 588] width 50 height 29
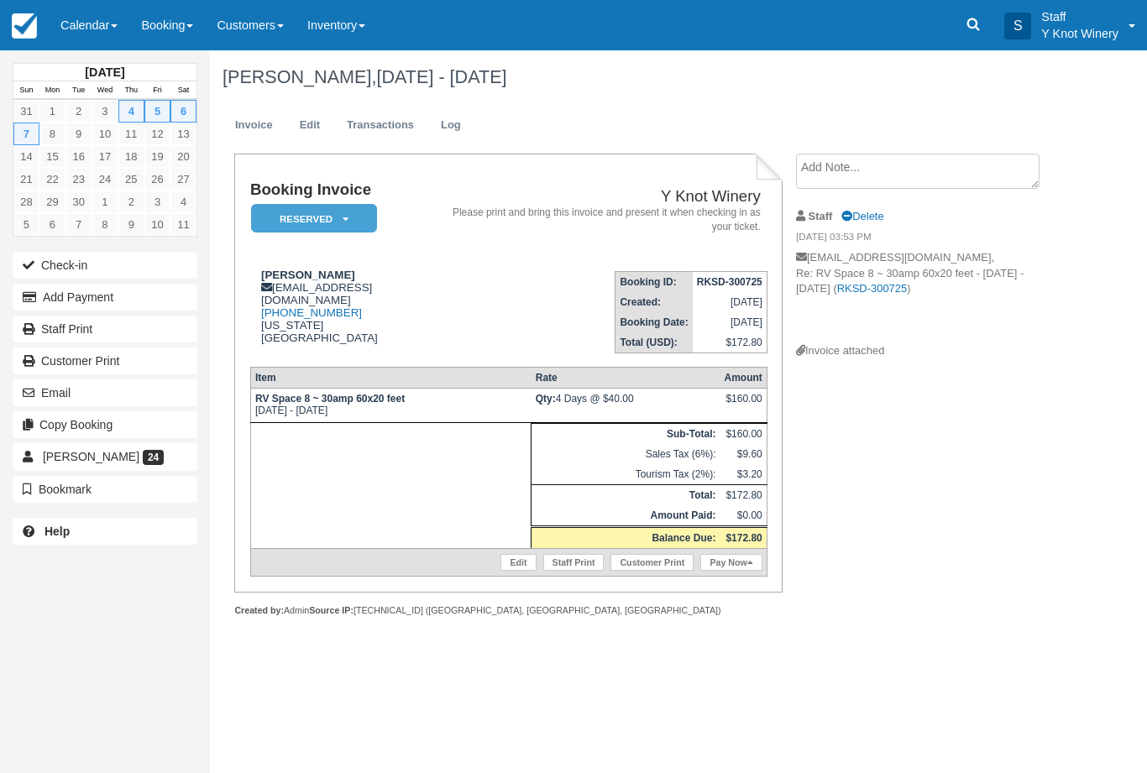
click at [68, 8] on link "Calendar" at bounding box center [89, 25] width 81 height 50
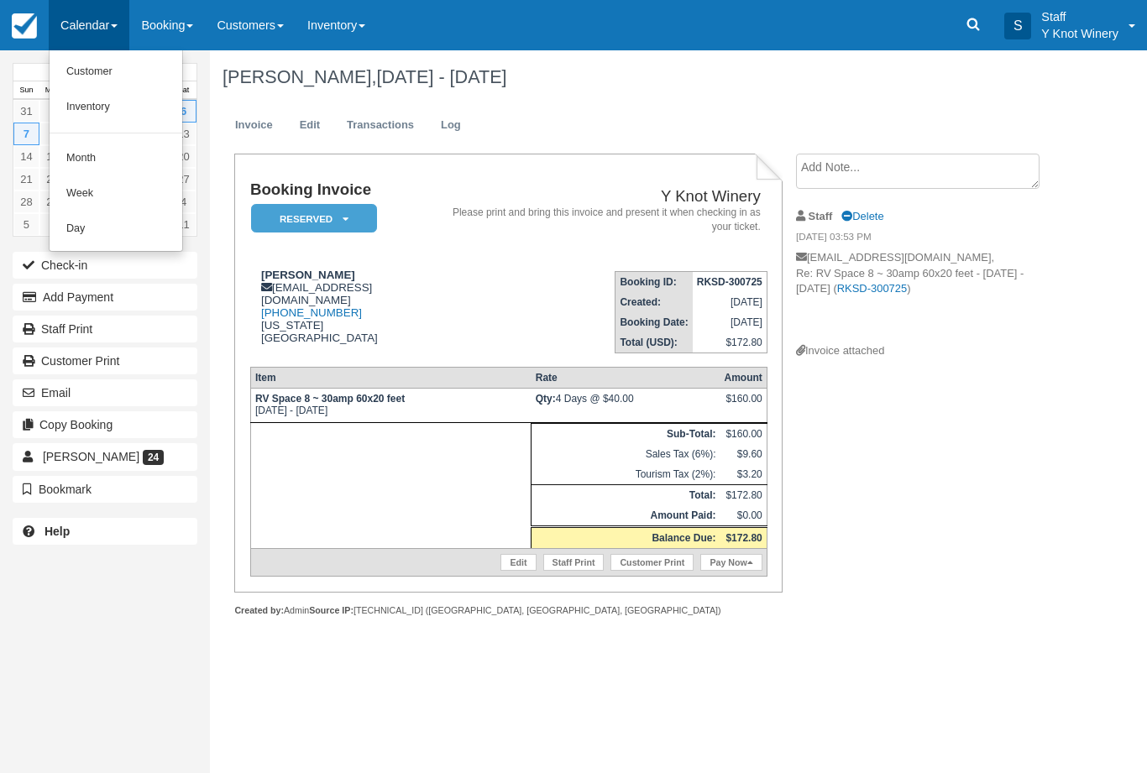
click at [94, 61] on link "Customer" at bounding box center [116, 72] width 133 height 35
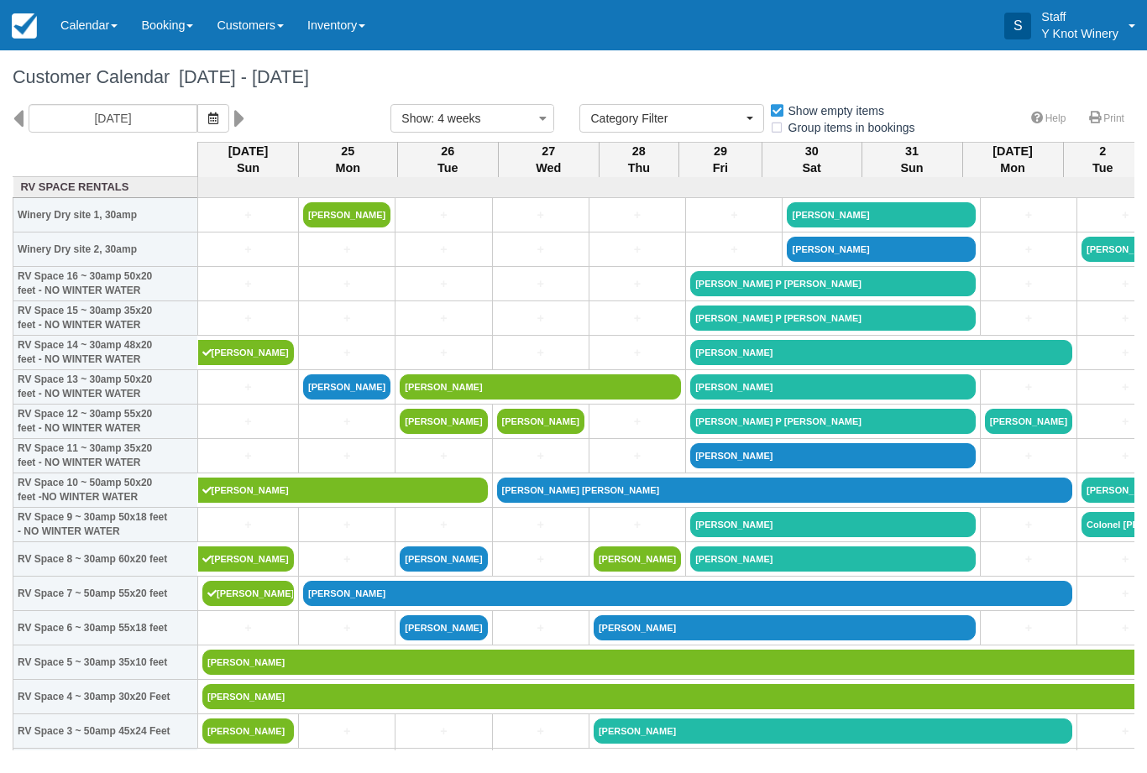
select select
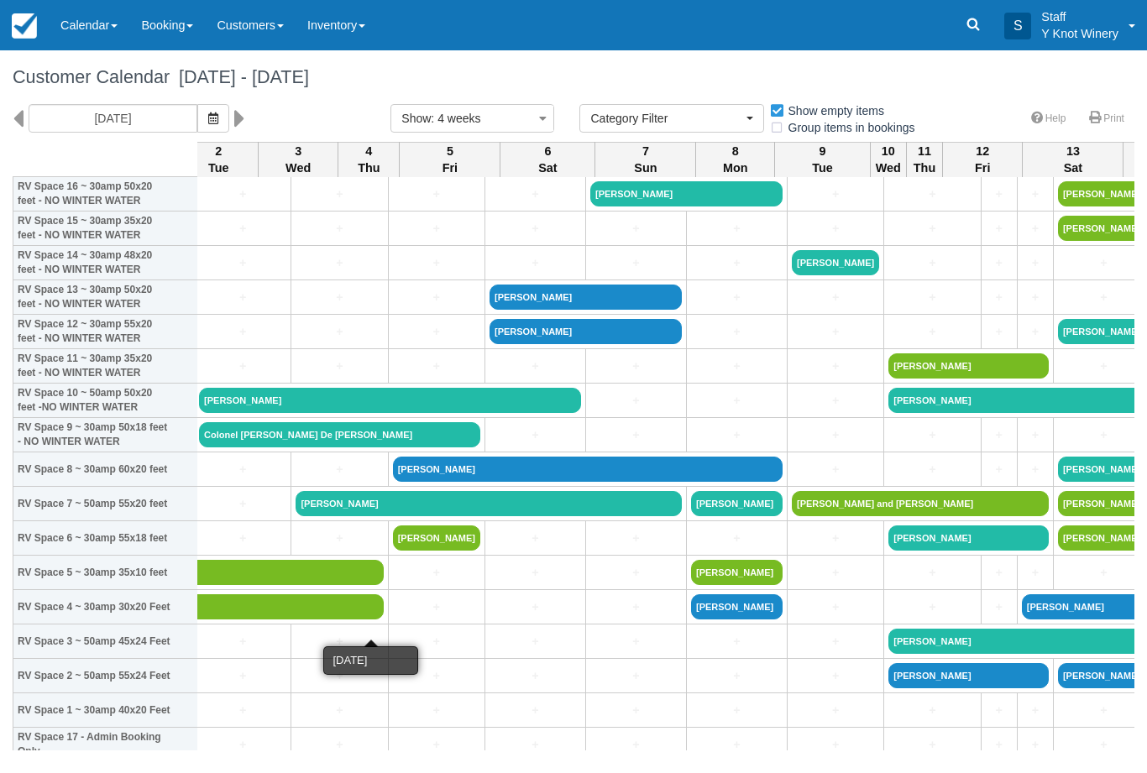
scroll to position [91, 888]
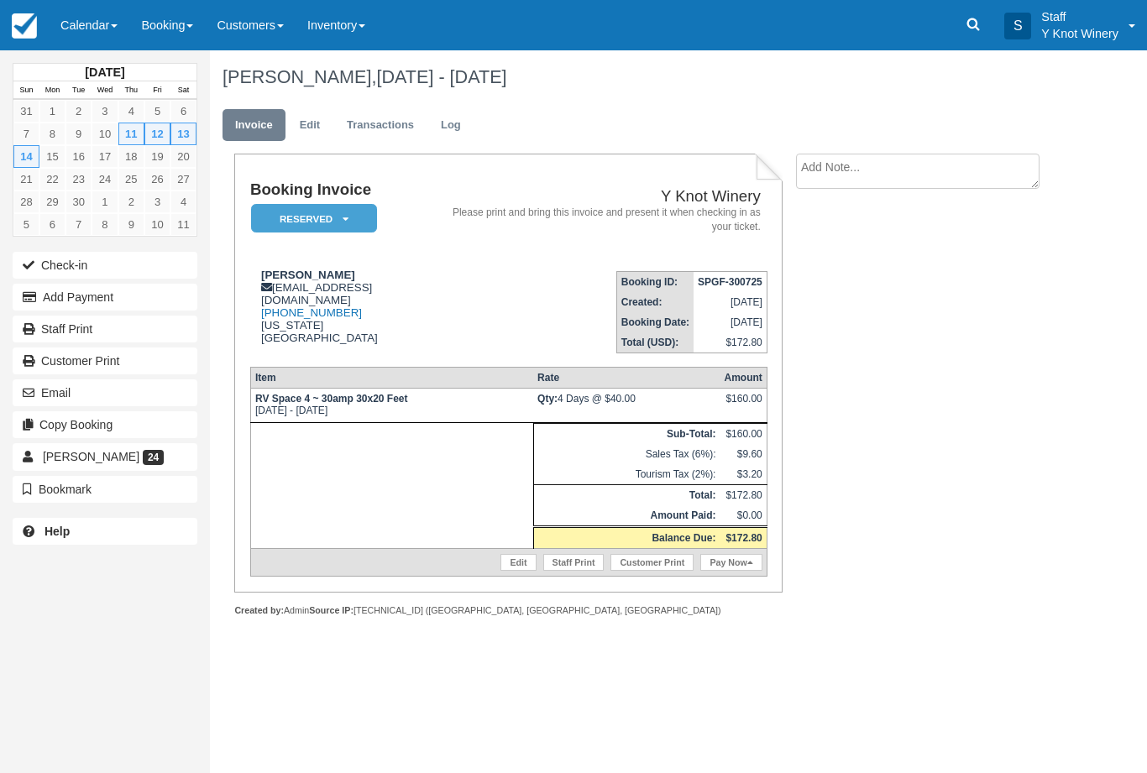
click at [515, 571] on link "Edit" at bounding box center [518, 562] width 35 height 17
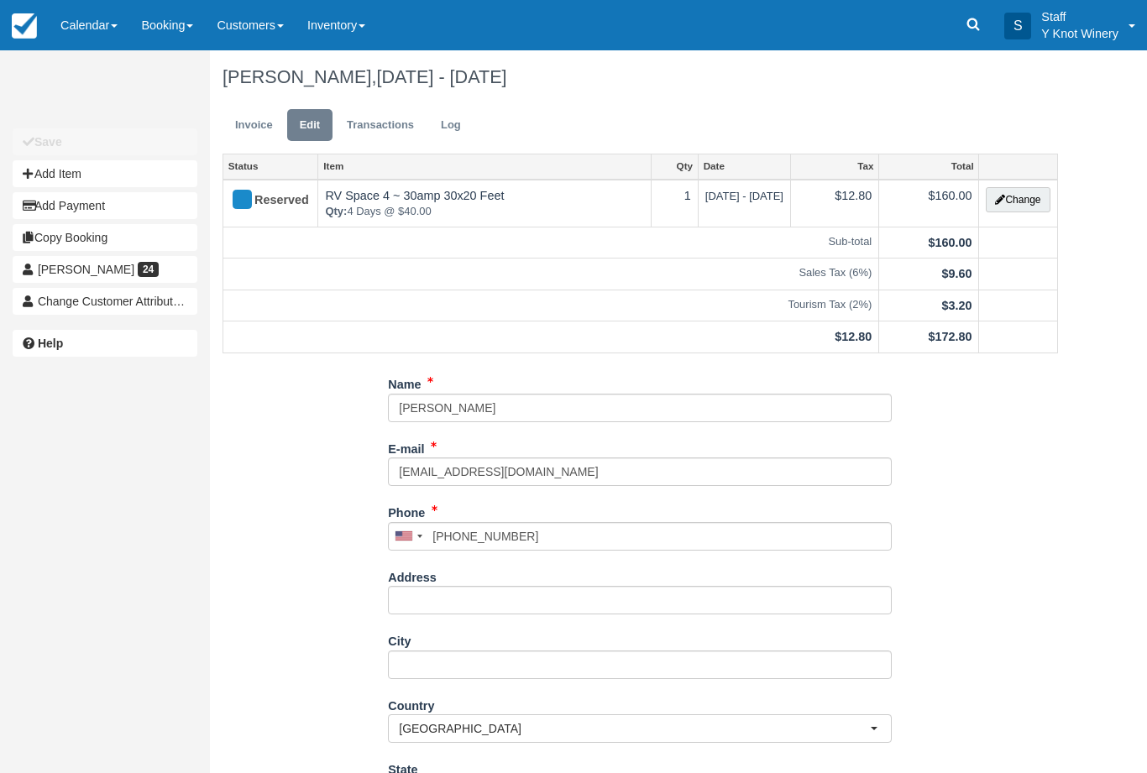
click at [242, 113] on link "Invoice" at bounding box center [254, 125] width 63 height 33
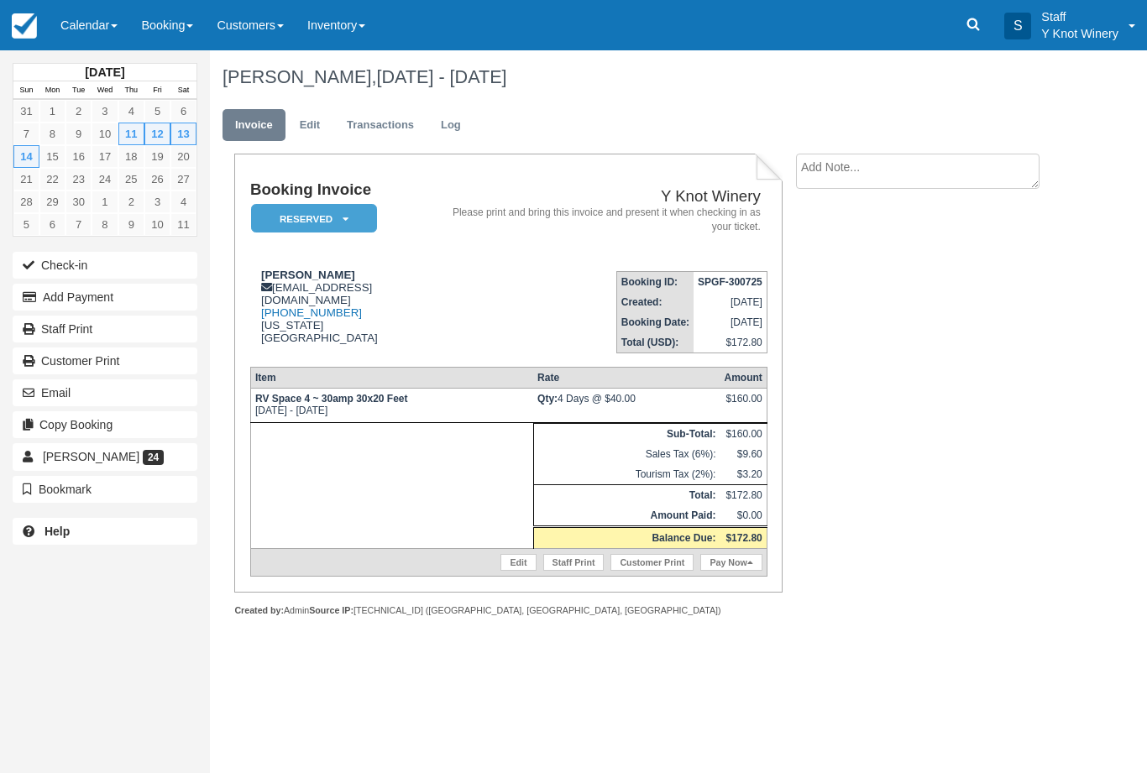
click at [44, 396] on button "Email" at bounding box center [105, 393] width 185 height 27
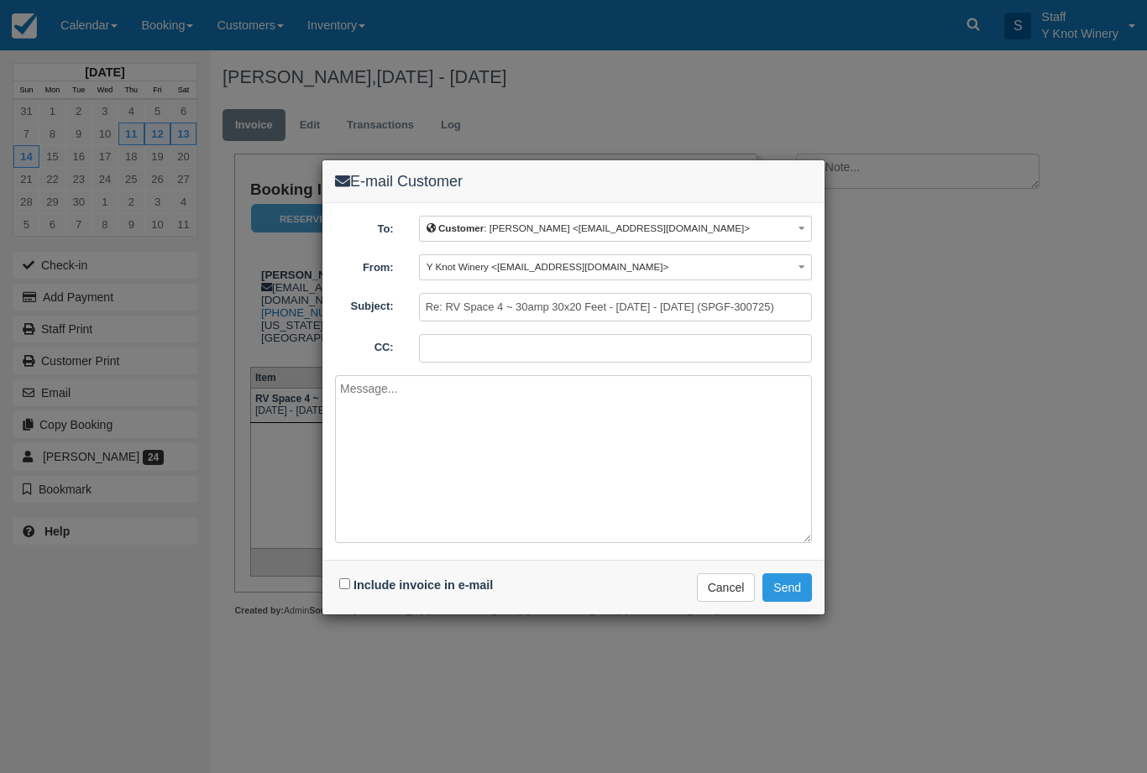
click at [366, 584] on label "Include invoice in e-mail" at bounding box center [423, 585] width 139 height 13
click at [350, 584] on input "Include invoice in e-mail" at bounding box center [344, 584] width 11 height 11
checkbox input "true"
click at [802, 587] on button "Send" at bounding box center [788, 588] width 50 height 29
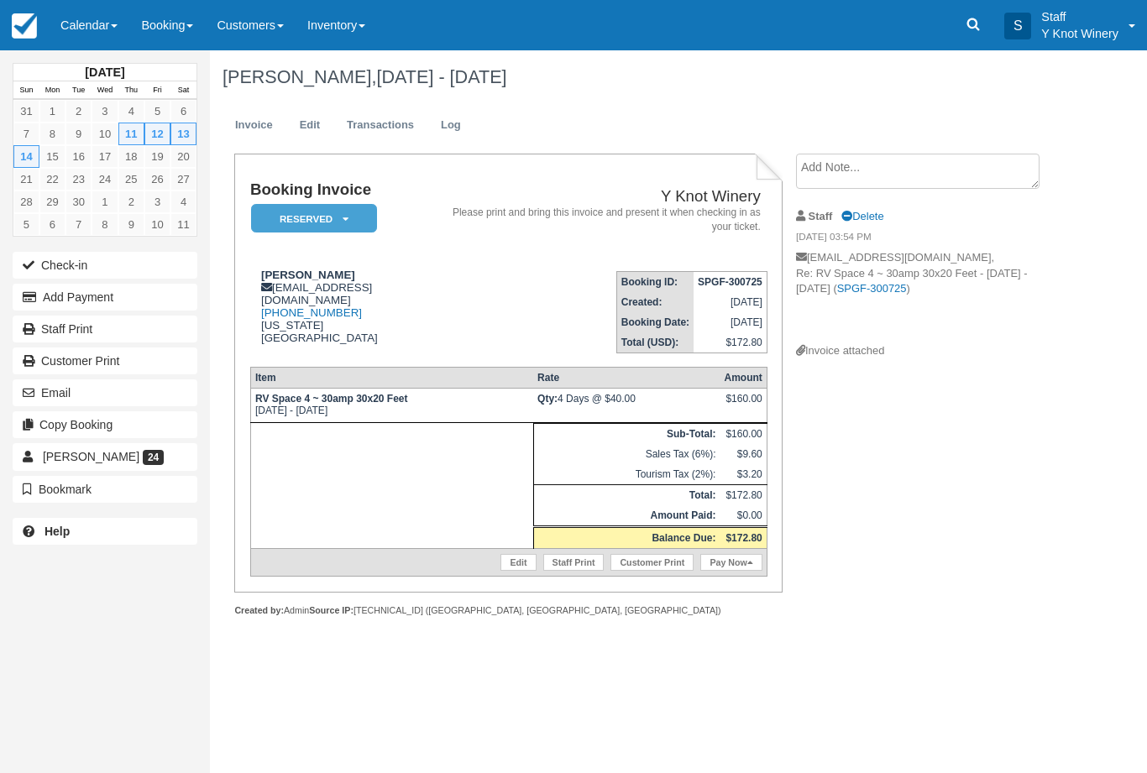
click at [71, 18] on link "Calendar" at bounding box center [89, 25] width 81 height 50
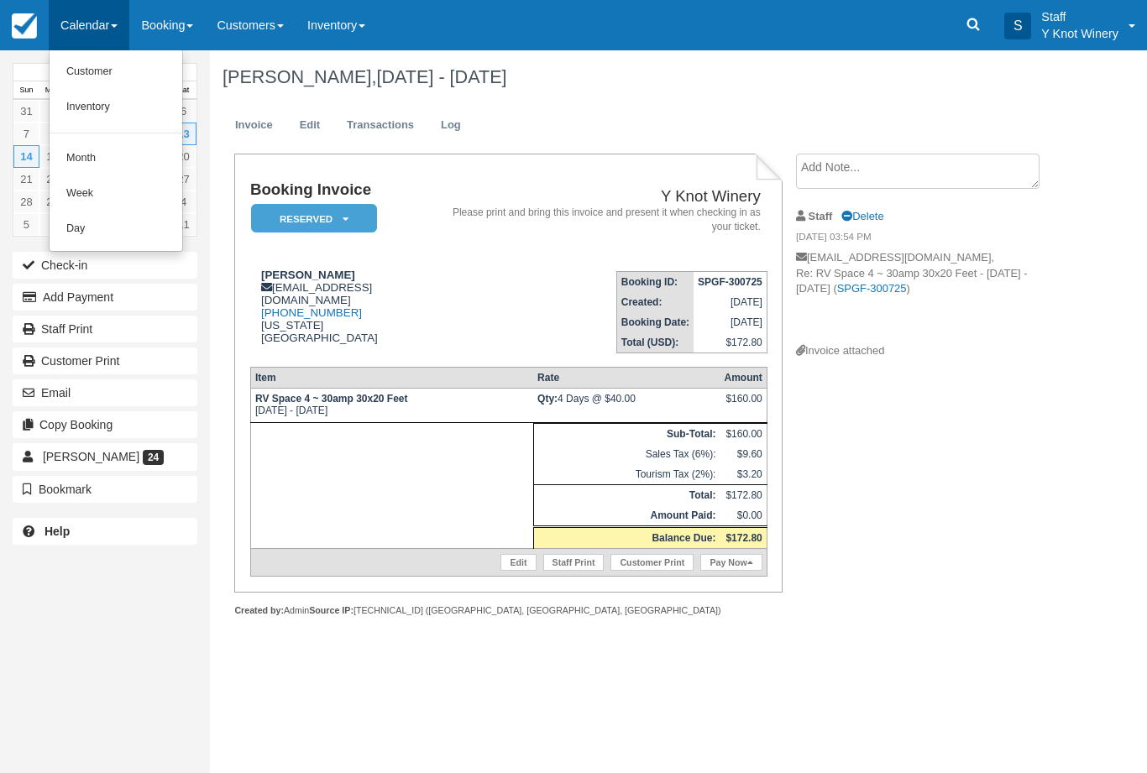
click at [84, 59] on link "Customer" at bounding box center [116, 72] width 133 height 35
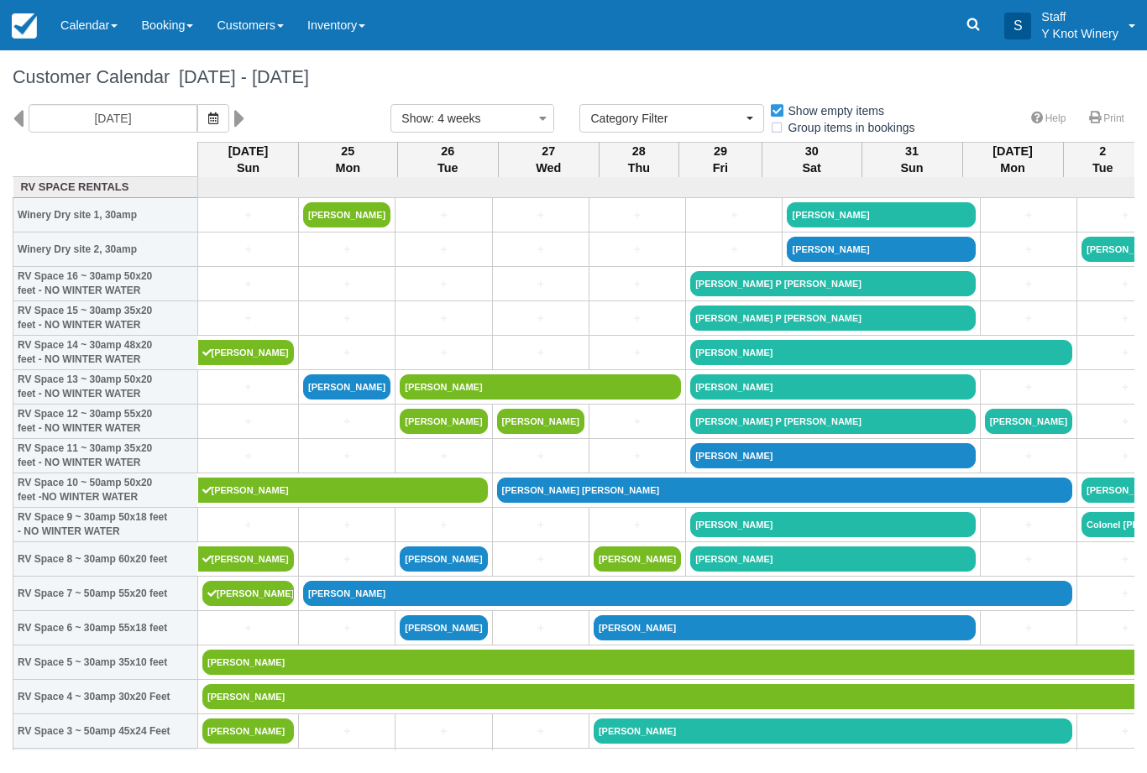
select select
click at [96, 35] on link "Calendar" at bounding box center [89, 25] width 81 height 50
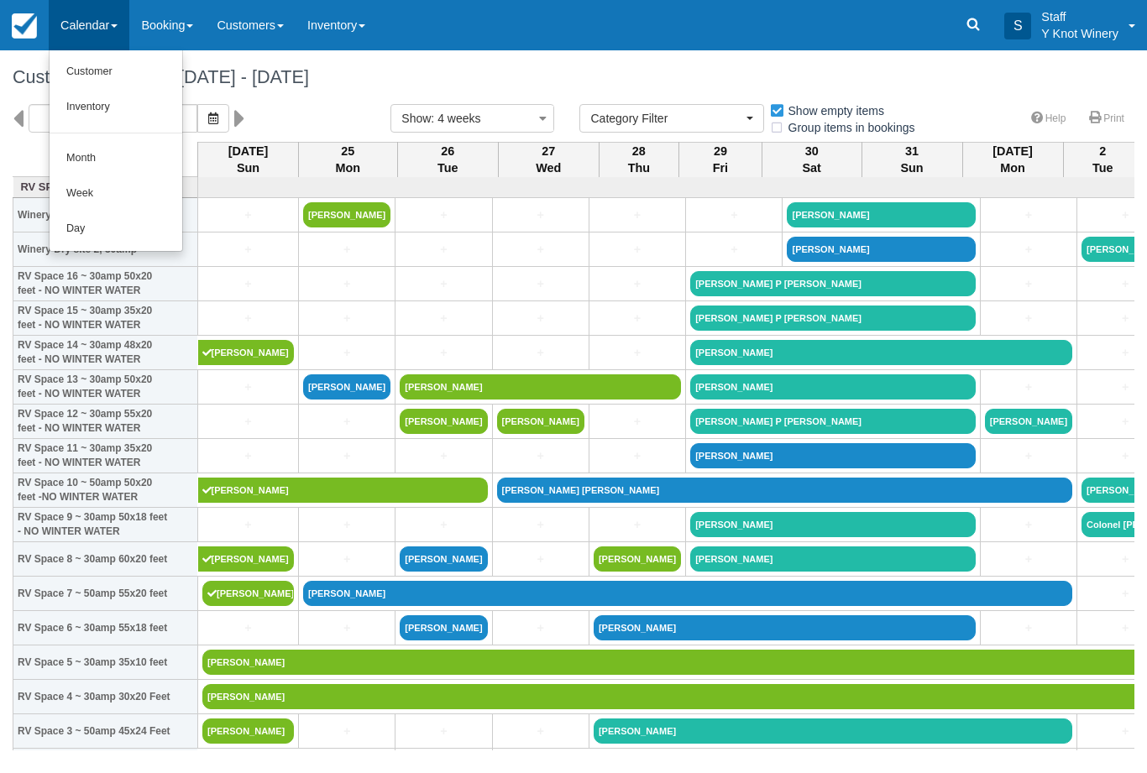
click at [101, 73] on link "Customer" at bounding box center [116, 72] width 133 height 35
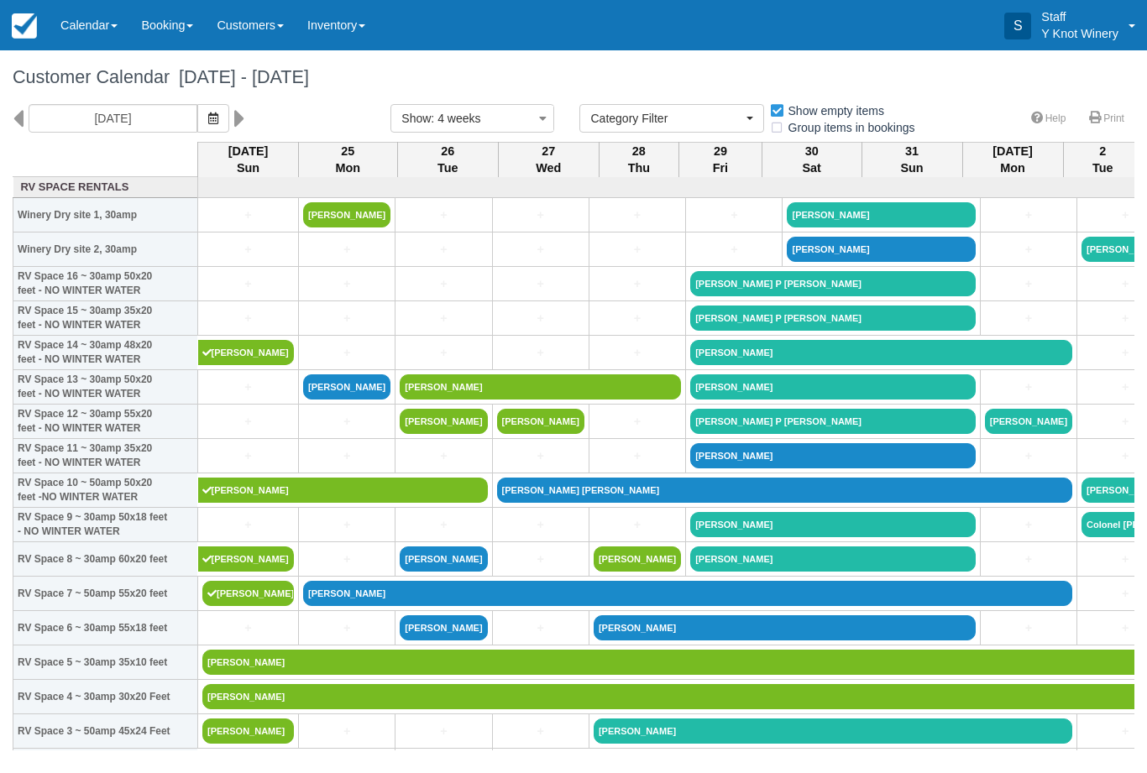
select select
click at [208, 120] on icon "button" at bounding box center [213, 119] width 10 height 12
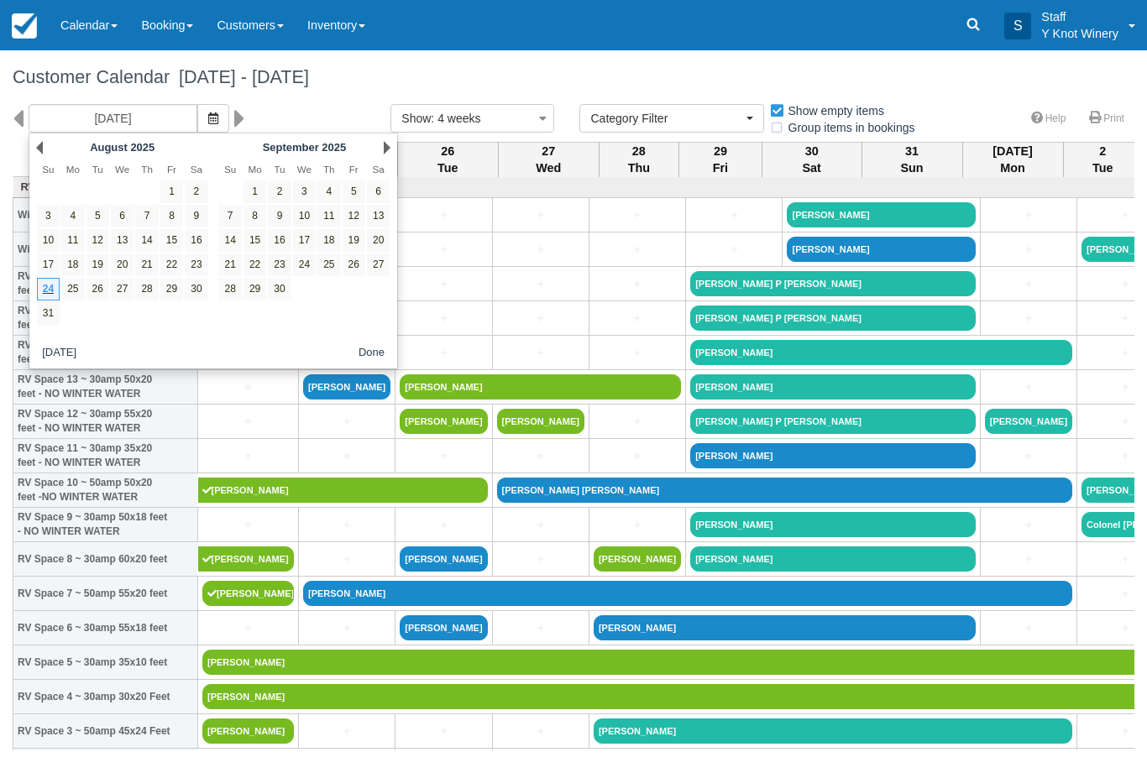
click at [330, 242] on link "18" at bounding box center [328, 240] width 23 height 23
type input "09/18/25"
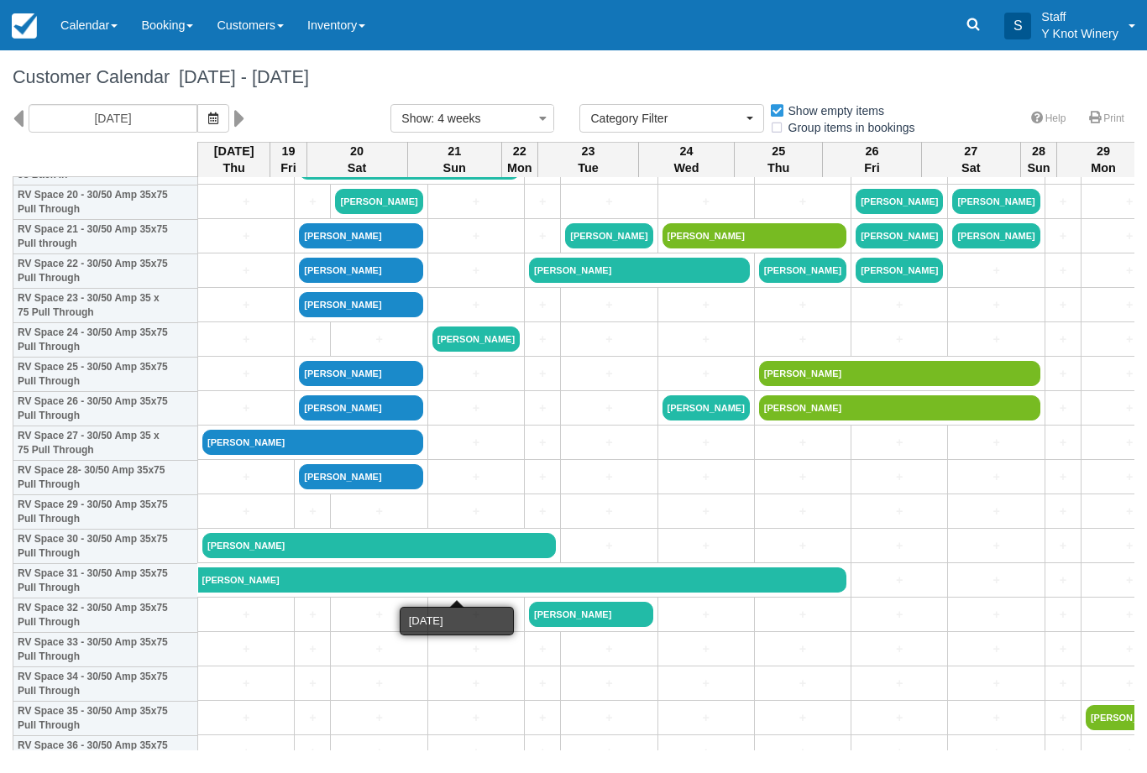
scroll to position [736, 0]
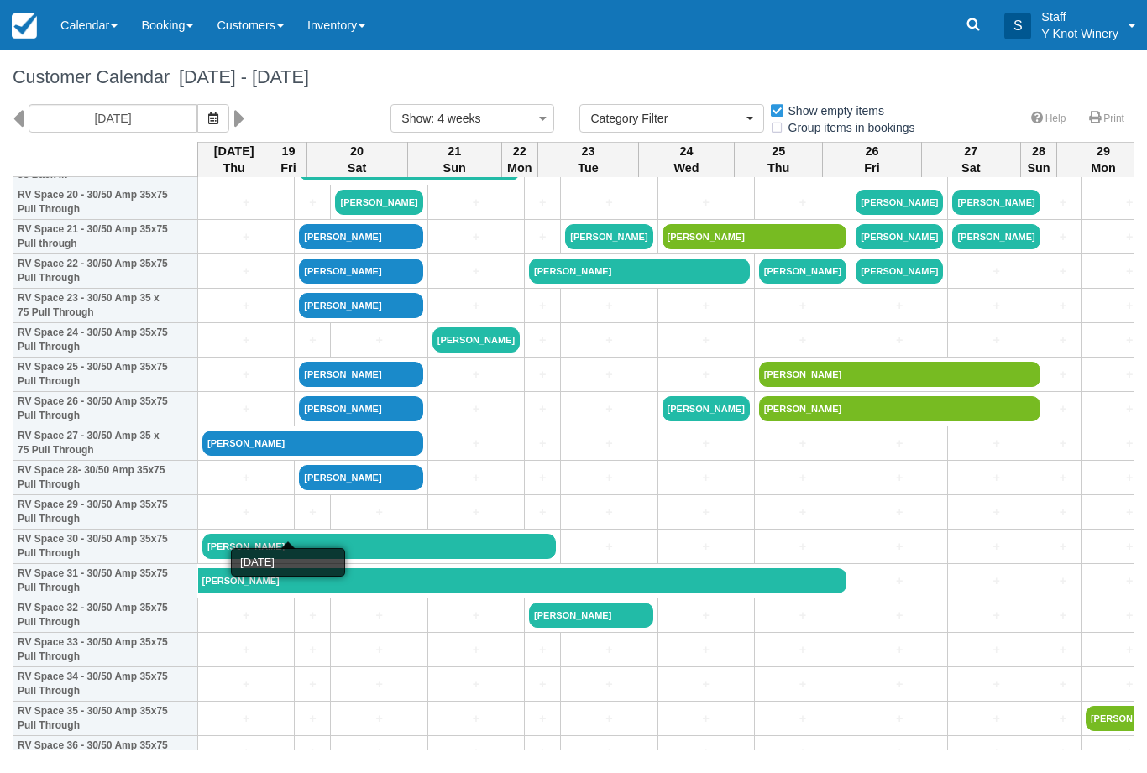
click at [299, 522] on link "+" at bounding box center [312, 513] width 27 height 18
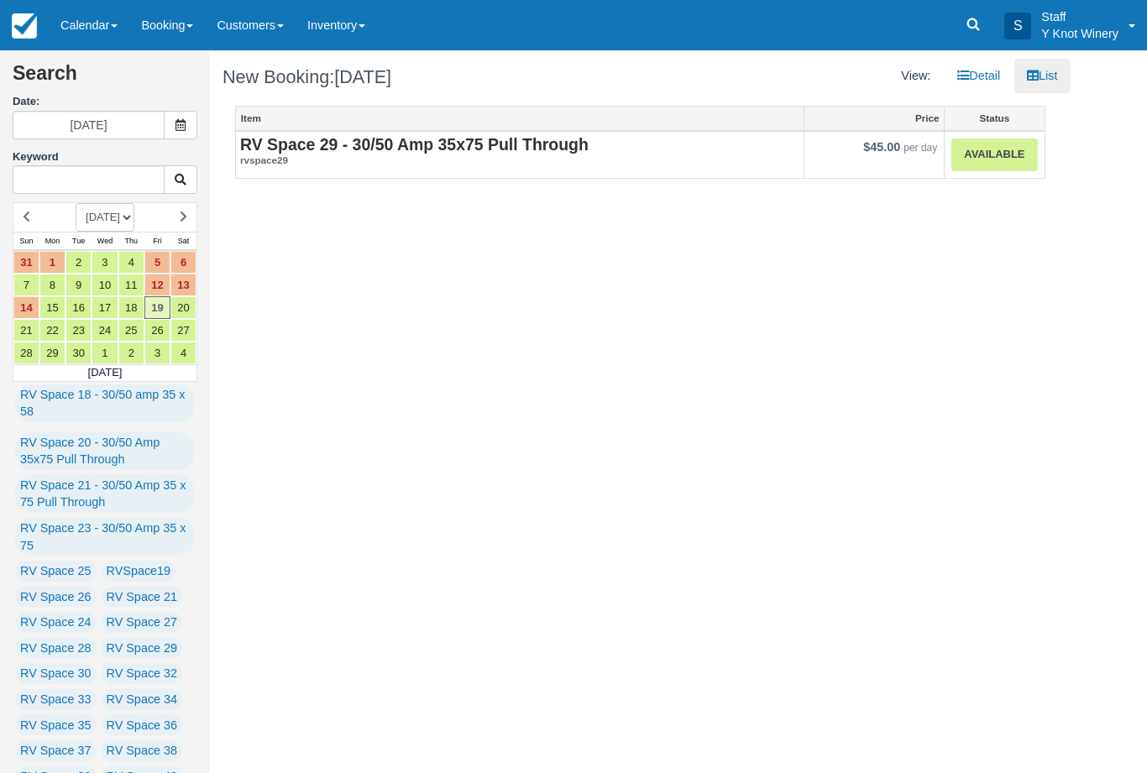
click at [986, 156] on link "Available" at bounding box center [994, 155] width 86 height 33
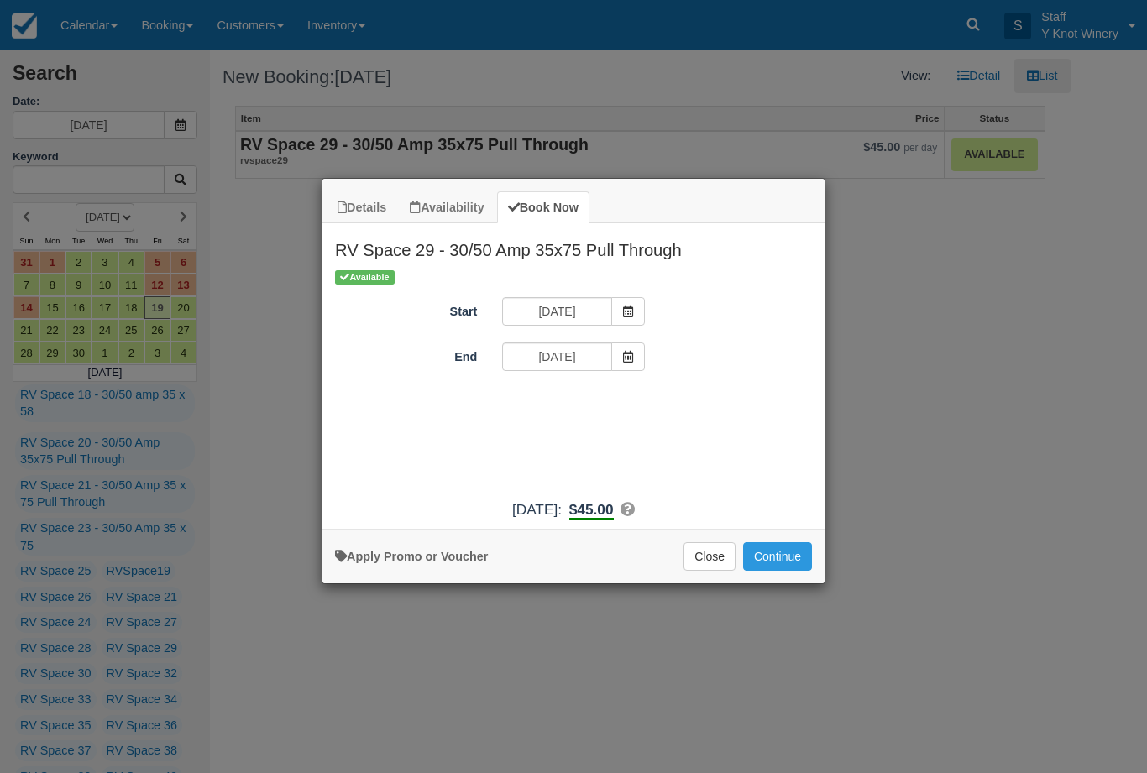
click at [630, 354] on icon "Item Modal" at bounding box center [628, 357] width 12 height 12
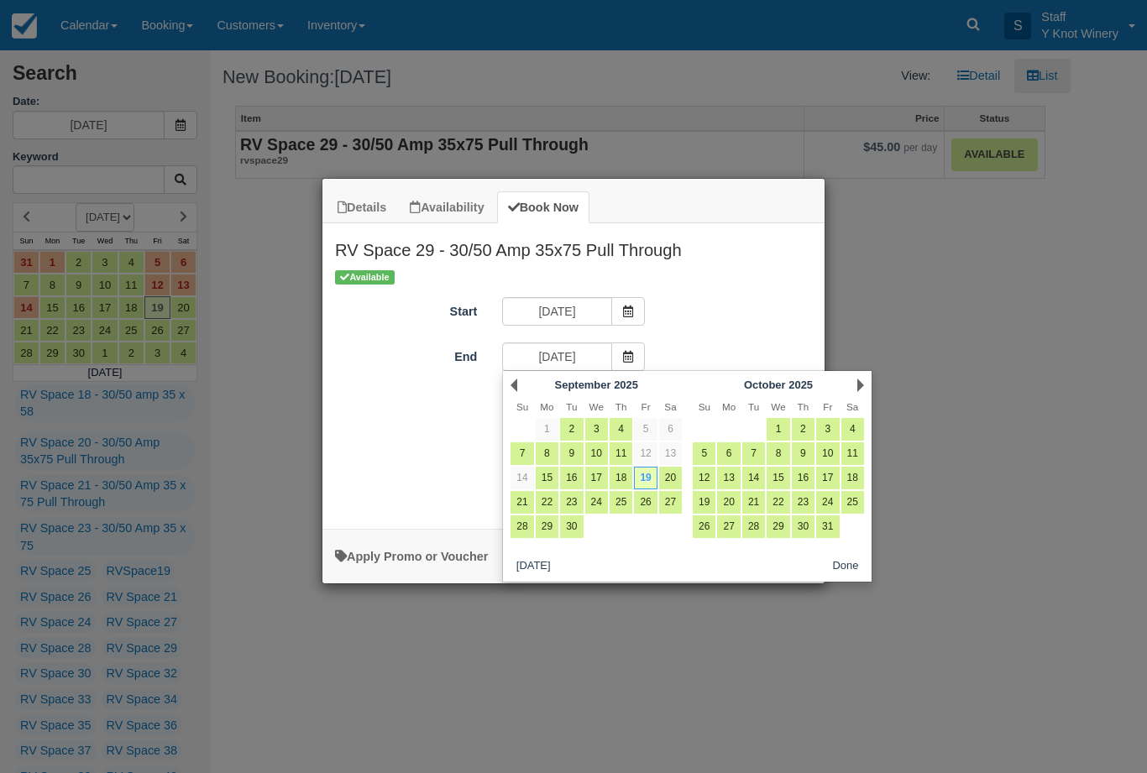
click at [663, 480] on link "20" at bounding box center [670, 478] width 23 height 23
type input "09/20/25"
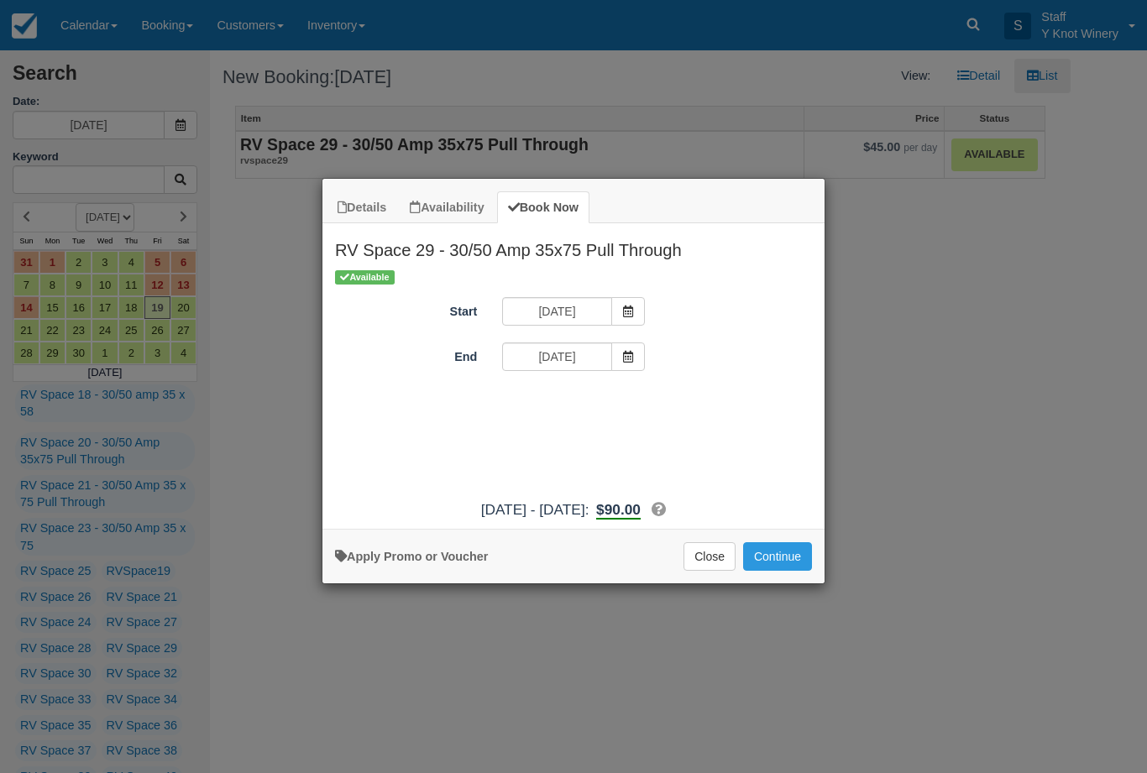
click at [778, 569] on button "Continue" at bounding box center [777, 557] width 69 height 29
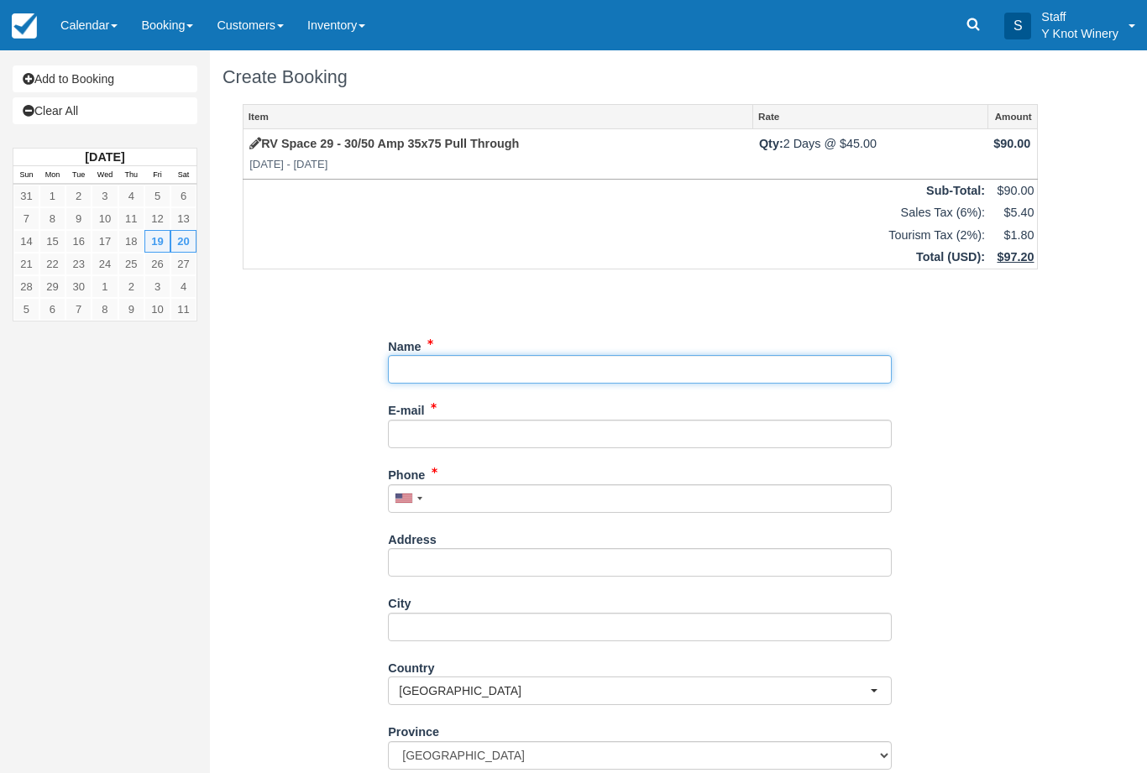
click at [459, 362] on input "Name" at bounding box center [640, 369] width 504 height 29
type input "G"
type input "[PERSON_NAME]"
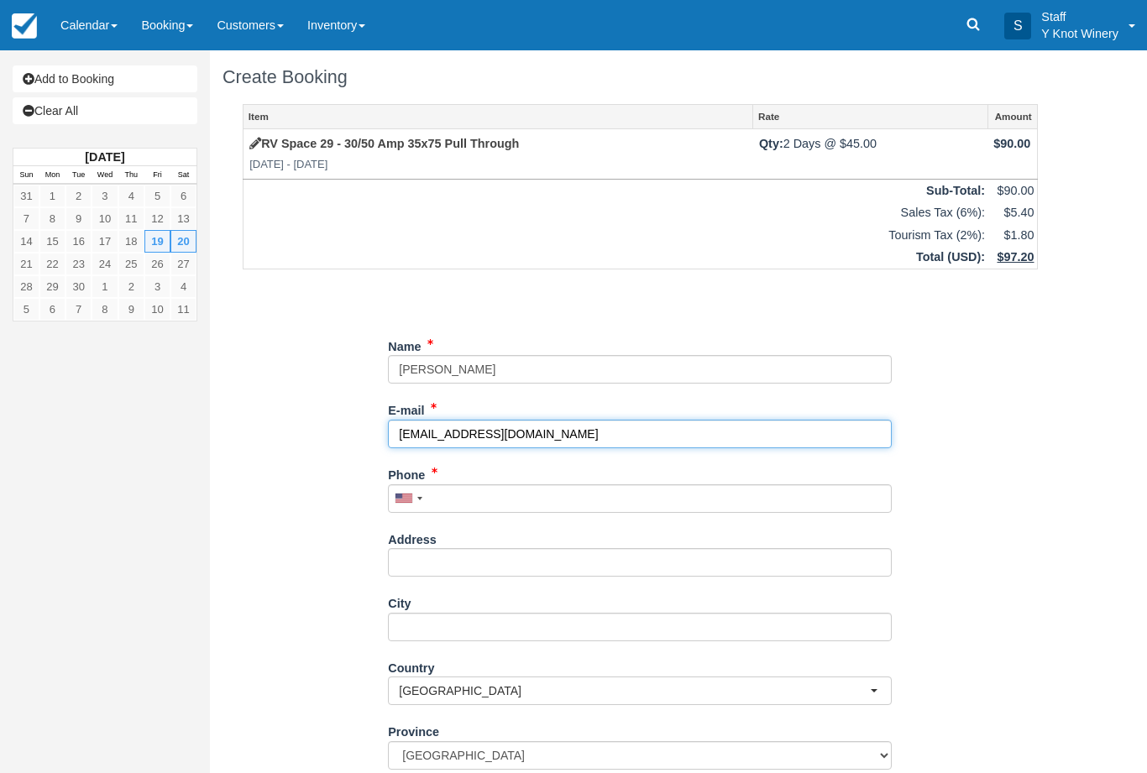
type input "[EMAIL_ADDRESS][DOMAIN_NAME]"
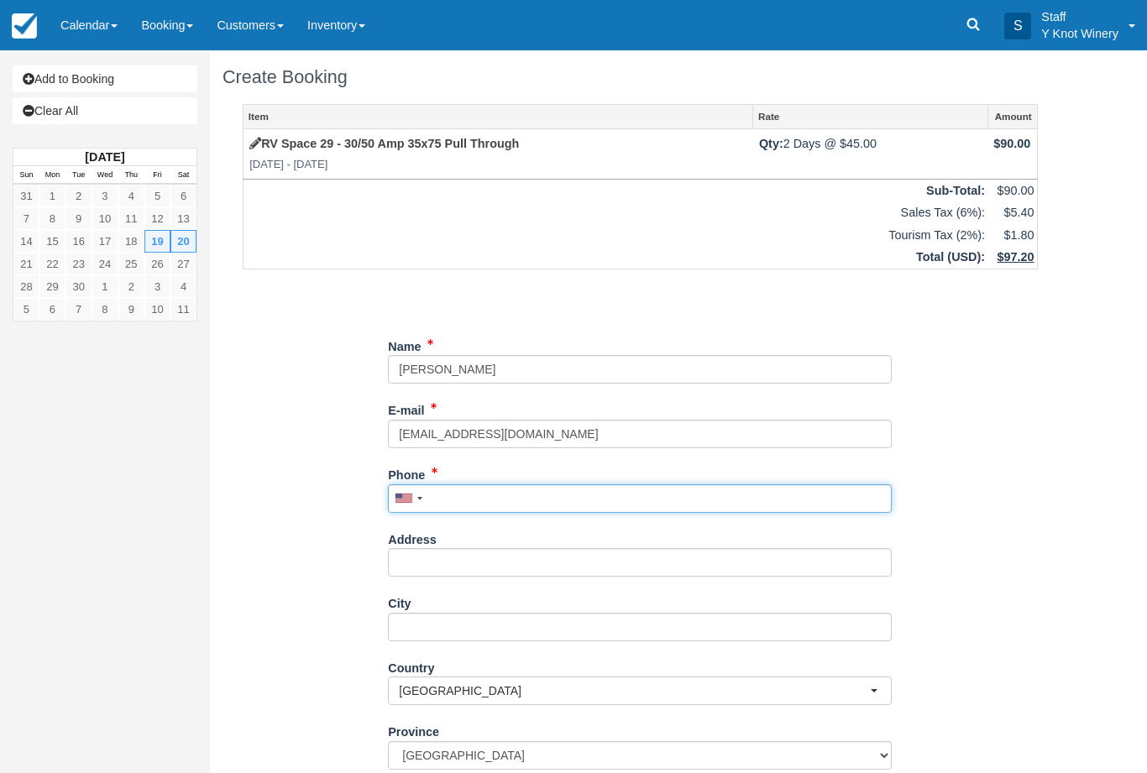
click at [455, 495] on input "Phone" at bounding box center [640, 499] width 504 height 29
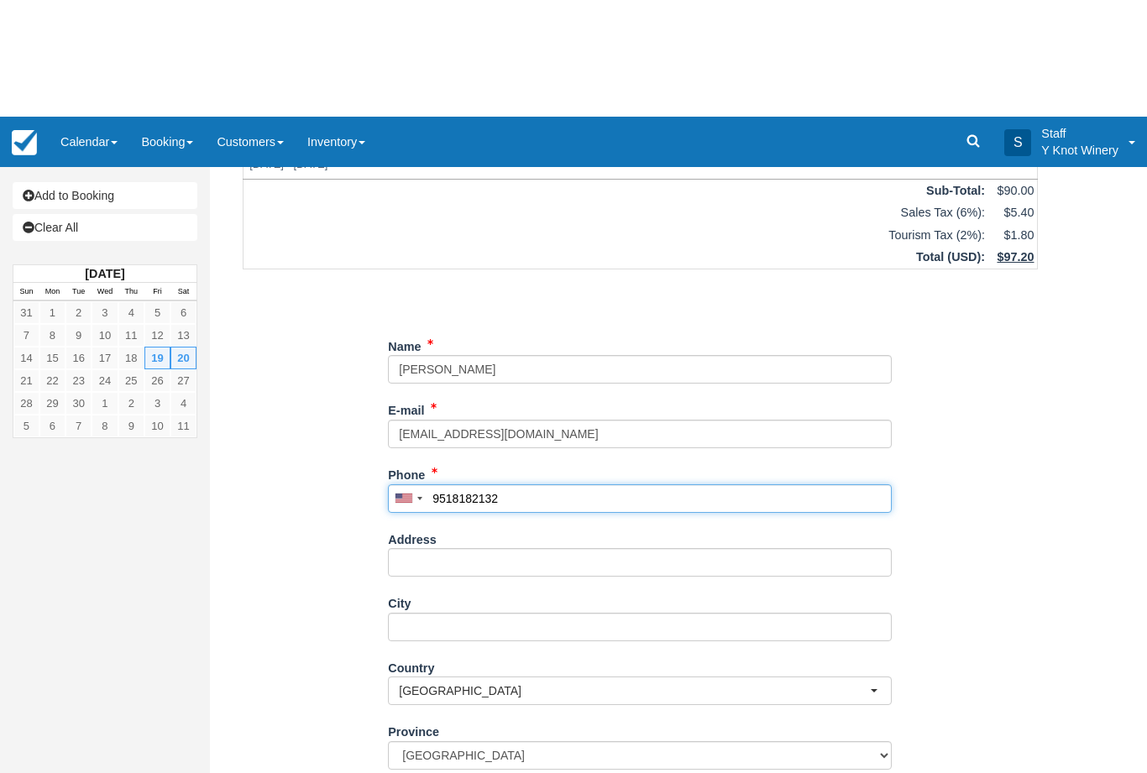
scroll to position [135, 0]
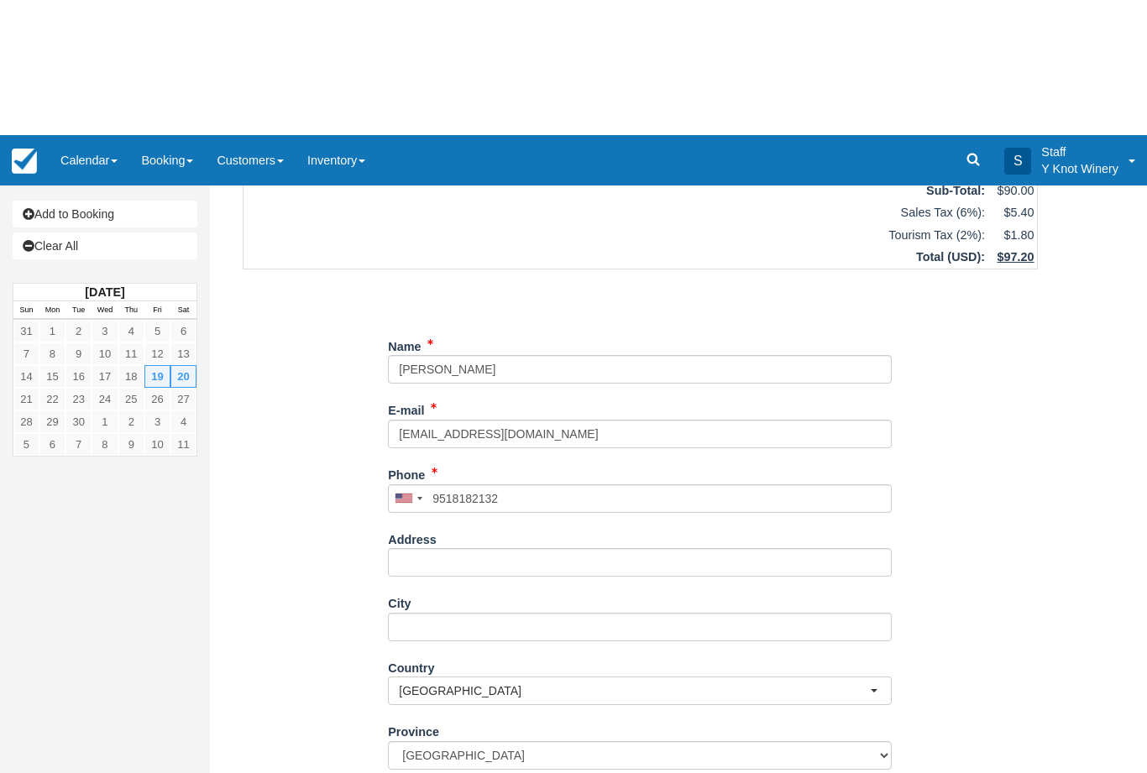
type input "+19518182132"
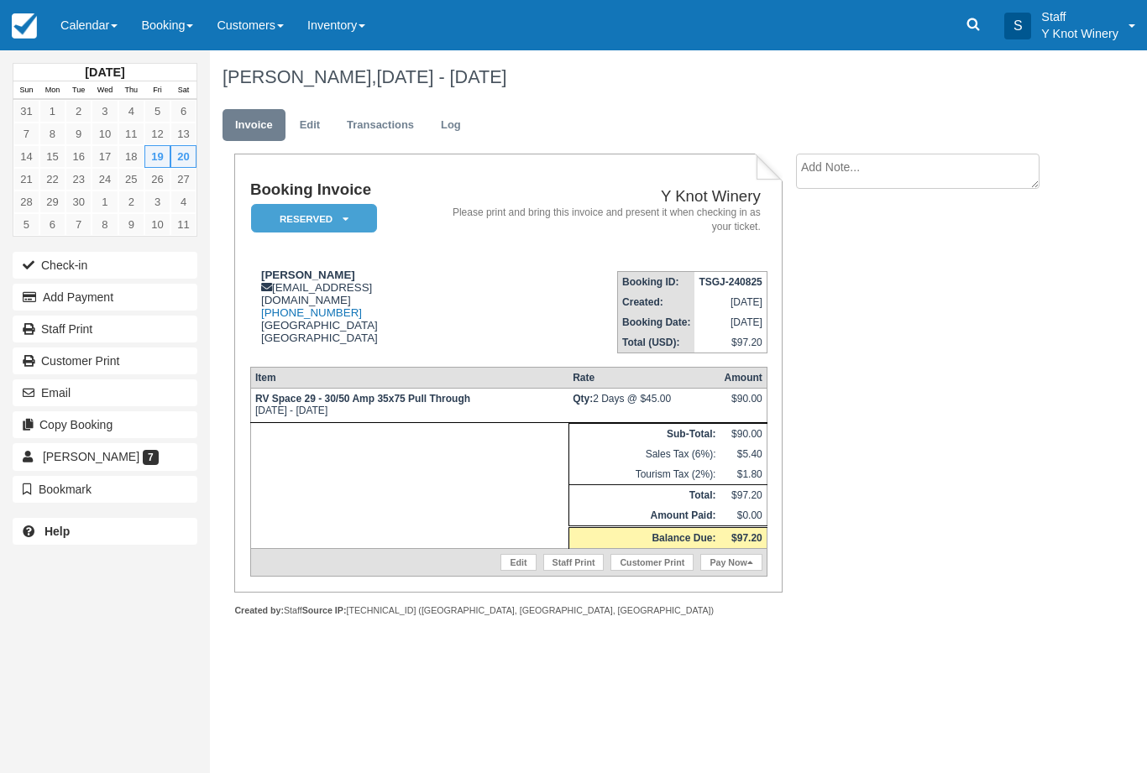
click at [76, 23] on link "Calendar" at bounding box center [89, 25] width 81 height 50
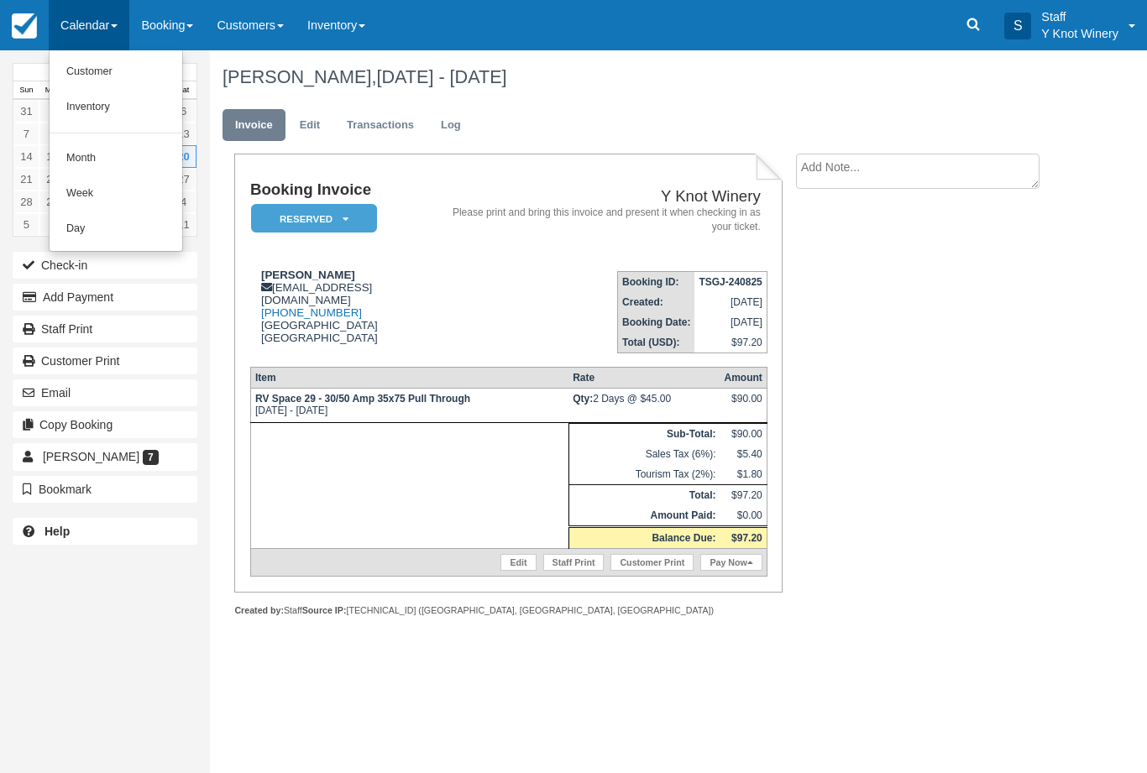
click at [93, 70] on link "Customer" at bounding box center [116, 72] width 133 height 35
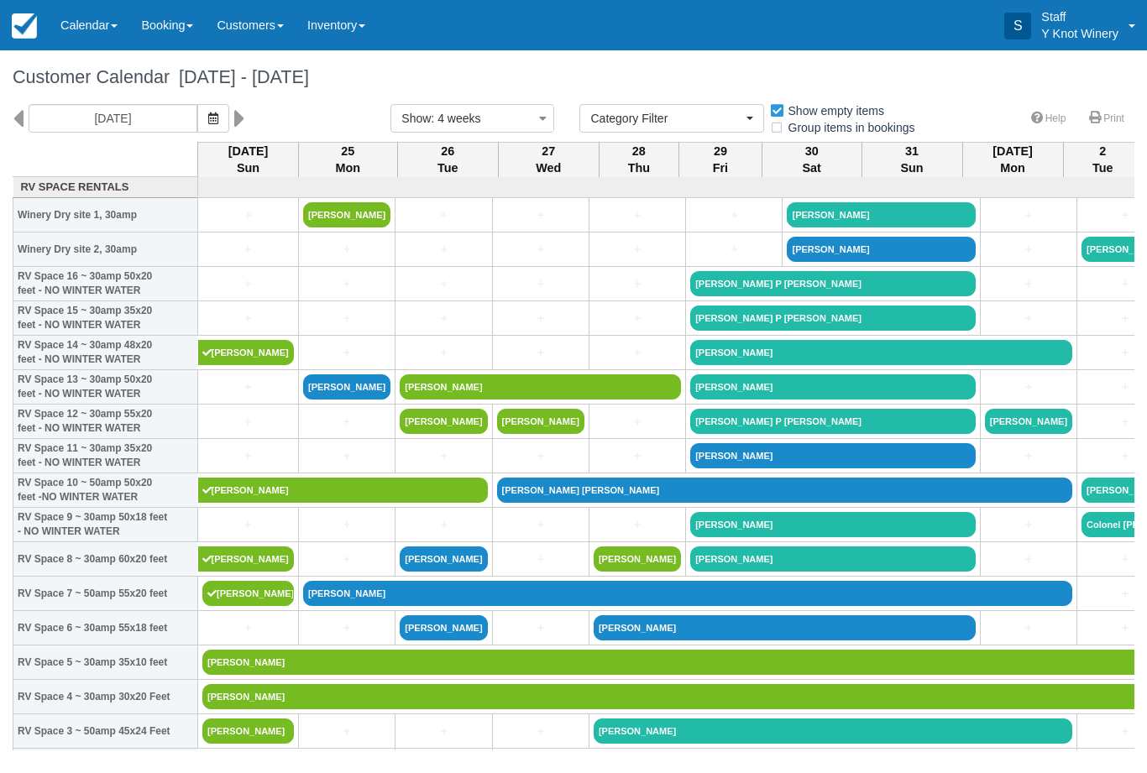
select select
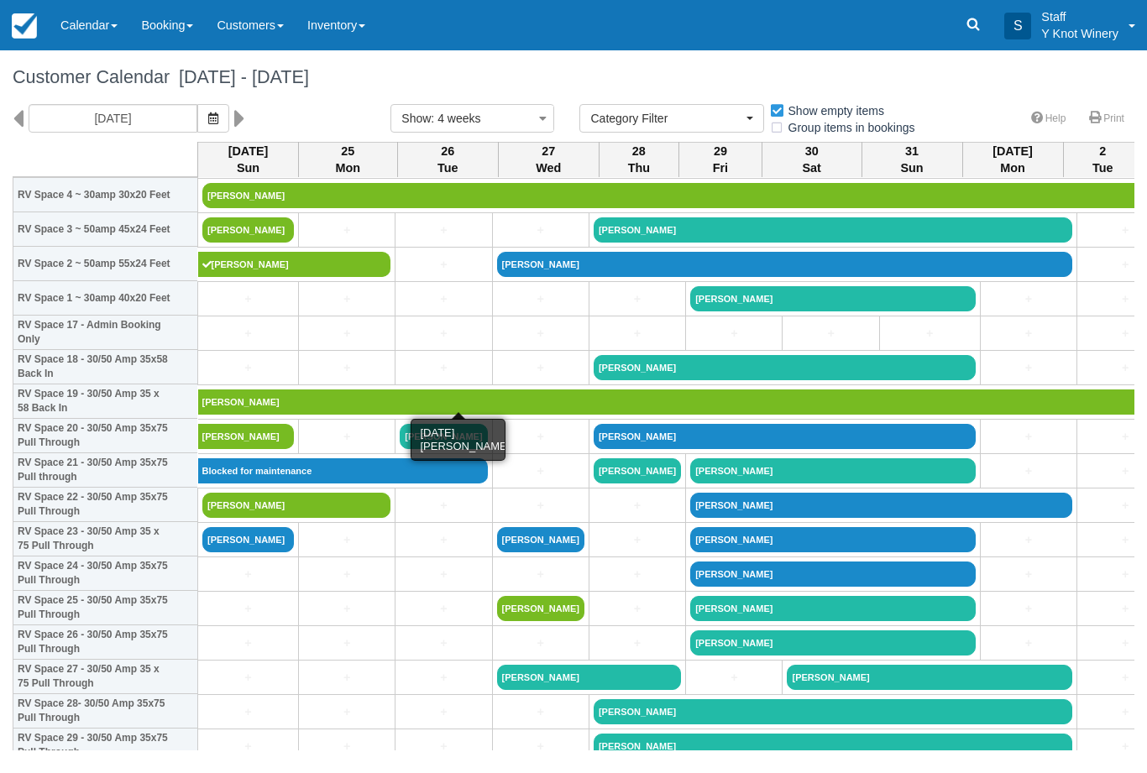
scroll to position [503, 0]
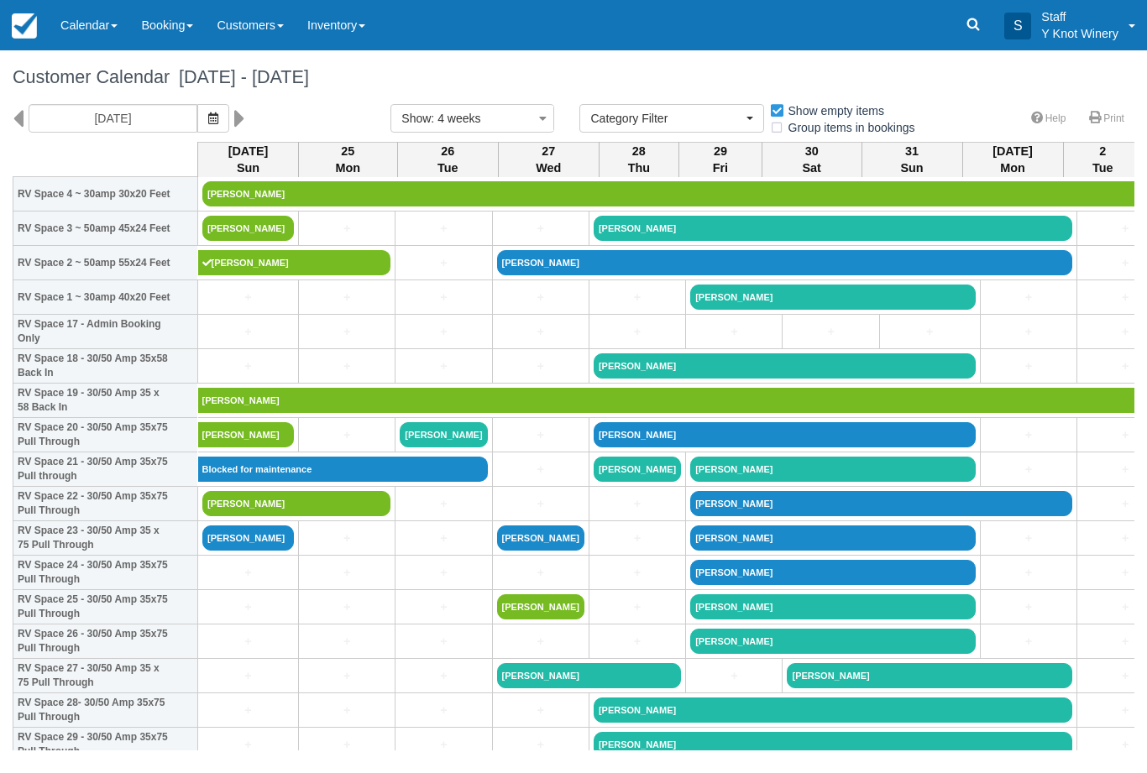
click at [250, 551] on link "Mike sherlock" at bounding box center [248, 538] width 92 height 25
